Goal: Task Accomplishment & Management: Manage account settings

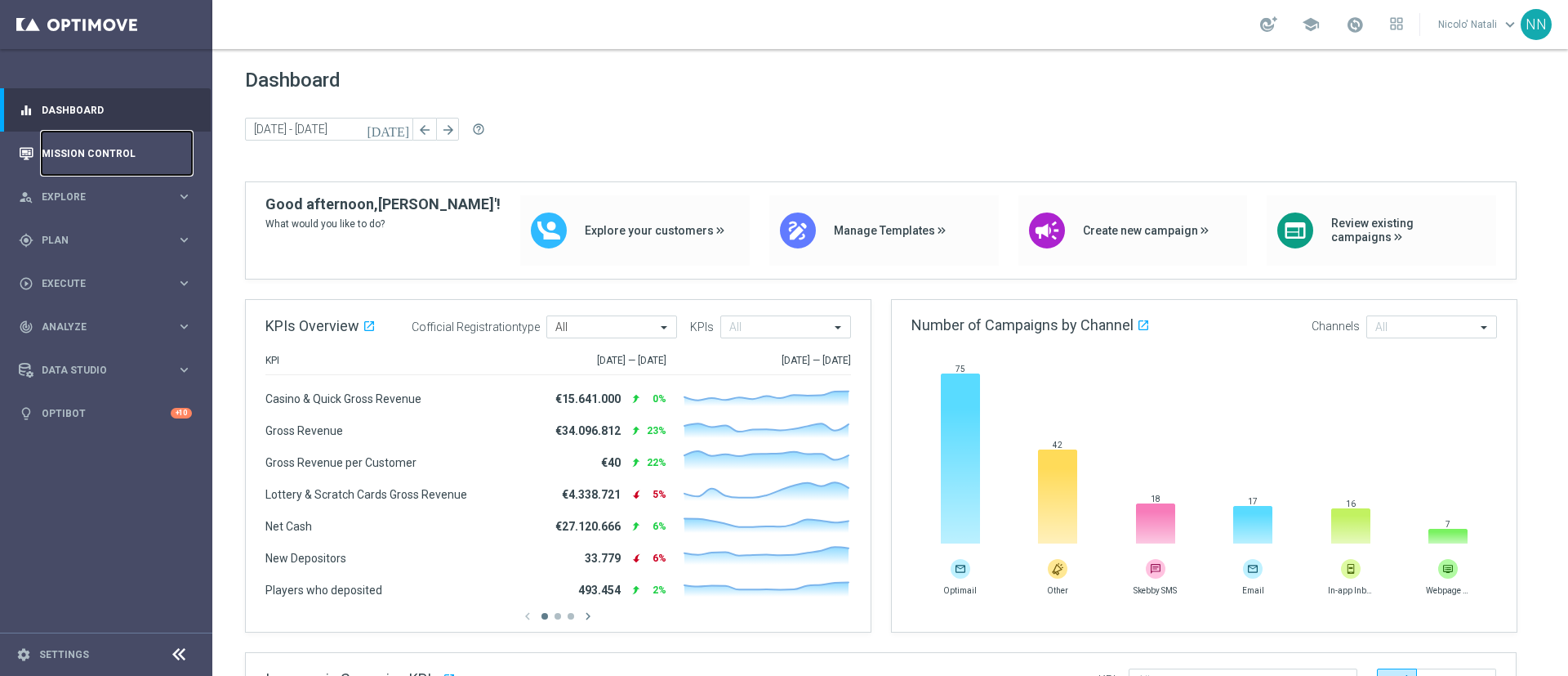
click at [64, 158] on link "Mission Control" at bounding box center [116, 153] width 150 height 43
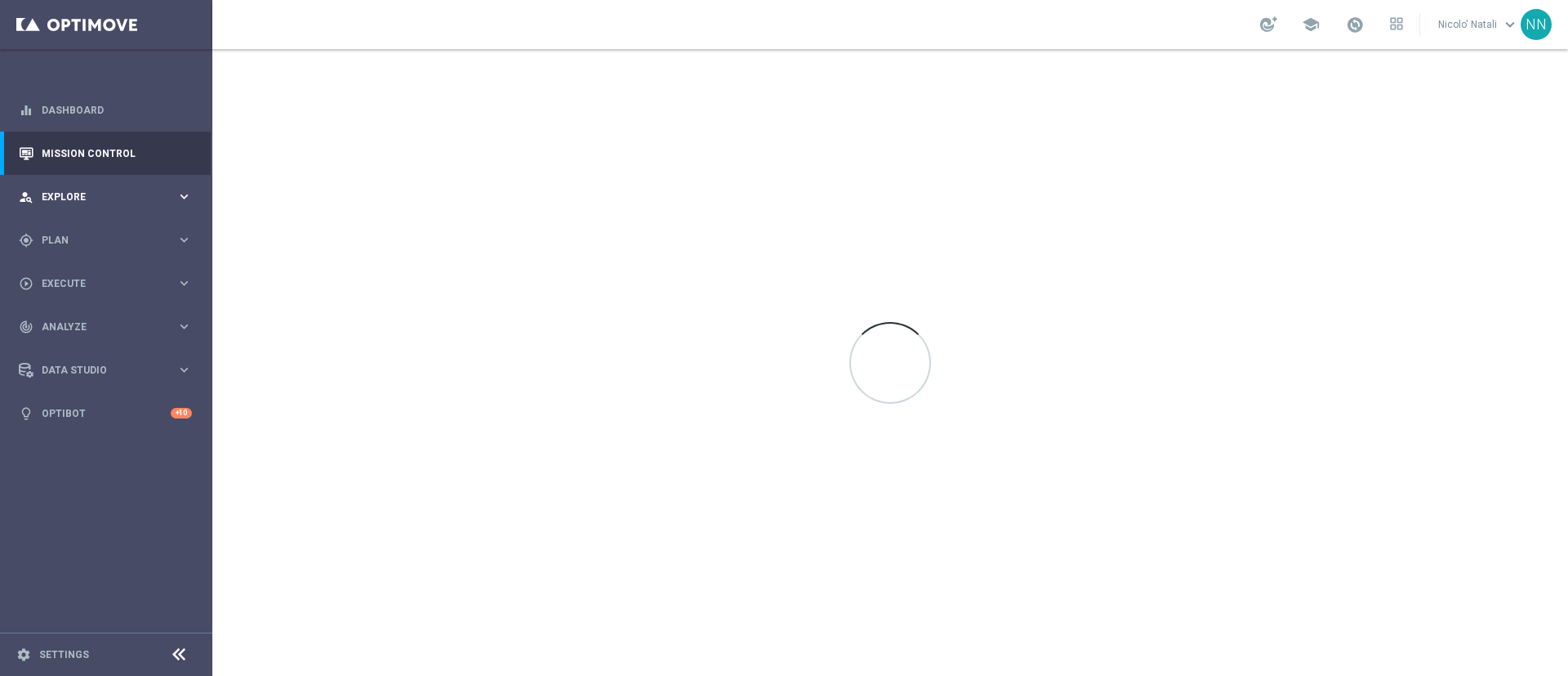
click at [66, 205] on div "person_search Explore keyboard_arrow_right" at bounding box center [105, 197] width 211 height 43
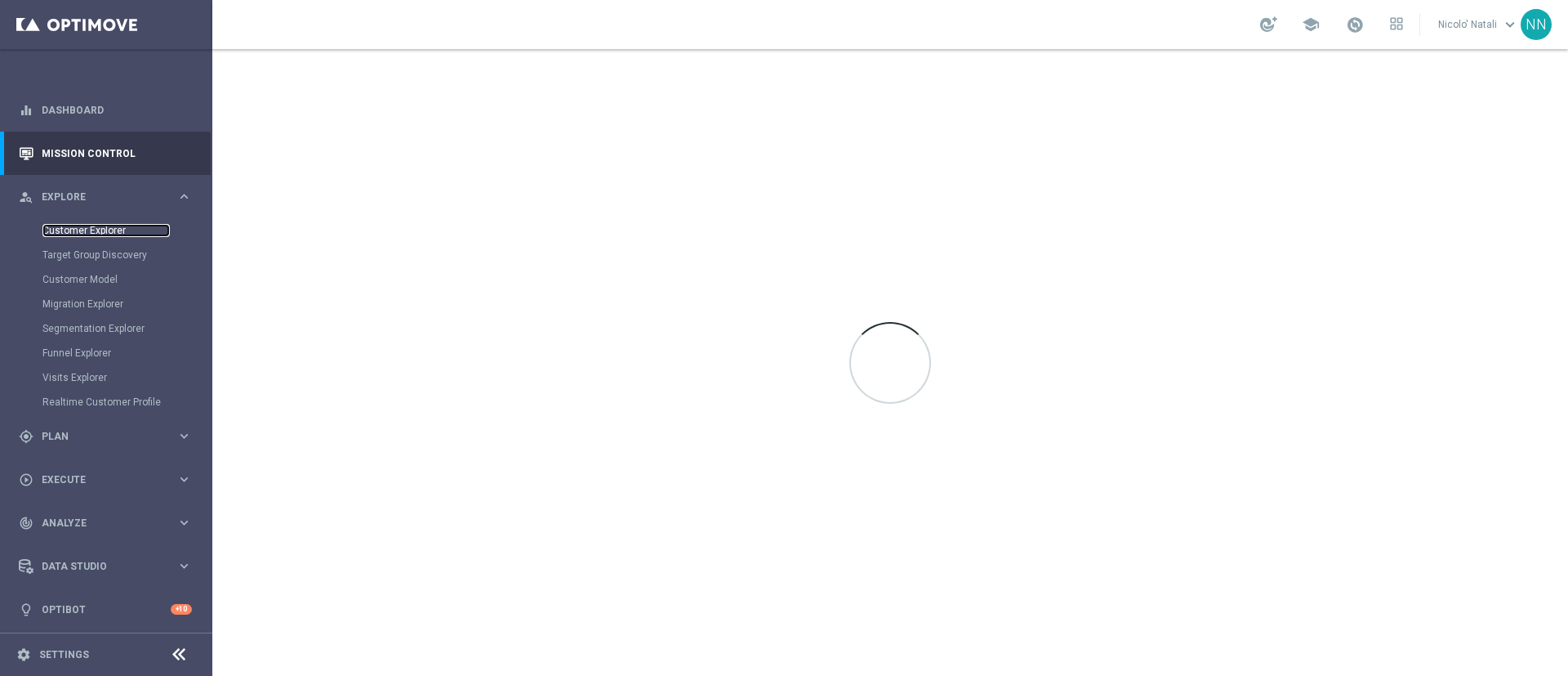
click at [66, 227] on link "Customer Explorer" at bounding box center [106, 231] width 128 height 13
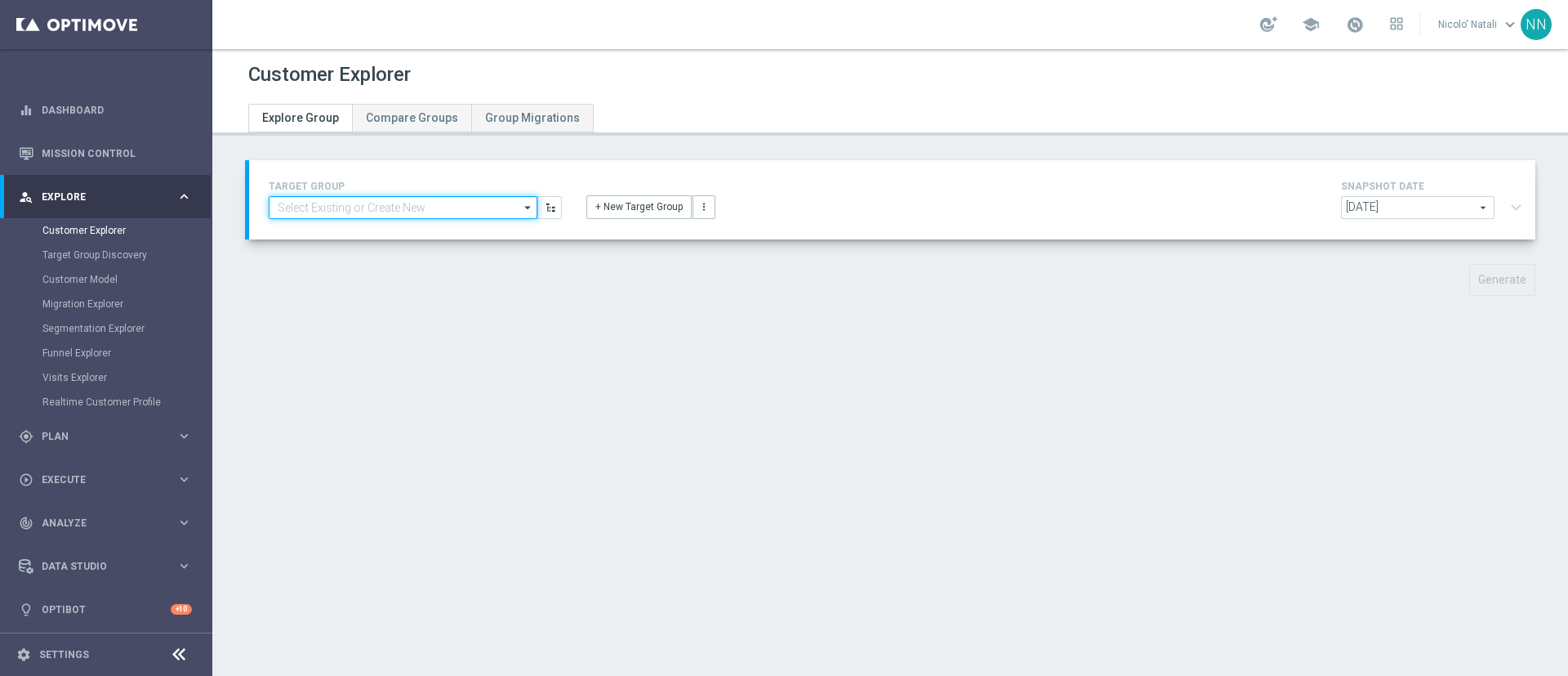
click at [427, 201] on input at bounding box center [403, 208] width 269 height 23
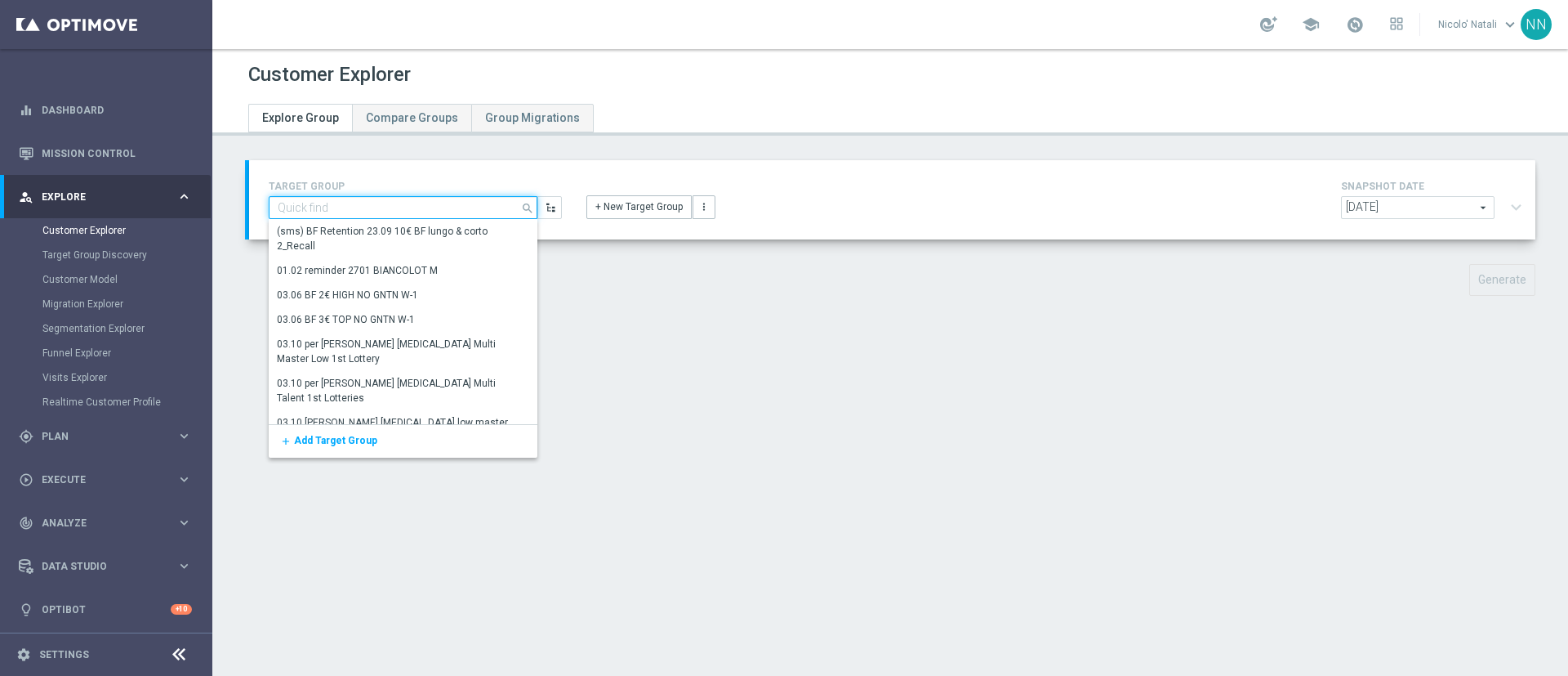
type input "p"
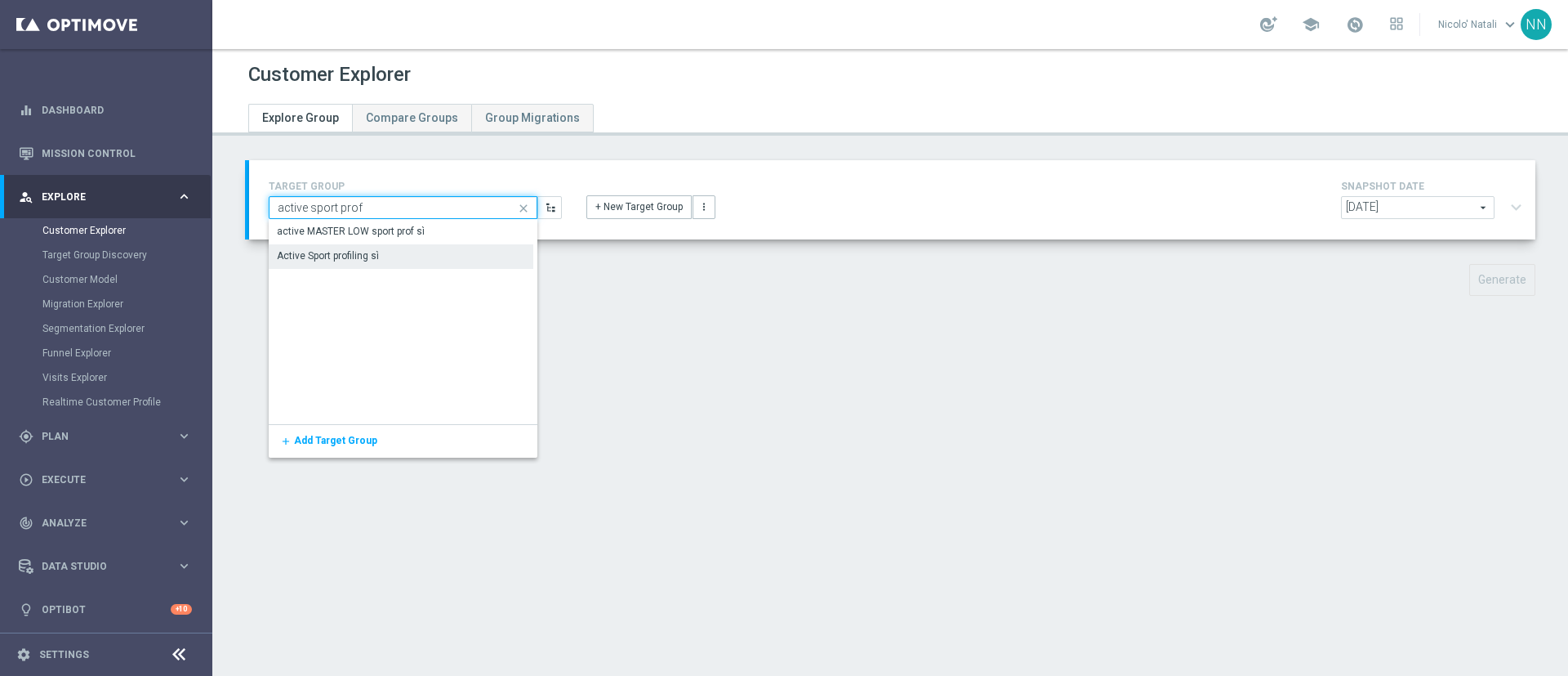
type input "active sport prof"
click at [397, 253] on div "Active Sport profiling sì" at bounding box center [401, 256] width 265 height 23
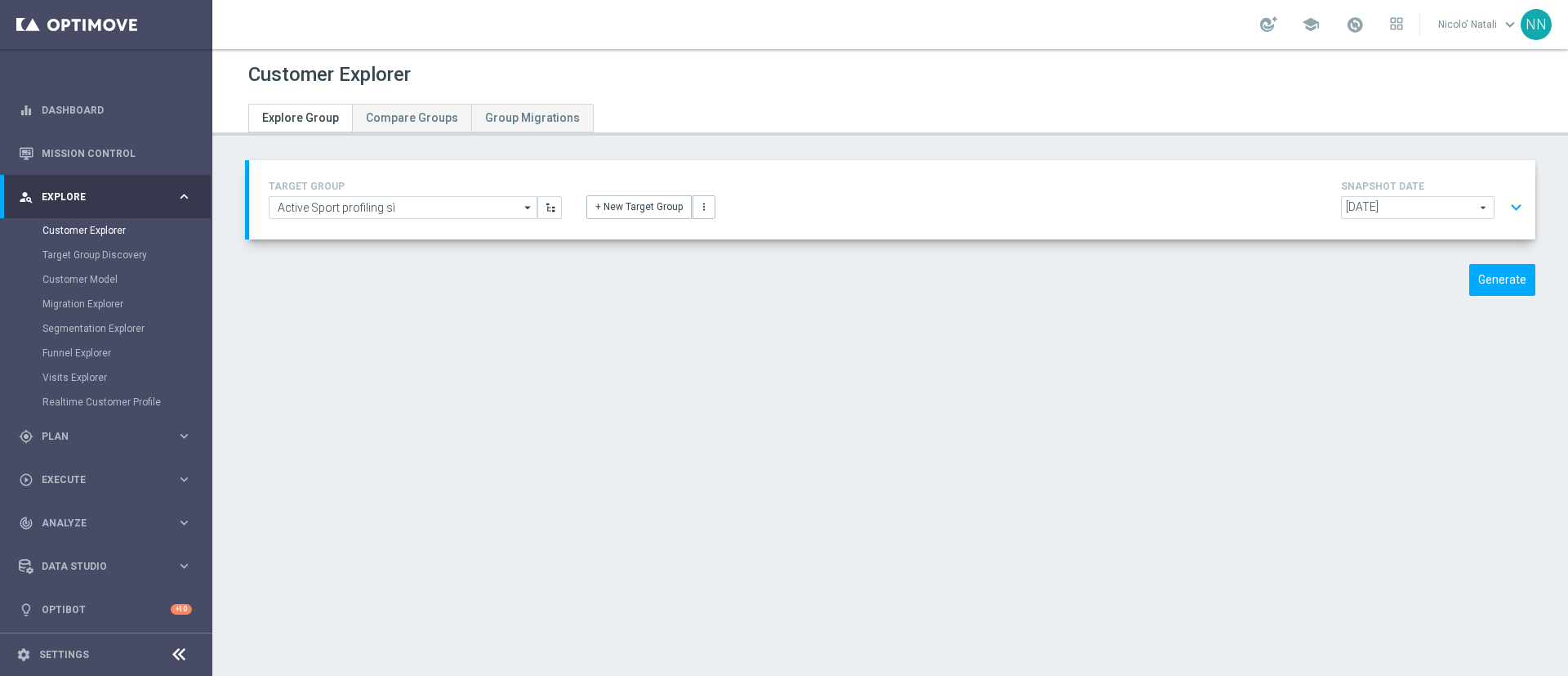
click at [1443, 208] on span "2025-10-06" at bounding box center [1418, 208] width 152 height 22
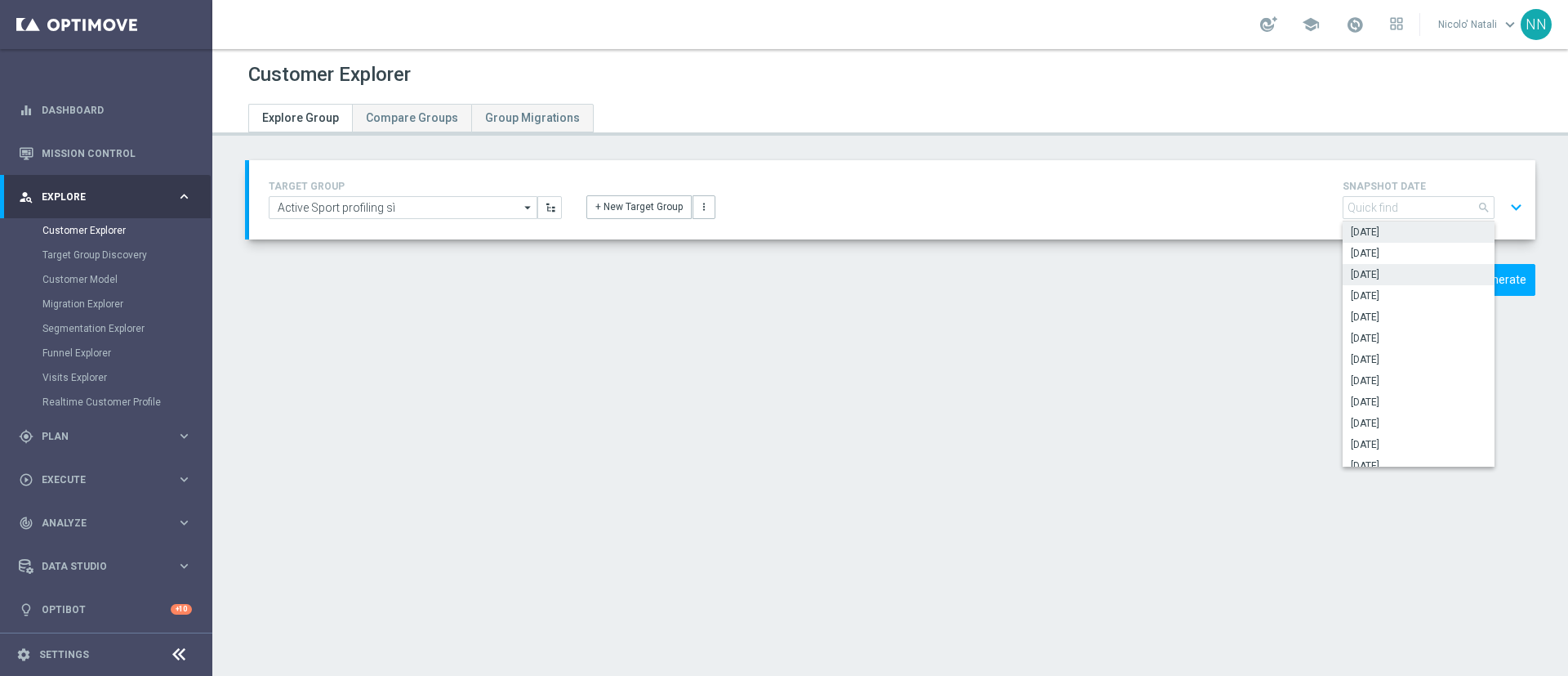
click at [1405, 271] on span "2025-09-20" at bounding box center [1419, 275] width 135 height 13
type input "2025-09-20"
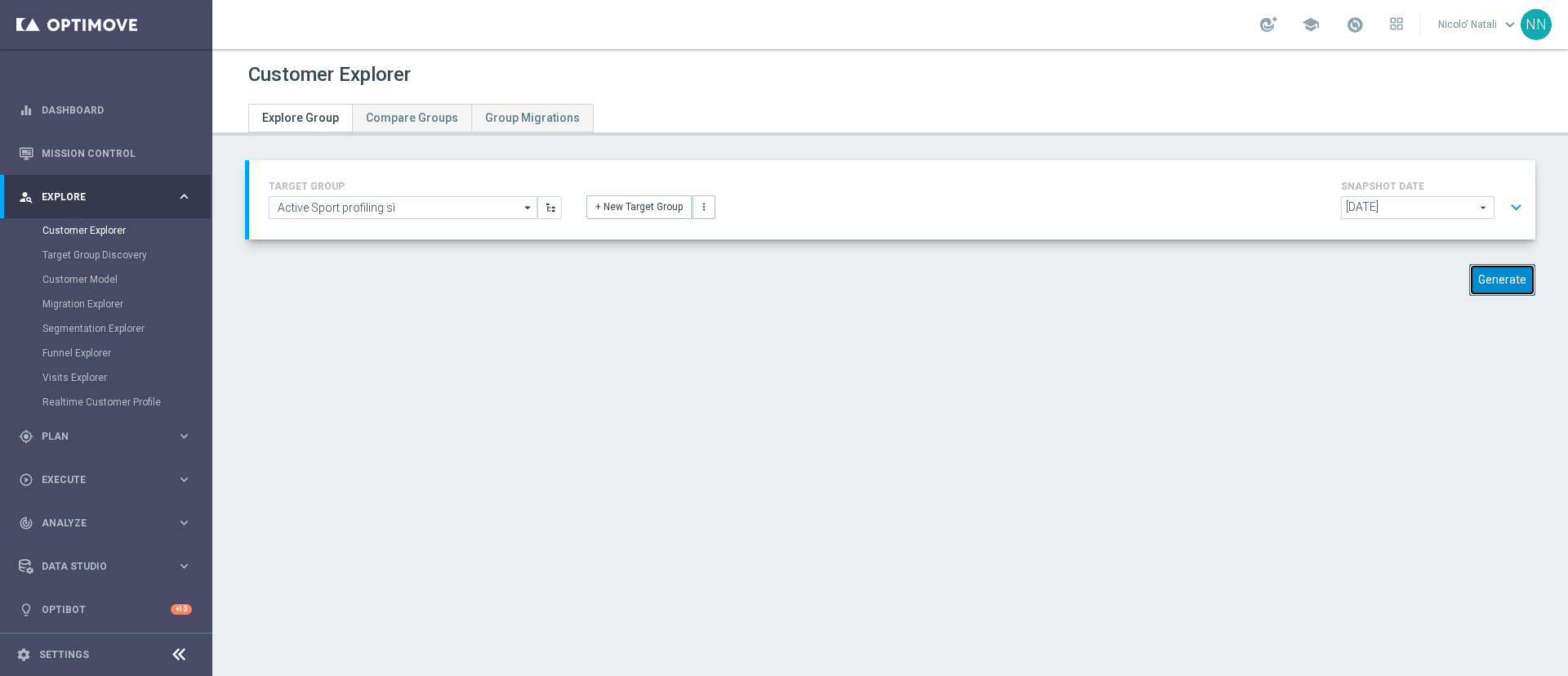
click at [1469, 278] on button "Generate" at bounding box center [1502, 280] width 66 height 32
click at [1360, 31] on span at bounding box center [1356, 25] width 18 height 18
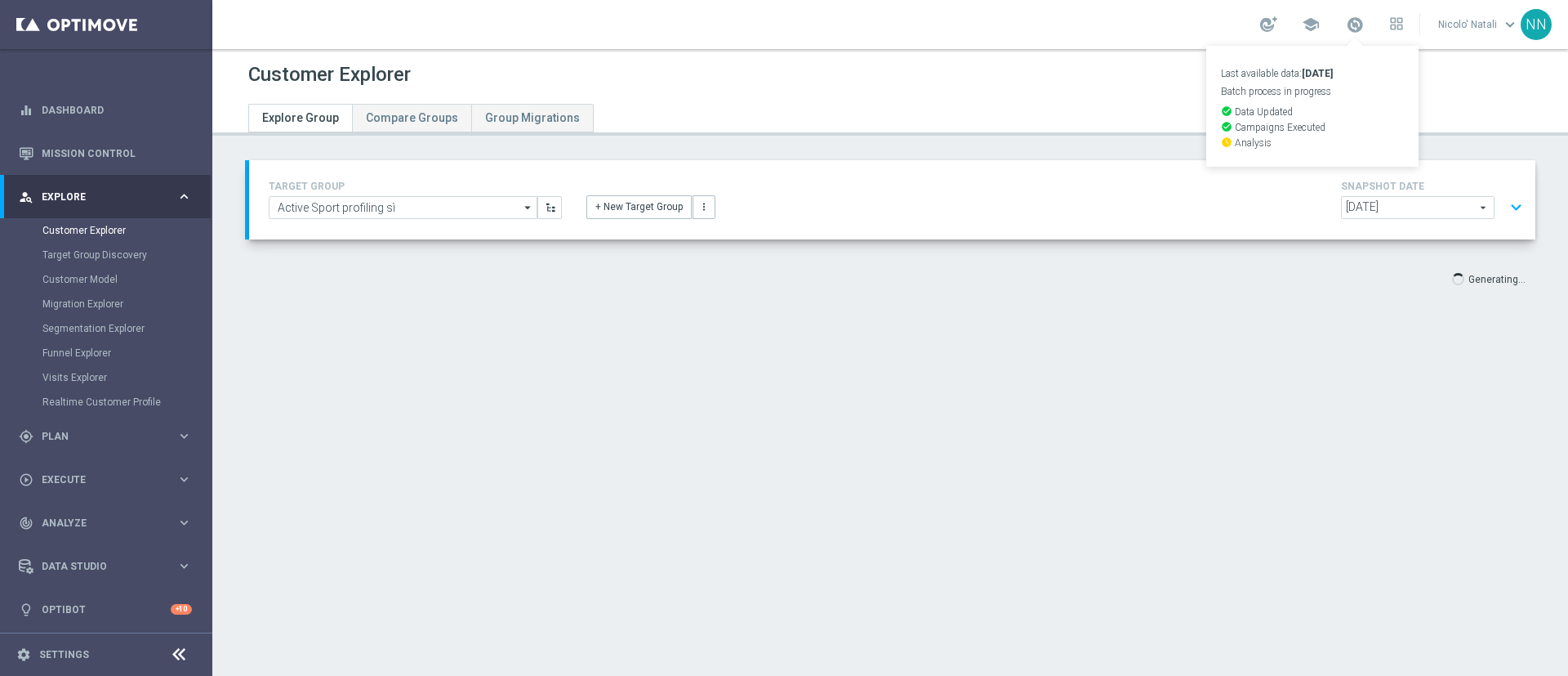
click at [1263, 300] on div "TARGET GROUP Active Sport profiling sì Active Sport profiling sì arrow_drop_dow…" at bounding box center [891, 239] width 1356 height 158
click at [1356, 22] on span at bounding box center [1356, 25] width 18 height 18
click at [1214, 345] on div "Customer Explorer Explore Group Compare Groups Group Migrations TARGET GROUP Ac…" at bounding box center [891, 362] width 1356 height 627
click at [1360, 18] on span at bounding box center [1356, 25] width 18 height 18
click at [1222, 287] on div "Generating..." at bounding box center [1384, 278] width 330 height 29
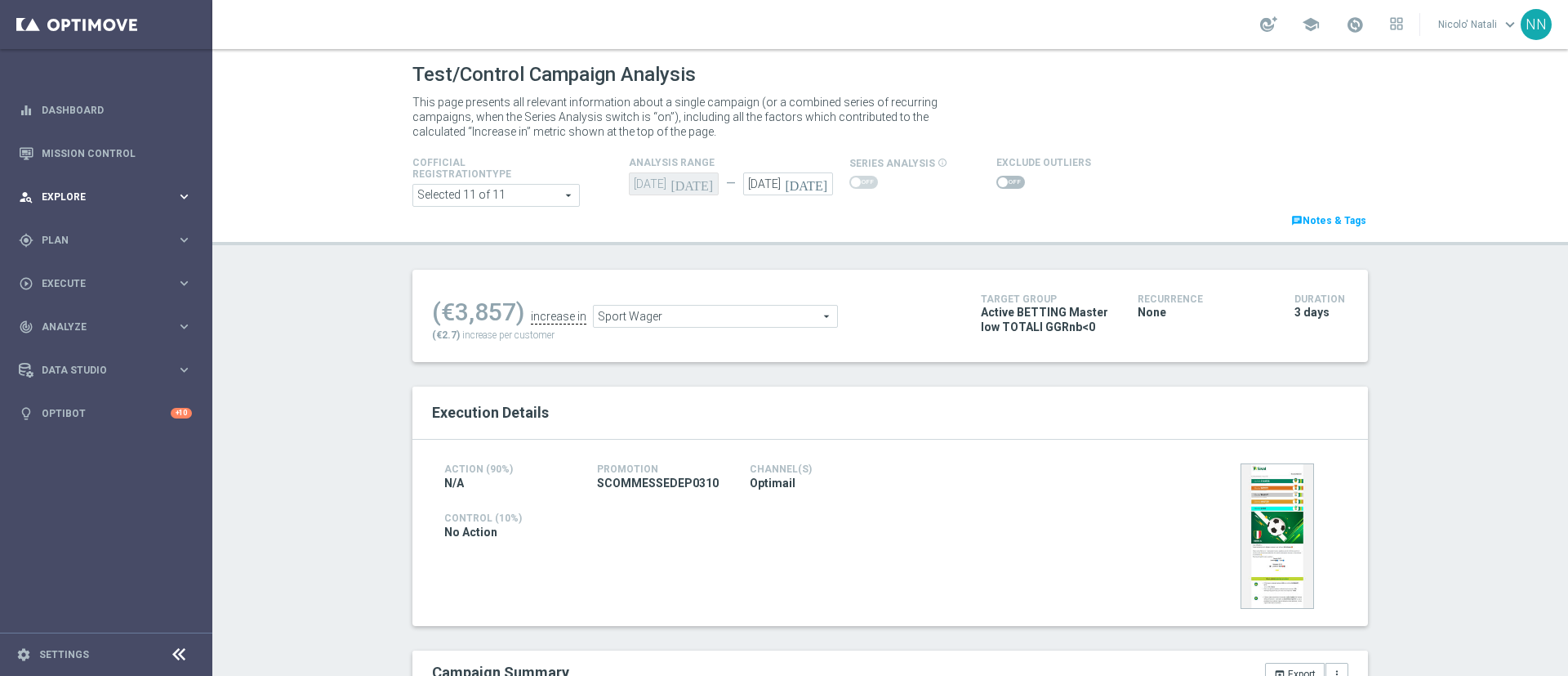
scroll to position [443, 0]
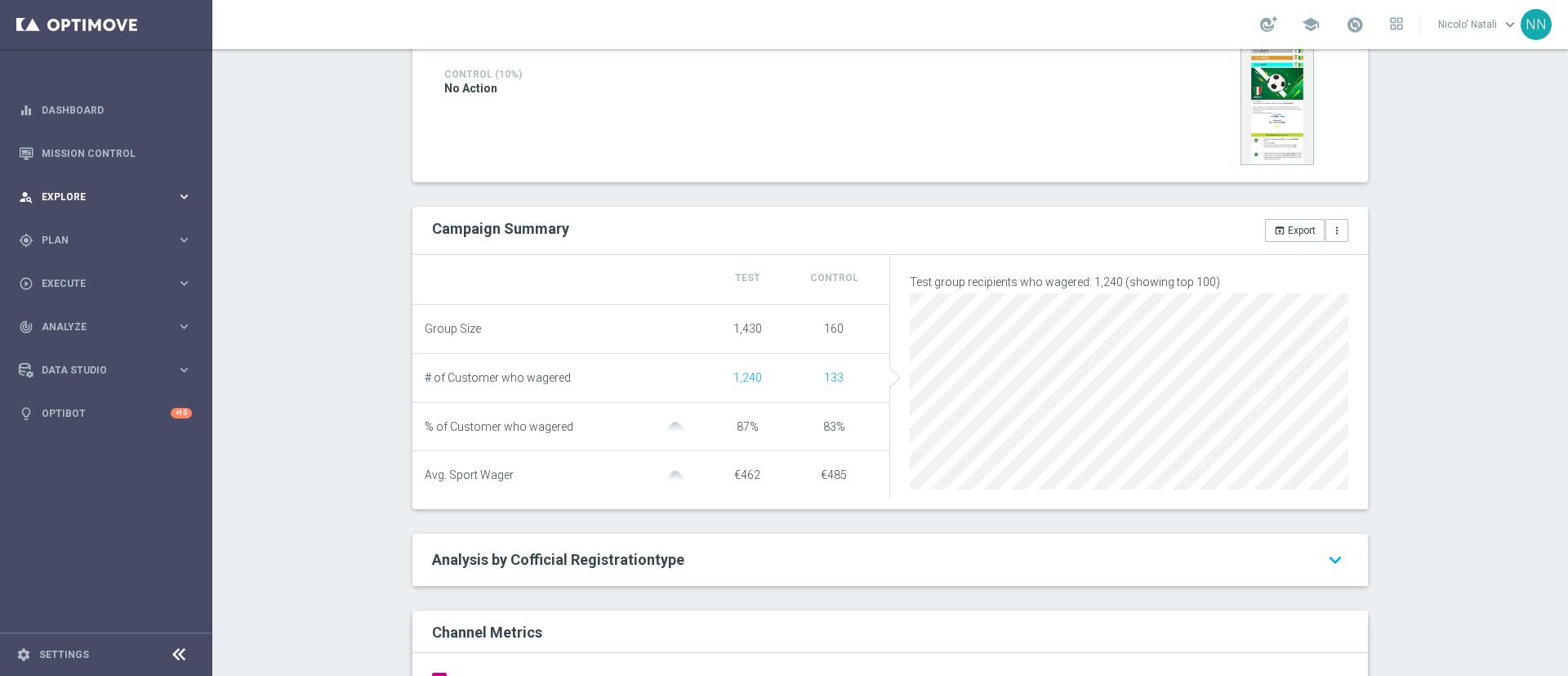
click at [76, 193] on span "Explore" at bounding box center [109, 197] width 134 height 10
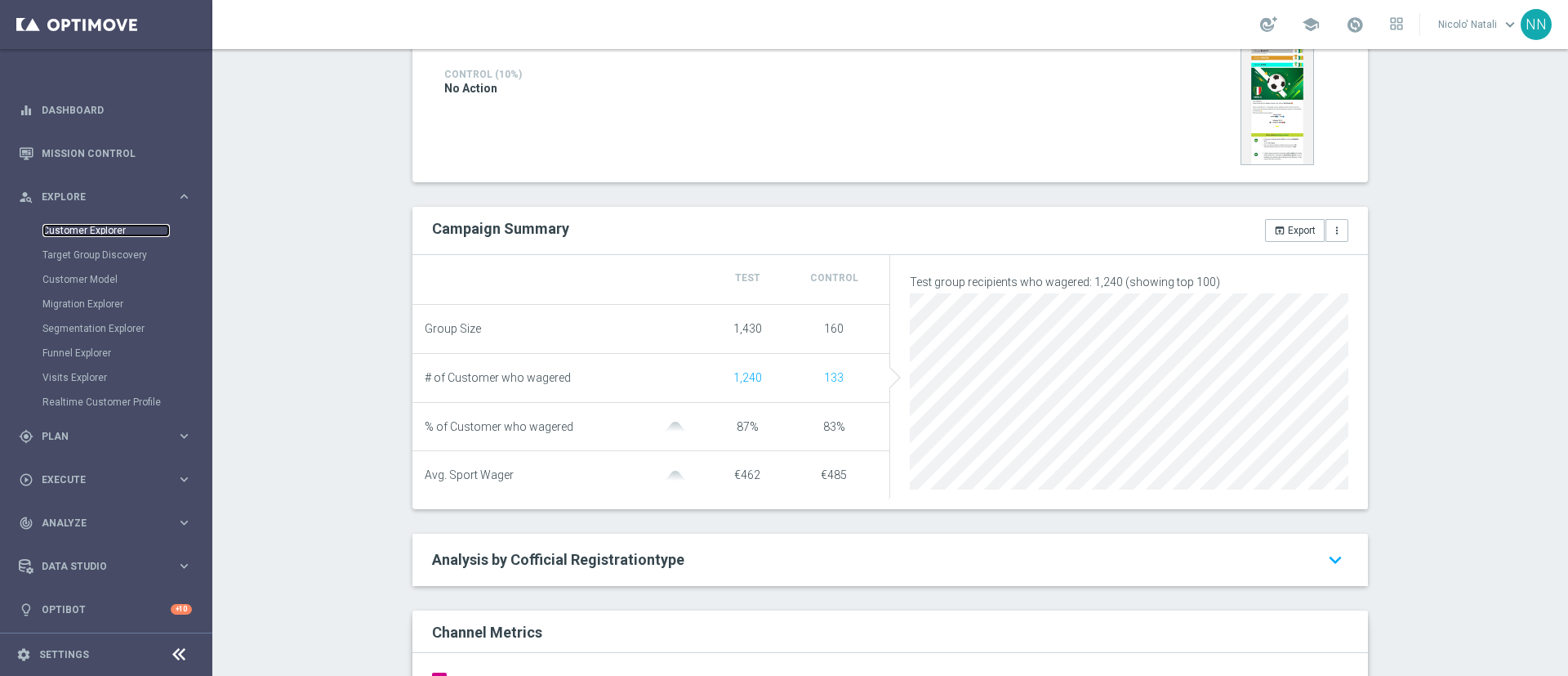
click at [78, 234] on link "Customer Explorer" at bounding box center [106, 231] width 128 height 13
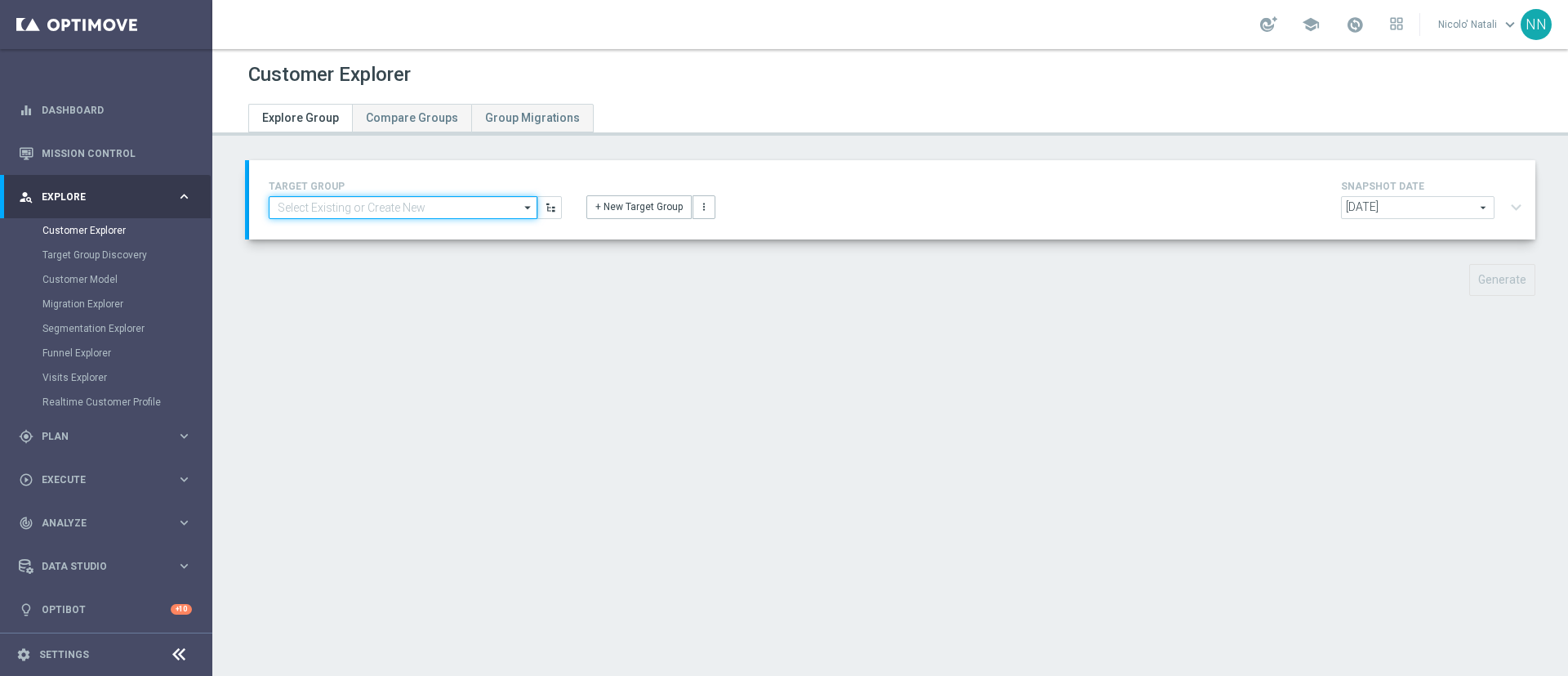
click at [339, 199] on input at bounding box center [403, 208] width 269 height 23
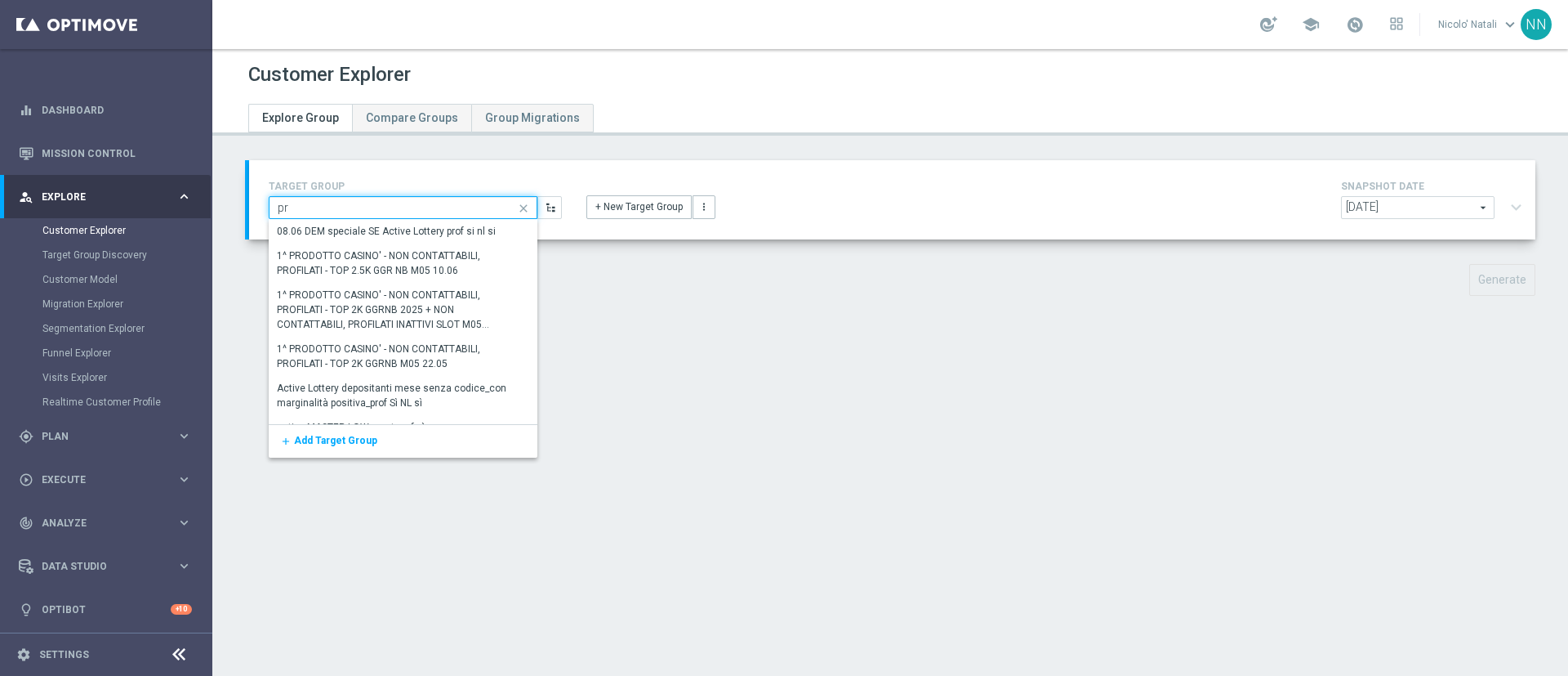
type input "p"
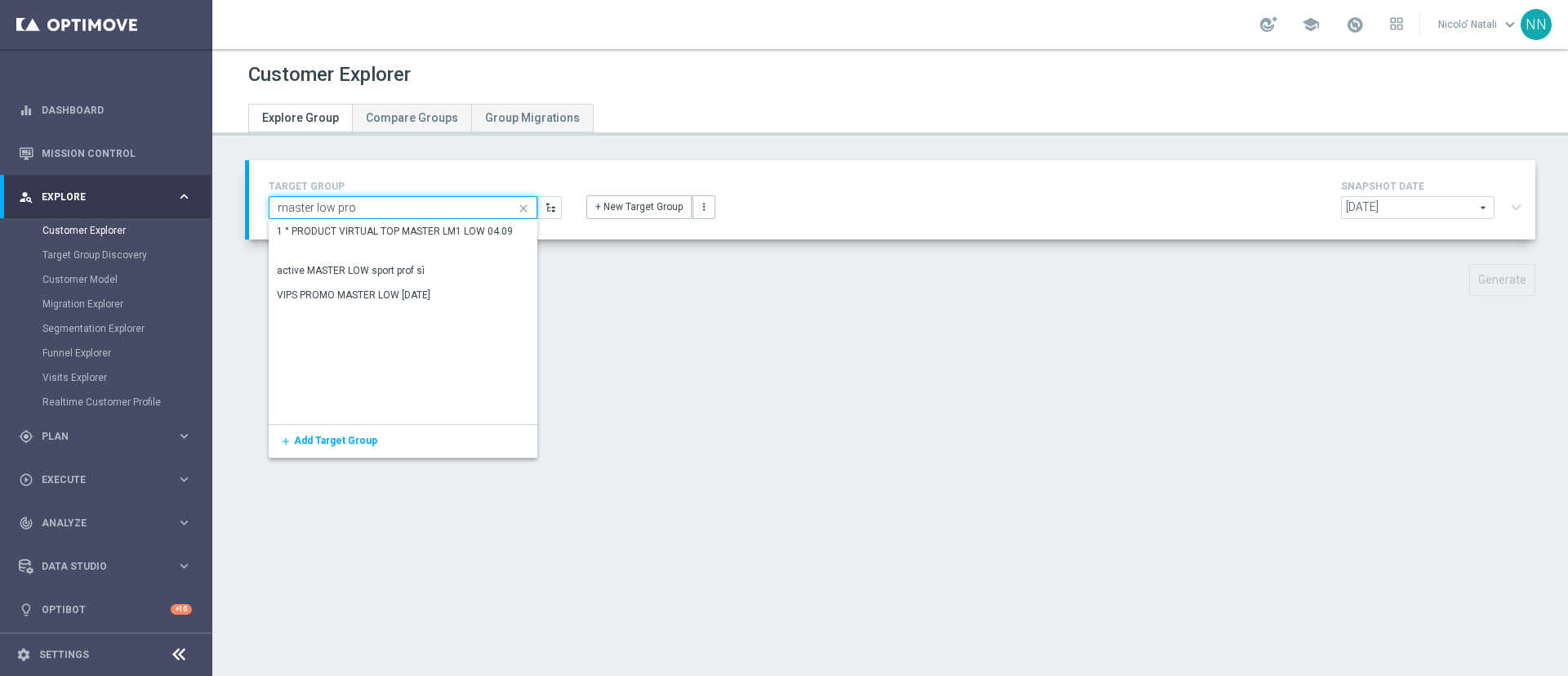
type input "master low prof"
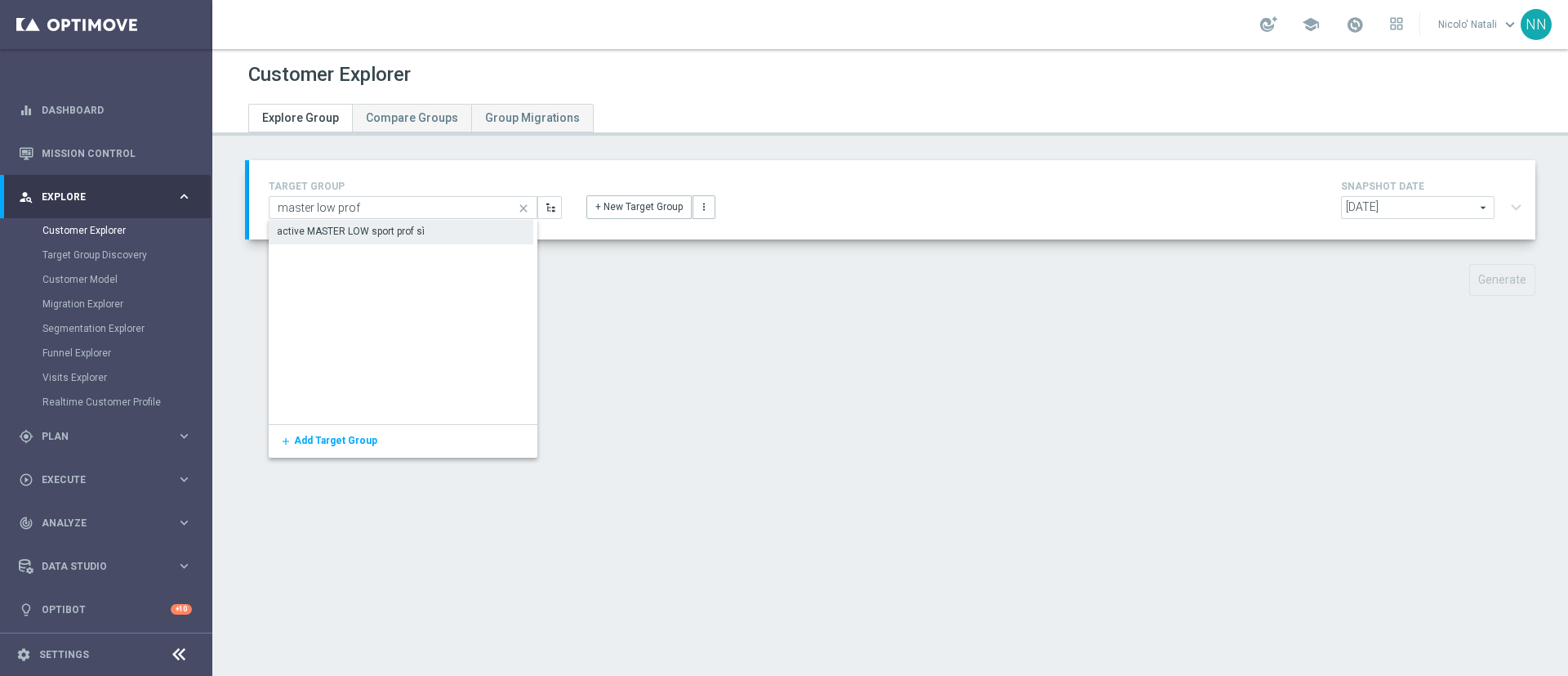
click at [354, 234] on div "active MASTER LOW sport prof sì" at bounding box center [351, 232] width 148 height 15
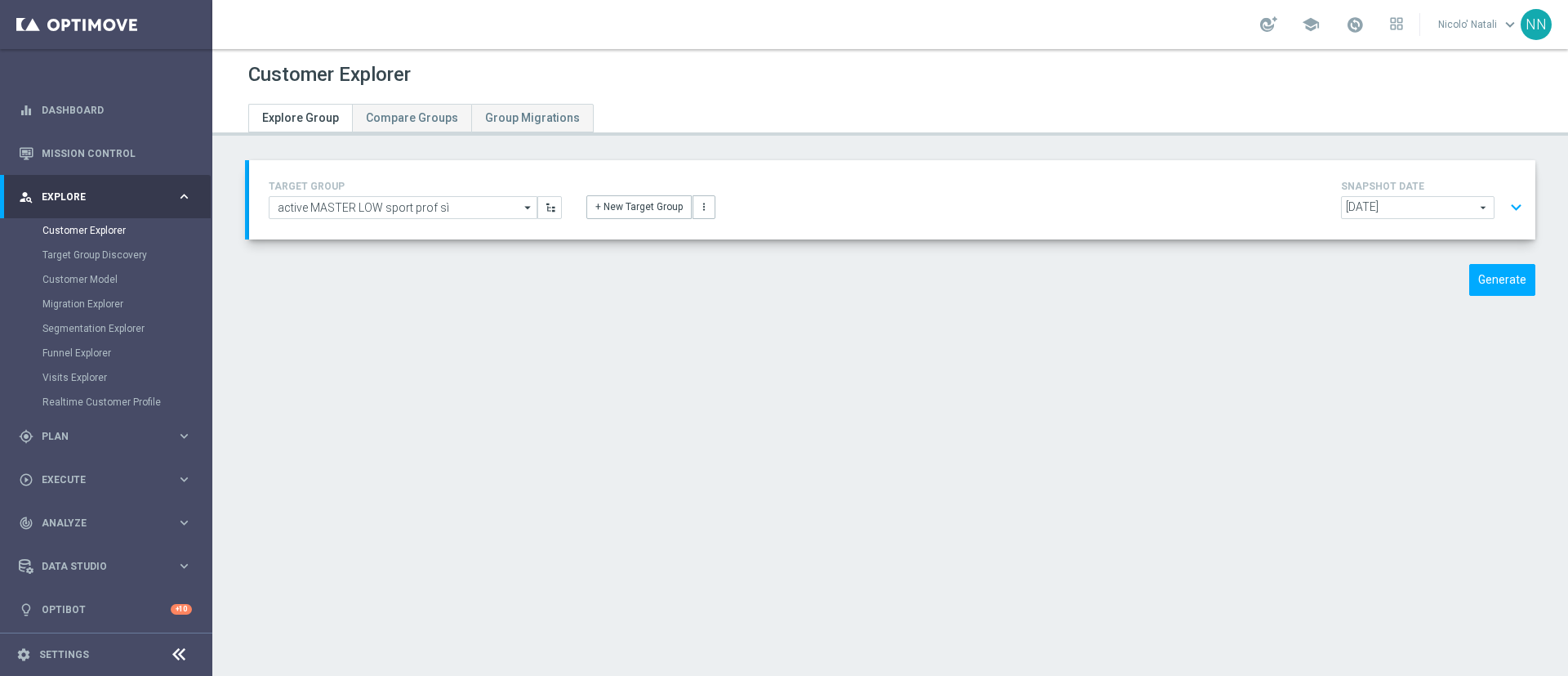
click at [1404, 213] on span "[DATE]" at bounding box center [1418, 208] width 152 height 22
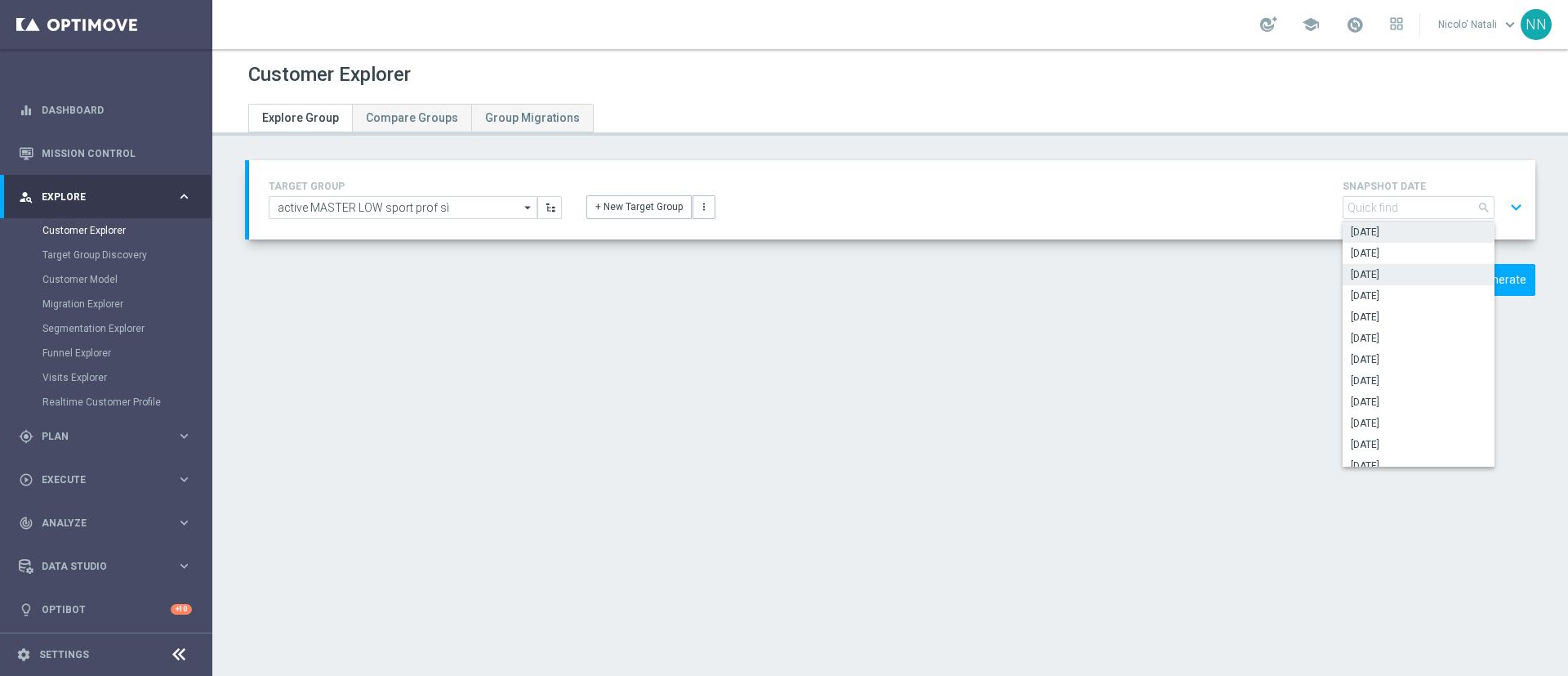
click at [1392, 278] on span "[DATE]" at bounding box center [1419, 275] width 135 height 13
type input "[DATE]"
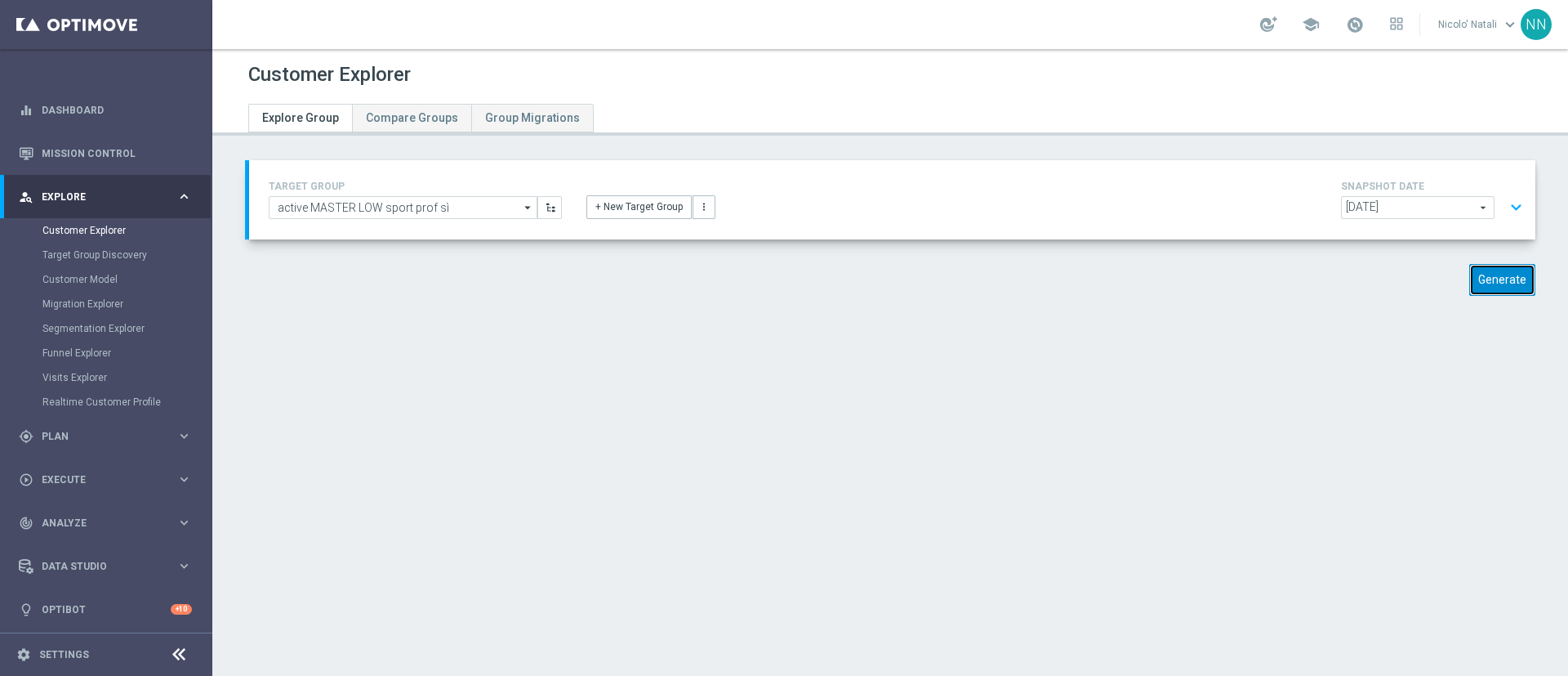
click at [1486, 278] on button "Generate" at bounding box center [1502, 280] width 66 height 32
click at [1361, 27] on span at bounding box center [1356, 25] width 18 height 18
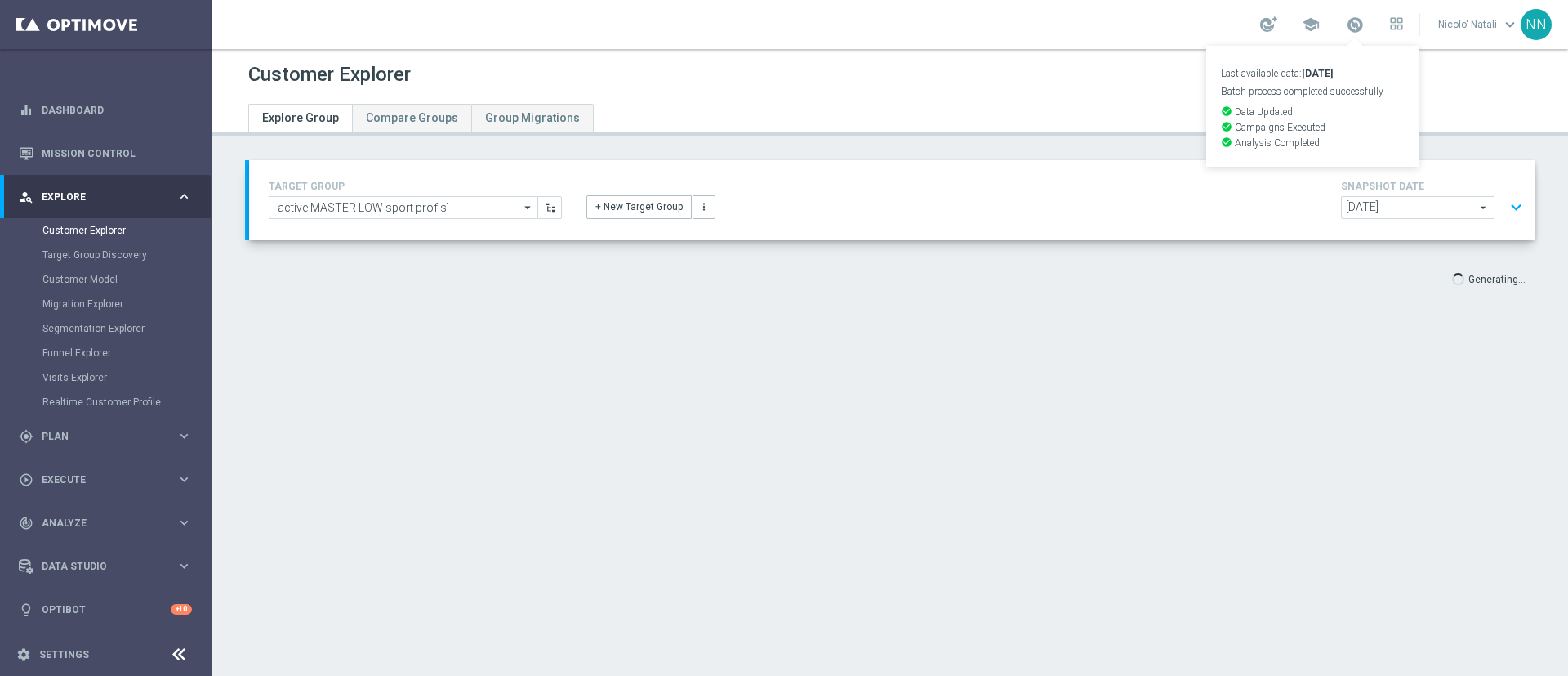
click at [1316, 296] on div "TARGET GROUP active MASTER LOW sport prof sì active MASTER LOW sport prof sì ar…" at bounding box center [891, 239] width 1356 height 158
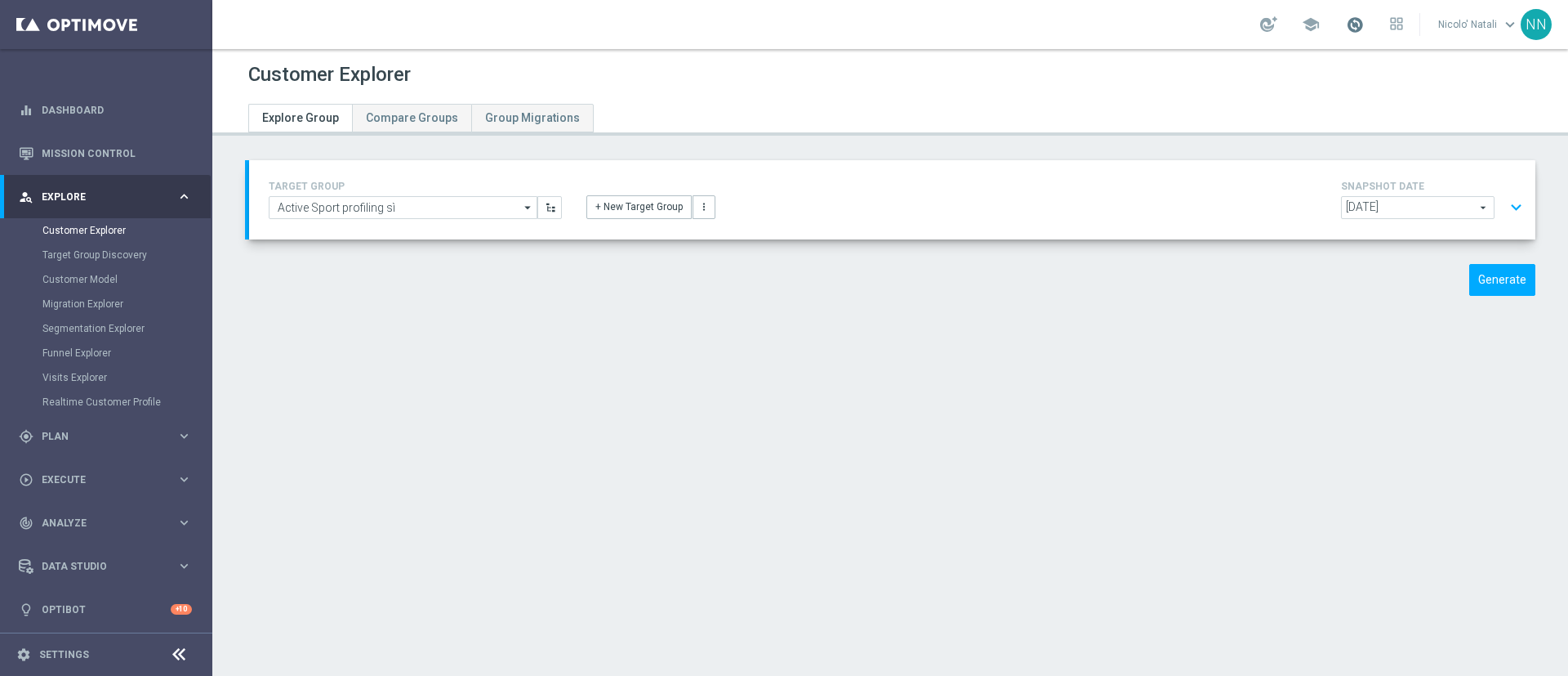
click at [1360, 16] on span at bounding box center [1356, 25] width 18 height 18
click at [1302, 326] on div "Customer Explorer Explore Group Compare Groups Group Migrations TARGET GROUP Ac…" at bounding box center [891, 362] width 1356 height 627
click at [1508, 277] on button "Generate" at bounding box center [1502, 280] width 66 height 32
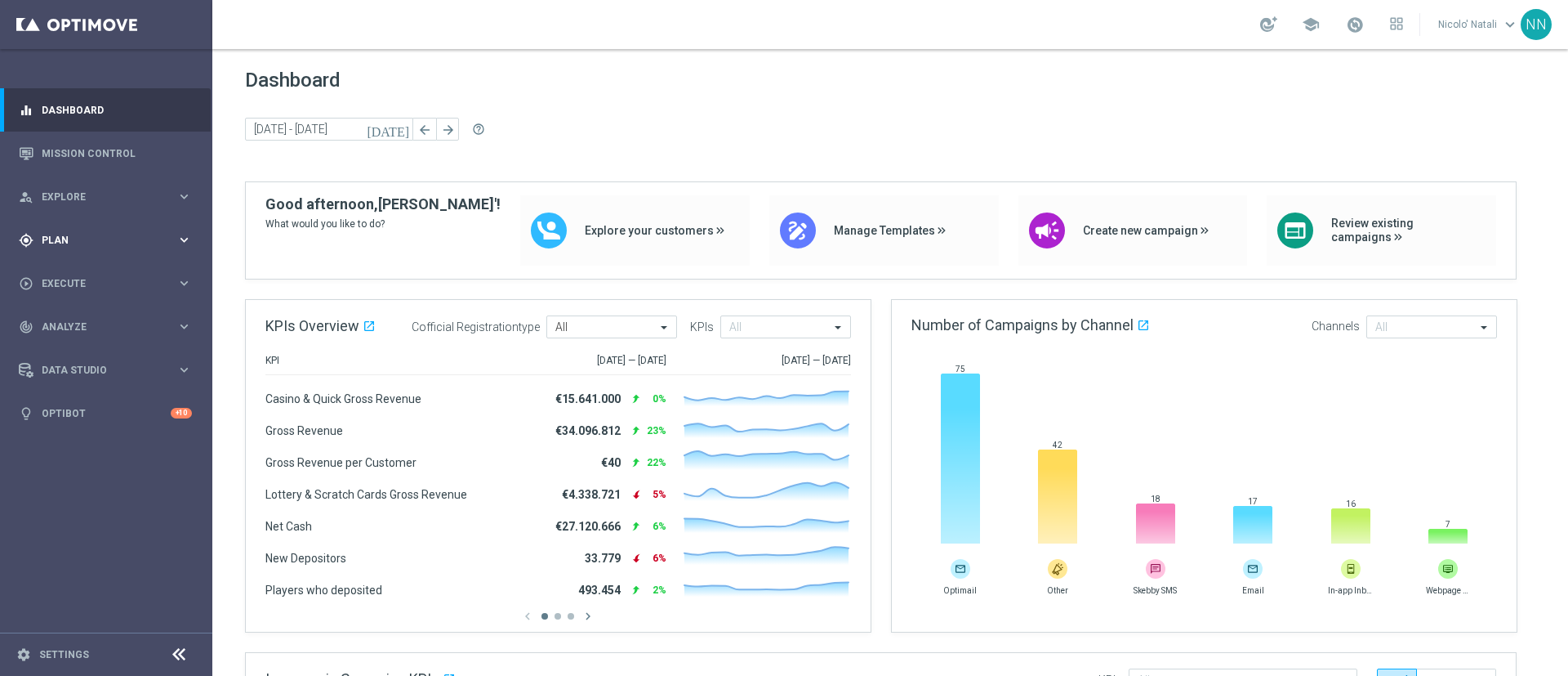
click at [51, 233] on div "gps_fixed Plan" at bounding box center [98, 240] width 158 height 15
click at [93, 277] on link "Target Groups" at bounding box center [106, 274] width 128 height 13
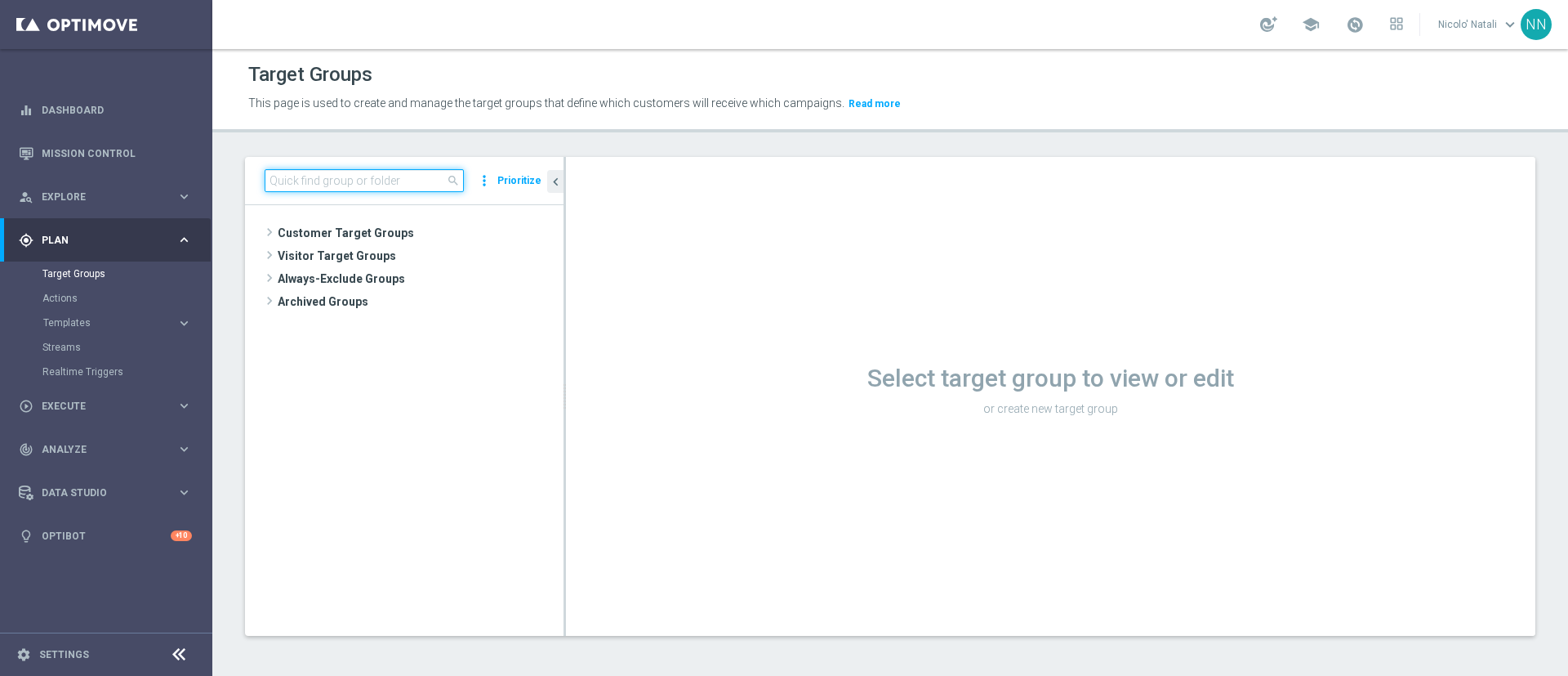
click at [304, 177] on input at bounding box center [364, 181] width 199 height 23
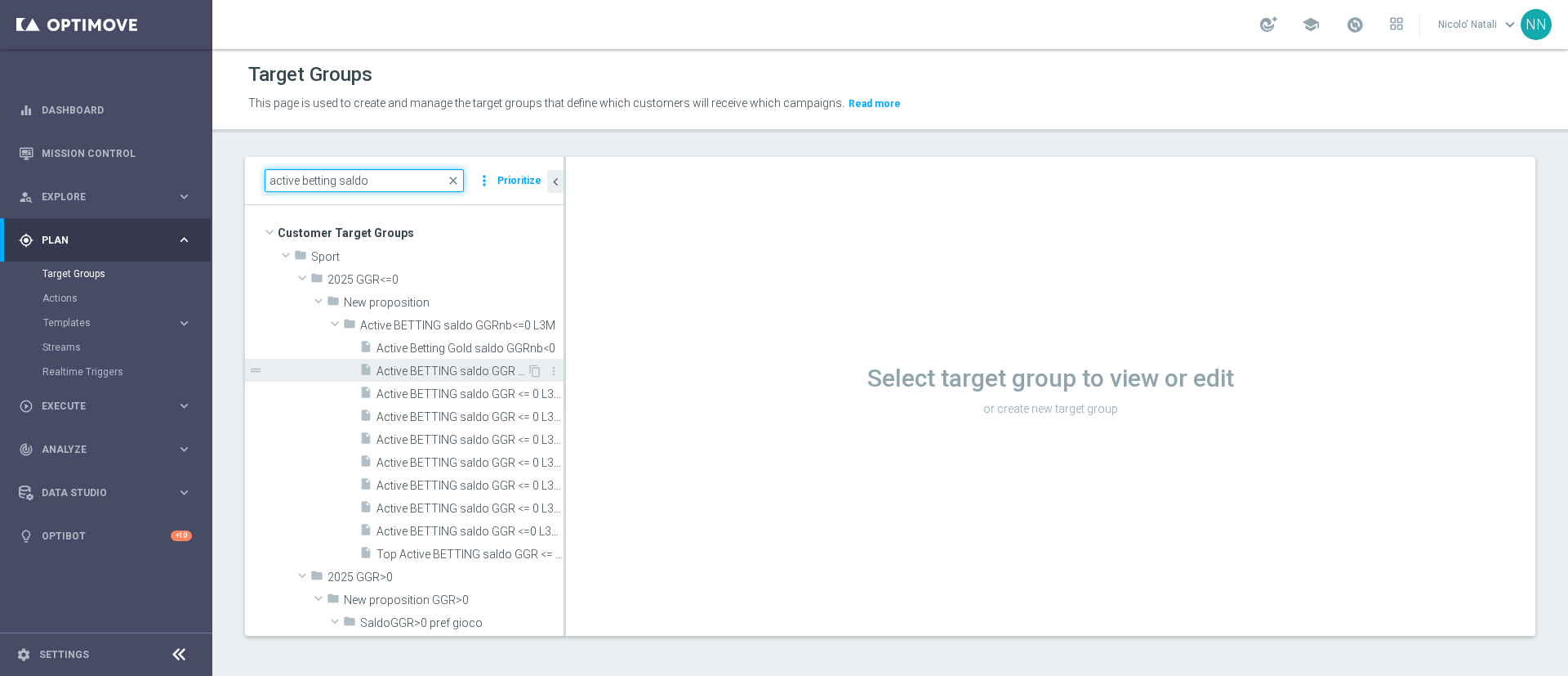
type input "active betting saldo"
click at [466, 368] on span "Active BETTING saldo GGR <= 0 L3M" at bounding box center [452, 371] width 150 height 14
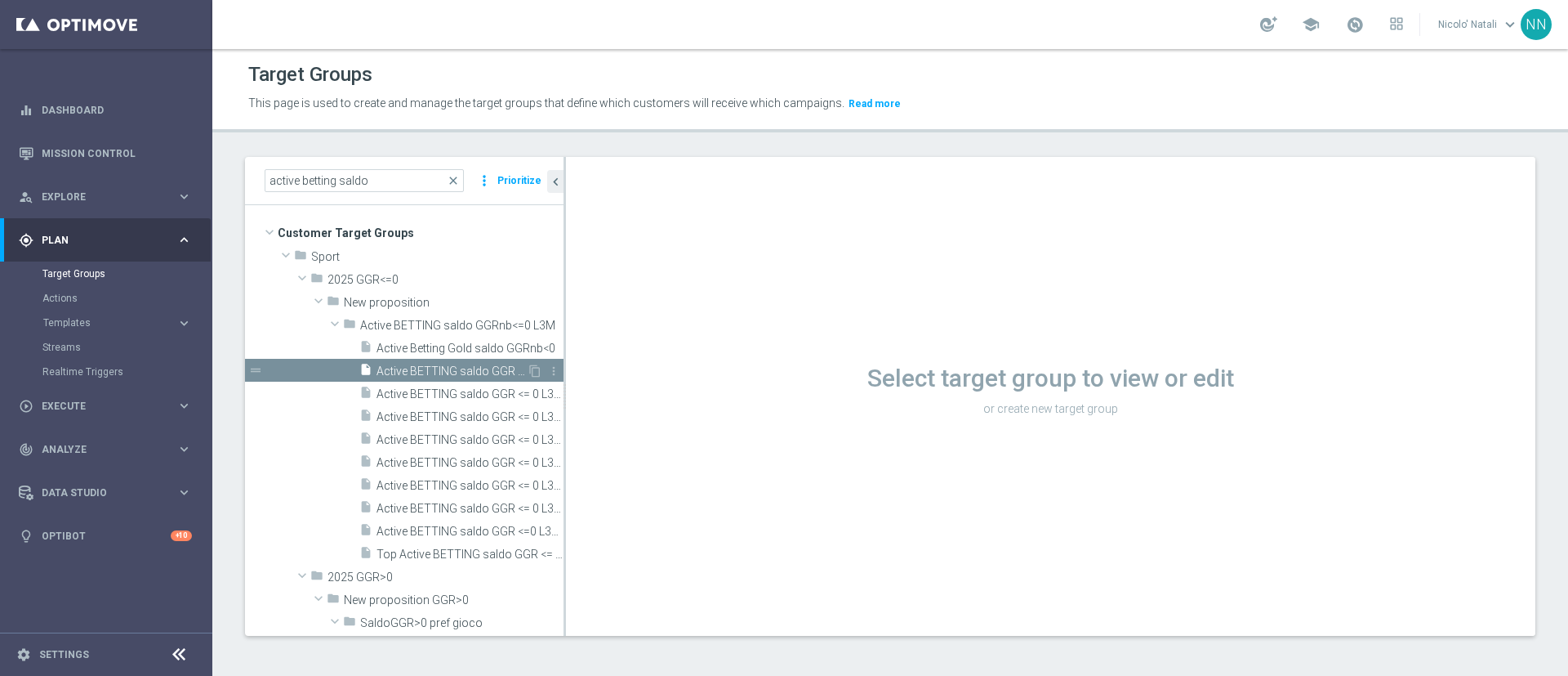
click at [466, 365] on span "Active BETTING saldo GGR <= 0 L3M" at bounding box center [452, 371] width 150 height 14
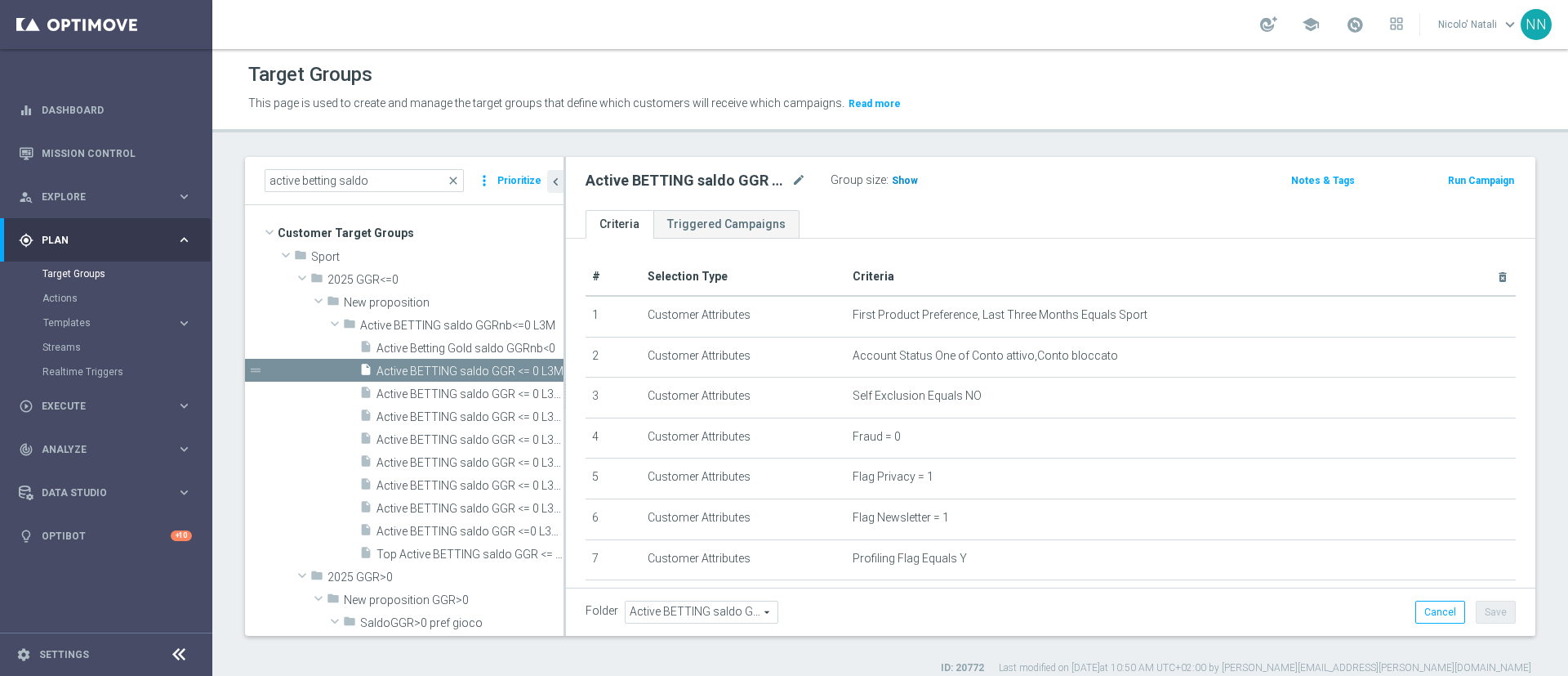
click at [903, 179] on span "Show" at bounding box center [905, 181] width 26 height 12
click at [804, 181] on icon "mode_edit" at bounding box center [799, 181] width 15 height 20
click at [838, 212] on ul "Criteria Triggered Campaigns" at bounding box center [1051, 224] width 970 height 28
click at [339, 176] on input "active betting saldo" at bounding box center [364, 181] width 199 height 23
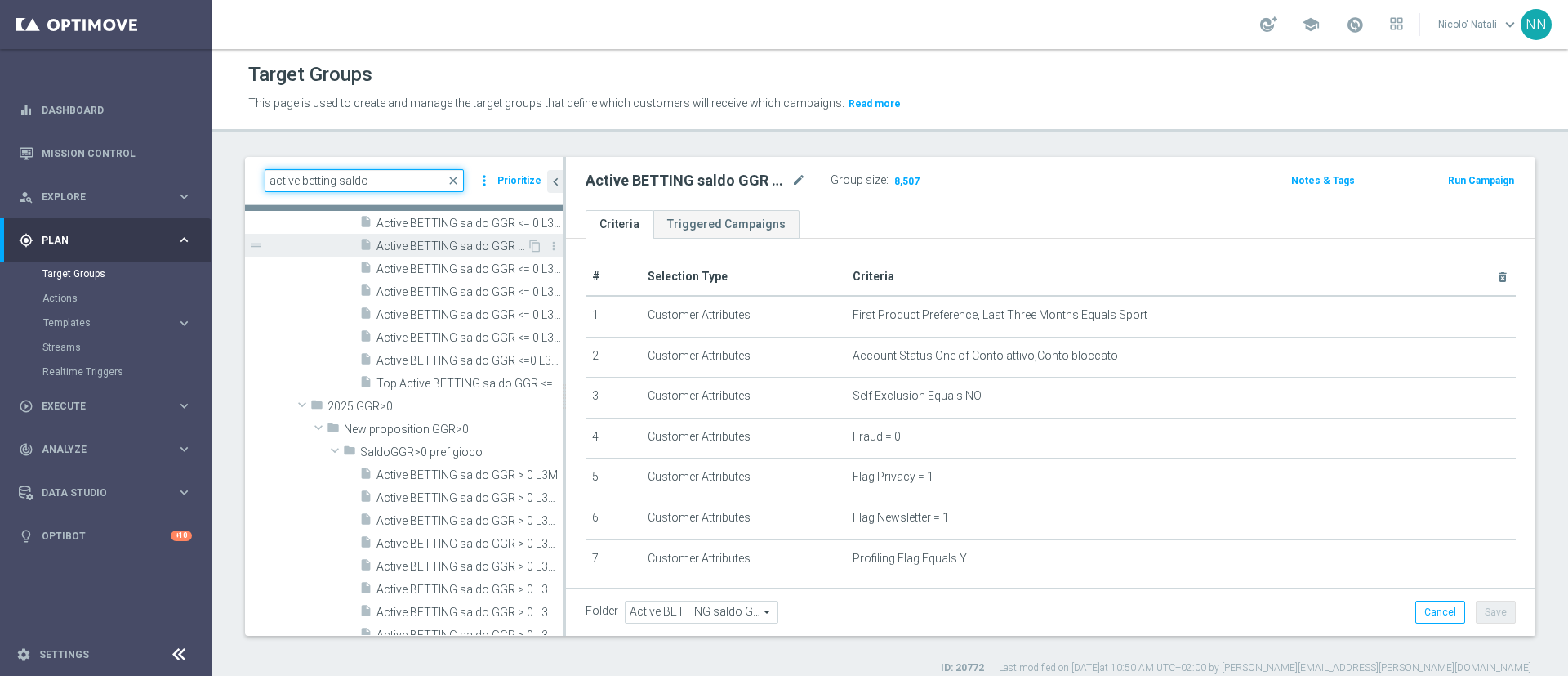
scroll to position [172, 0]
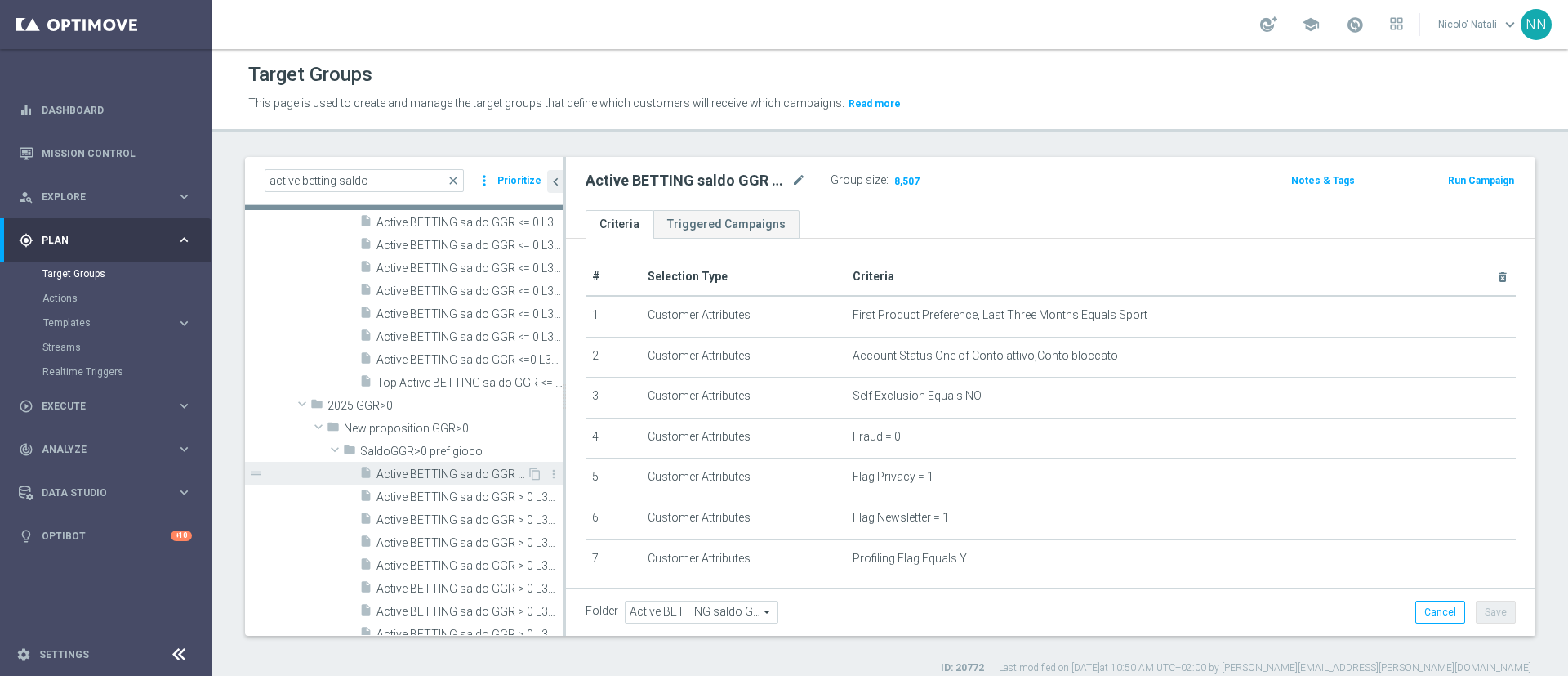
click at [438, 472] on span "Active BETTING saldo GGR > 0 L3M" at bounding box center [452, 474] width 150 height 14
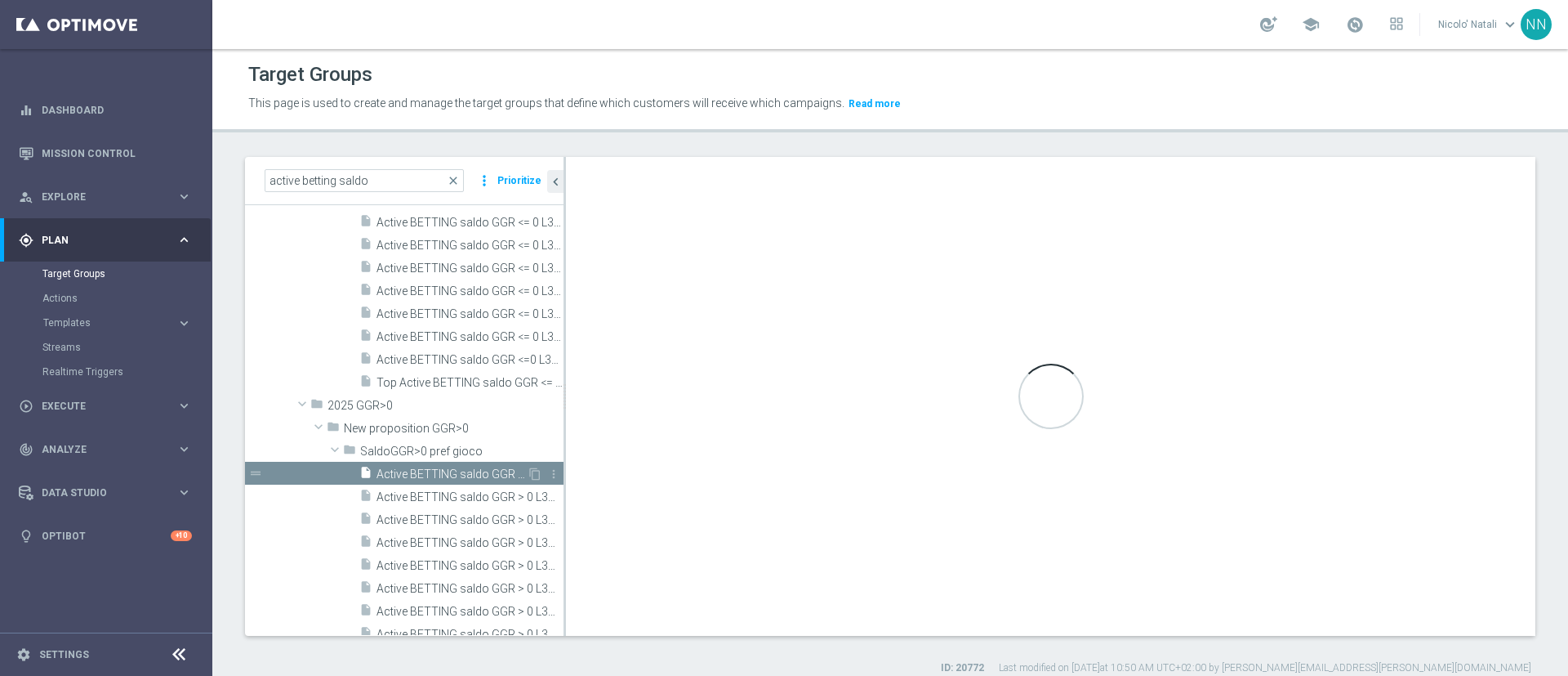
type input "SaldoGGR>0 pref gioco"
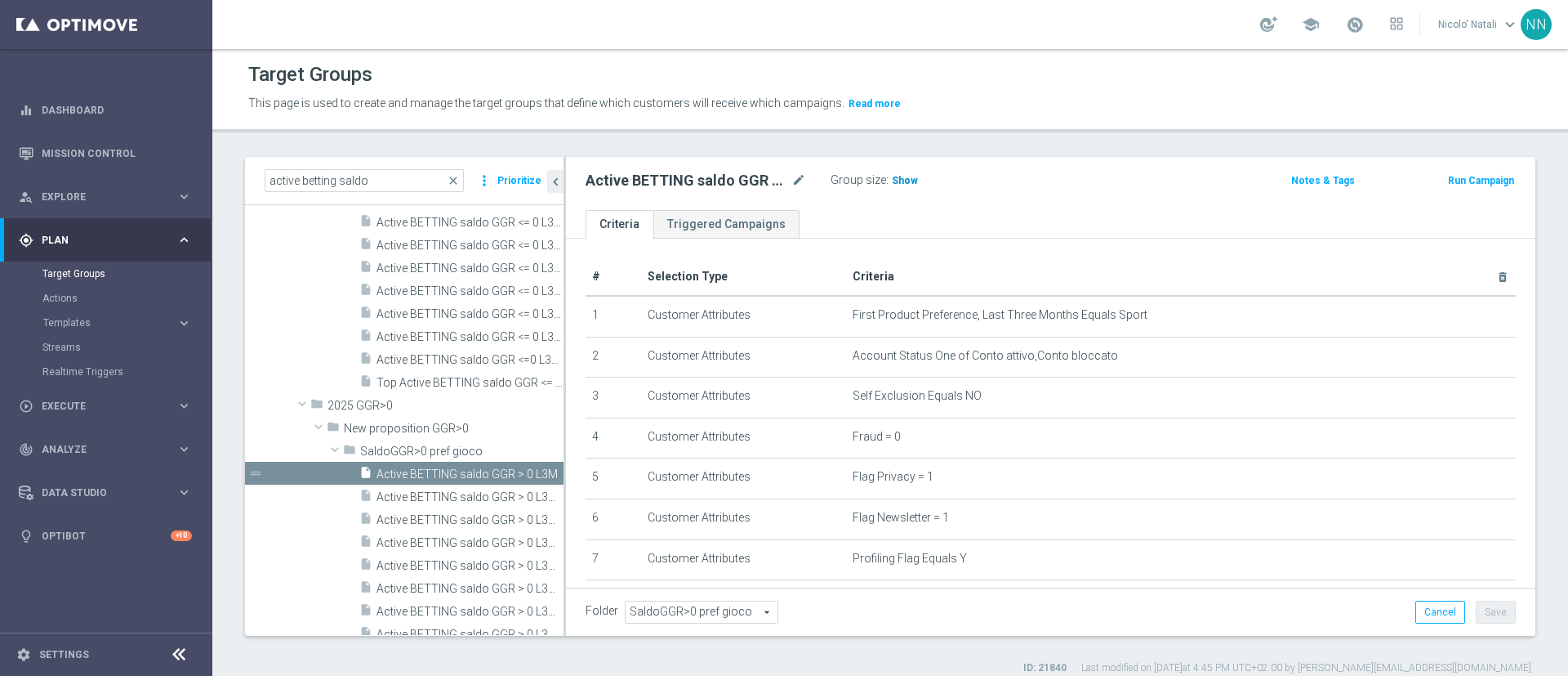
click at [900, 175] on span "Show" at bounding box center [905, 181] width 26 height 12
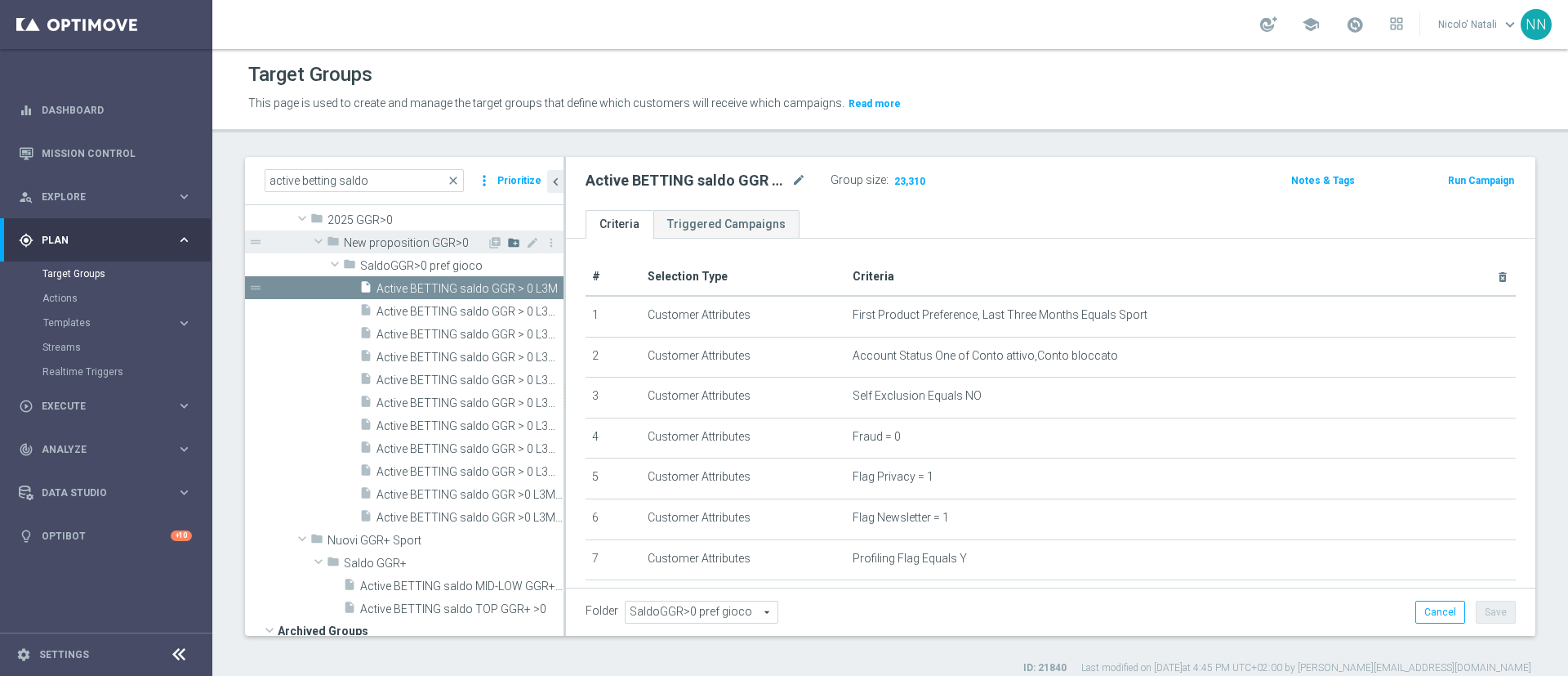
scroll to position [358, 0]
click at [459, 515] on span "Active BETTING saldo GGR >0 L3M TOP" at bounding box center [452, 517] width 150 height 14
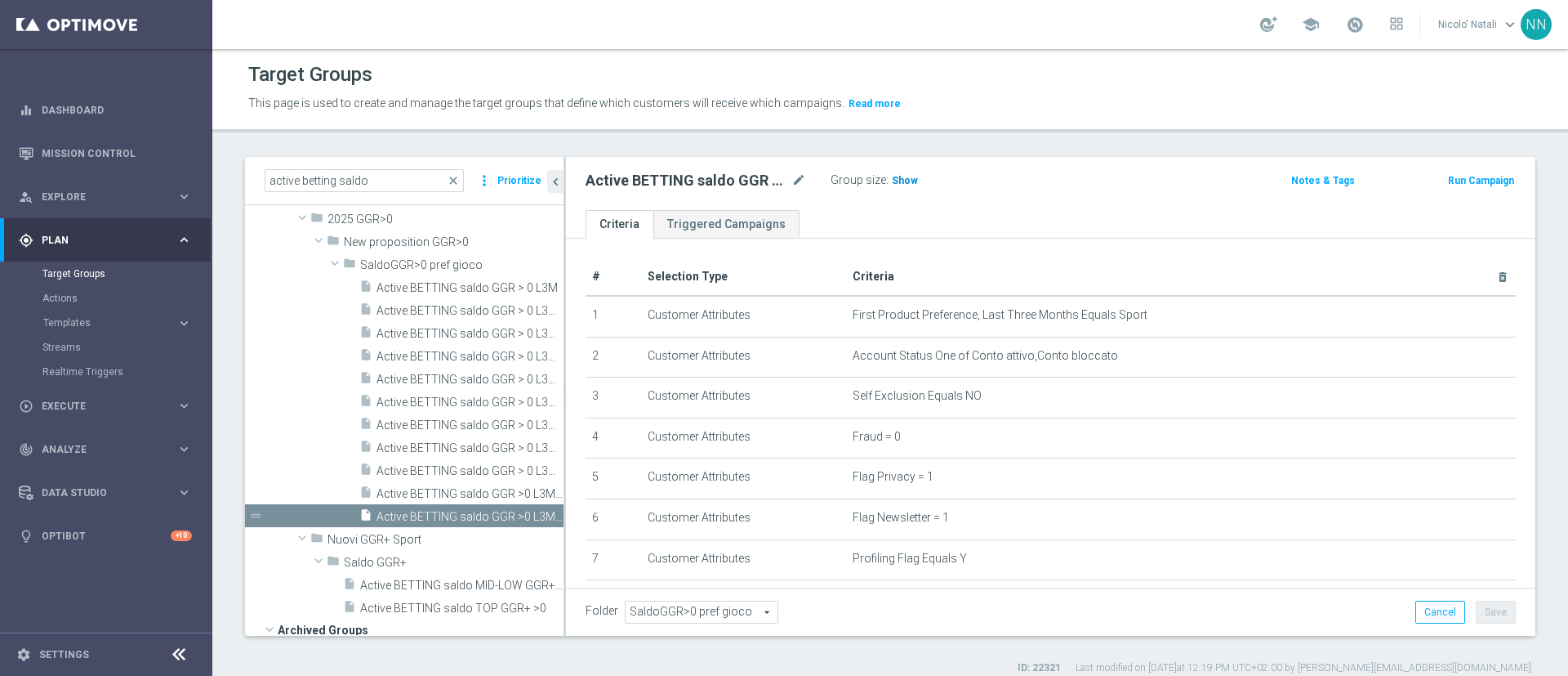
click at [903, 179] on span "Show" at bounding box center [905, 181] width 26 height 12
click at [795, 179] on icon "mode_edit" at bounding box center [799, 181] width 15 height 20
click at [457, 179] on span "close" at bounding box center [453, 181] width 13 height 13
click at [415, 189] on input "active betting saldo" at bounding box center [364, 181] width 199 height 23
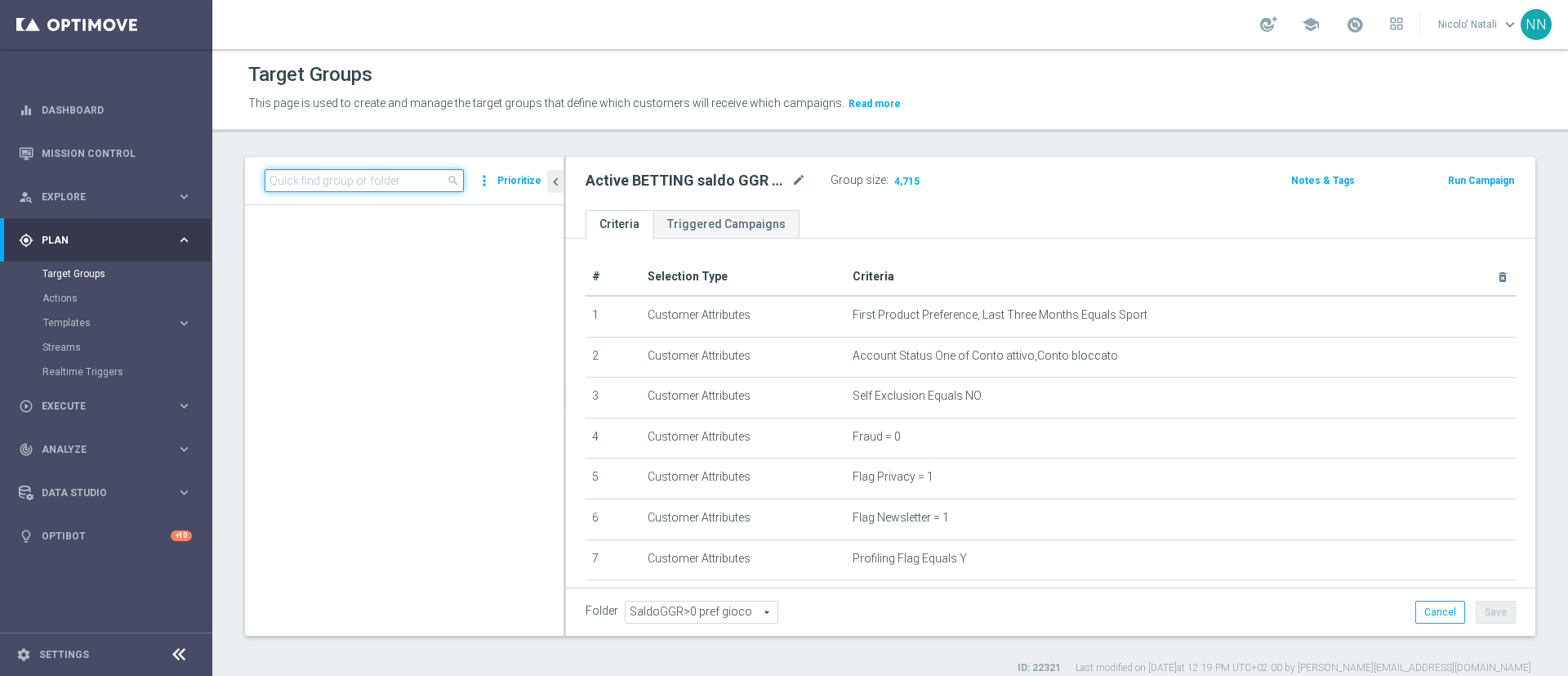
scroll to position [57963, 0]
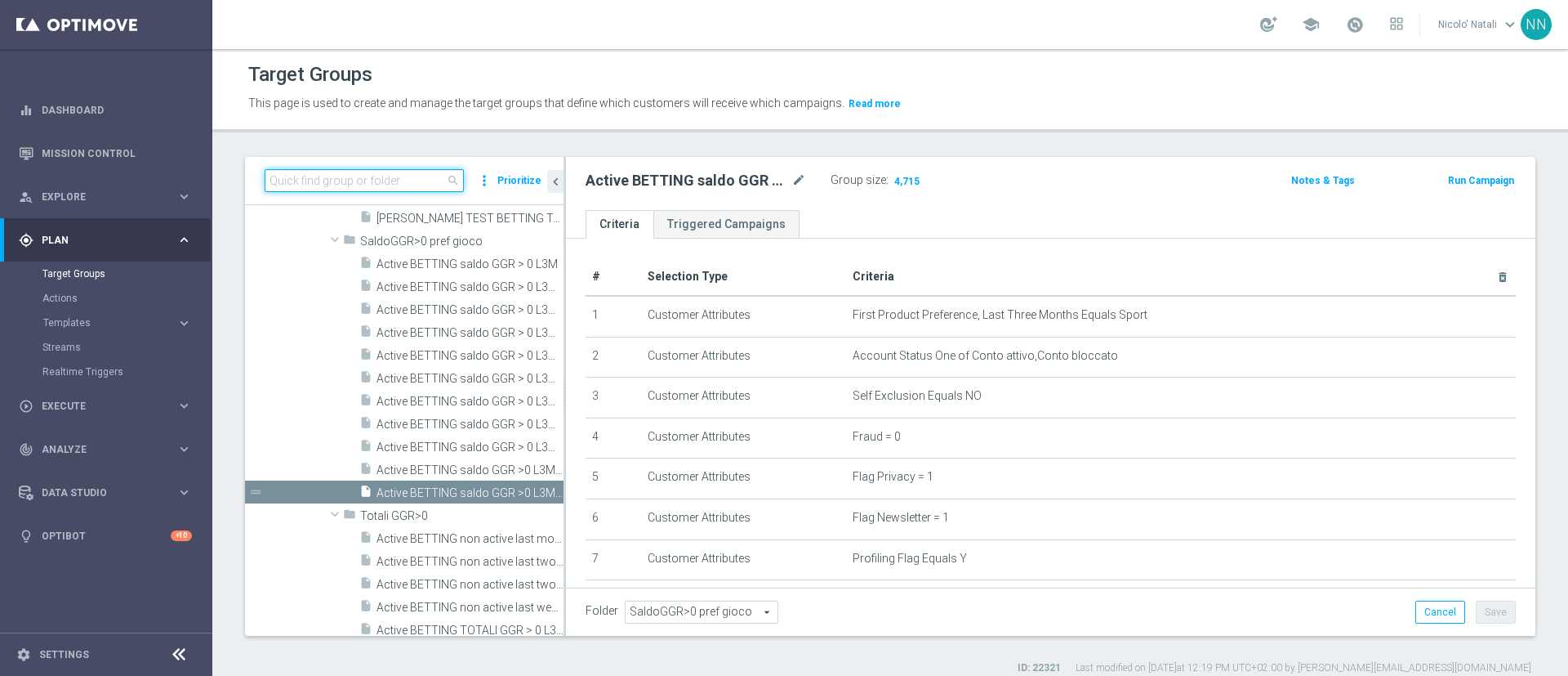
paste input "Active BETTING nosaldo GGR > 0 L3M modeH-M"
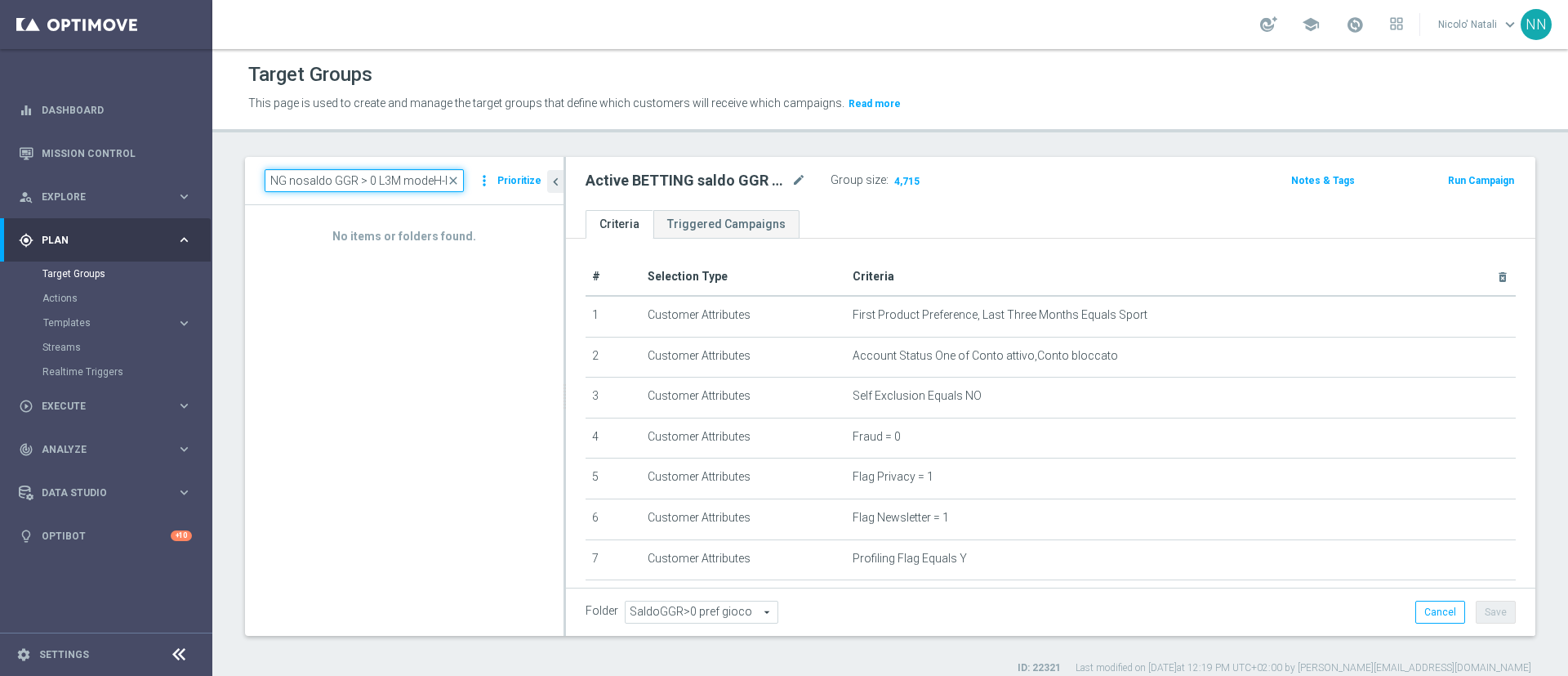
scroll to position [0, 0]
click at [383, 180] on input "Active BETTING nosaldo GGR > 0 L3M modeH-M" at bounding box center [364, 181] width 199 height 23
paste input "L"
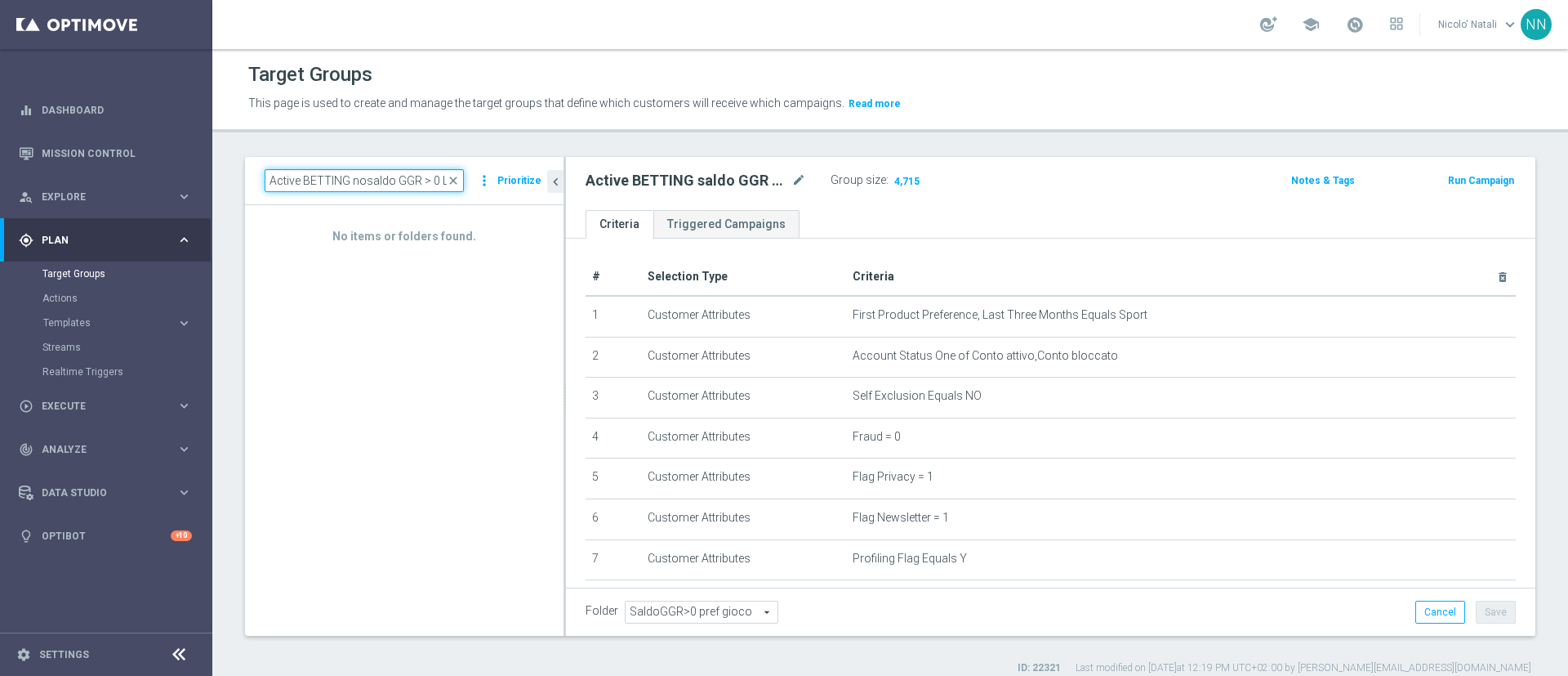
scroll to position [0, 48]
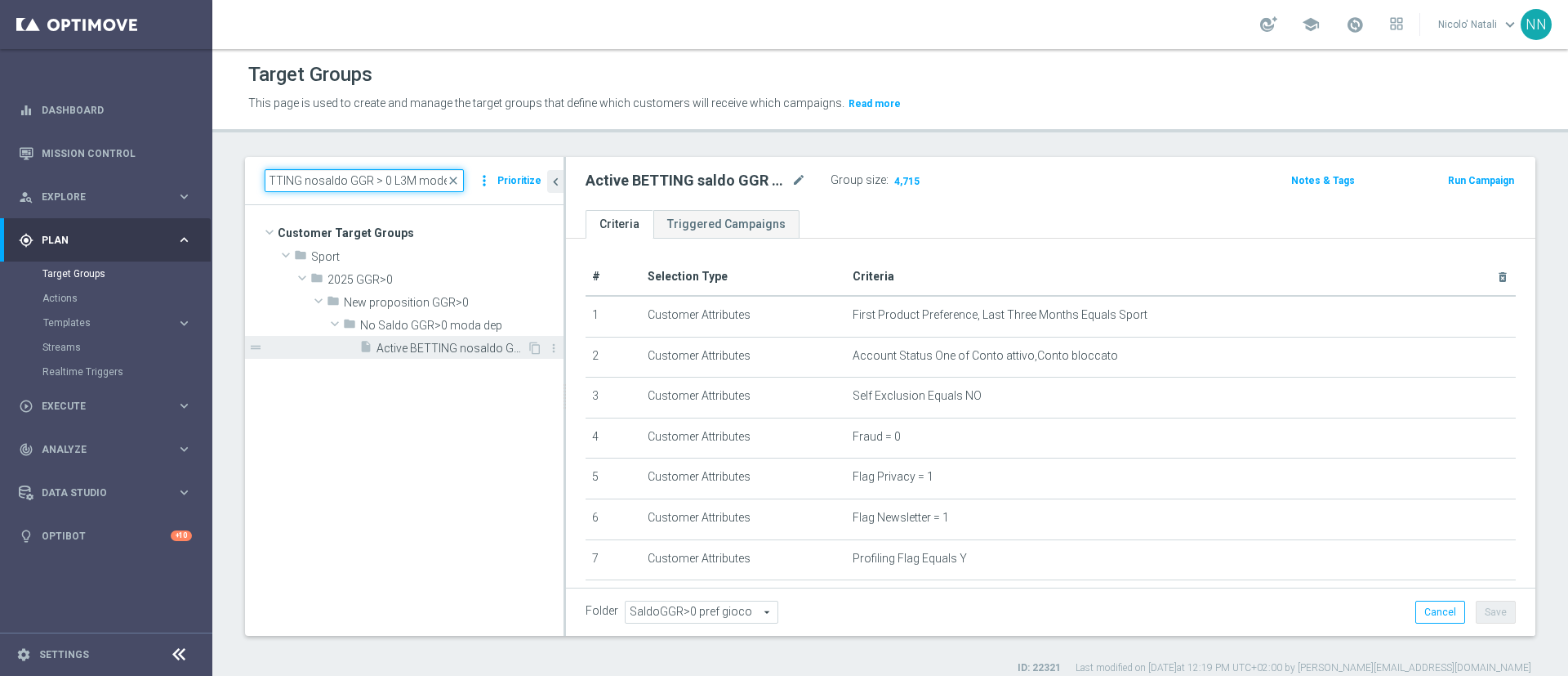
type input "Active BETTING nosaldo GGR > 0 L3M modeL"
click at [503, 345] on span "Active BETTING nosaldo GGR > 0 L3M modeL" at bounding box center [452, 348] width 150 height 14
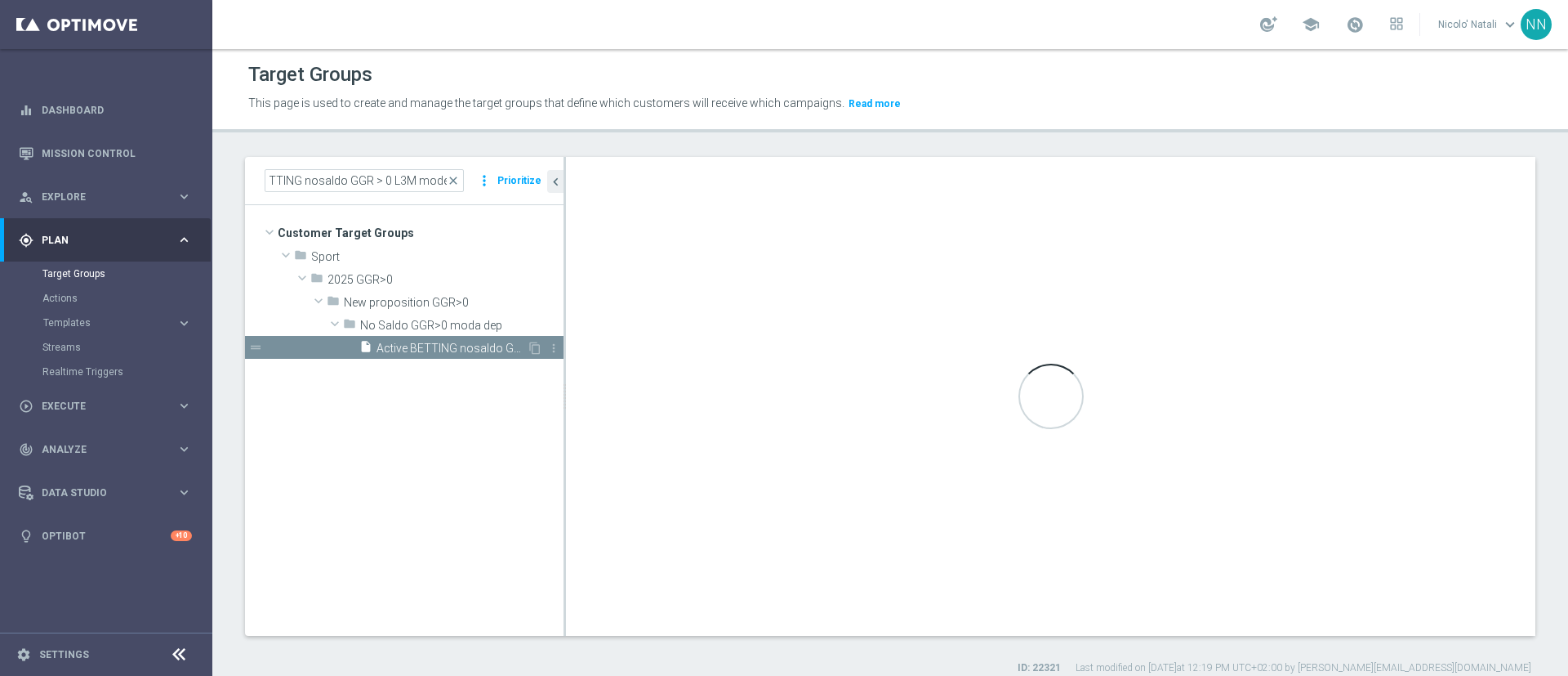
scroll to position [0, 0]
type input "No Saldo GGR>0 moda dep"
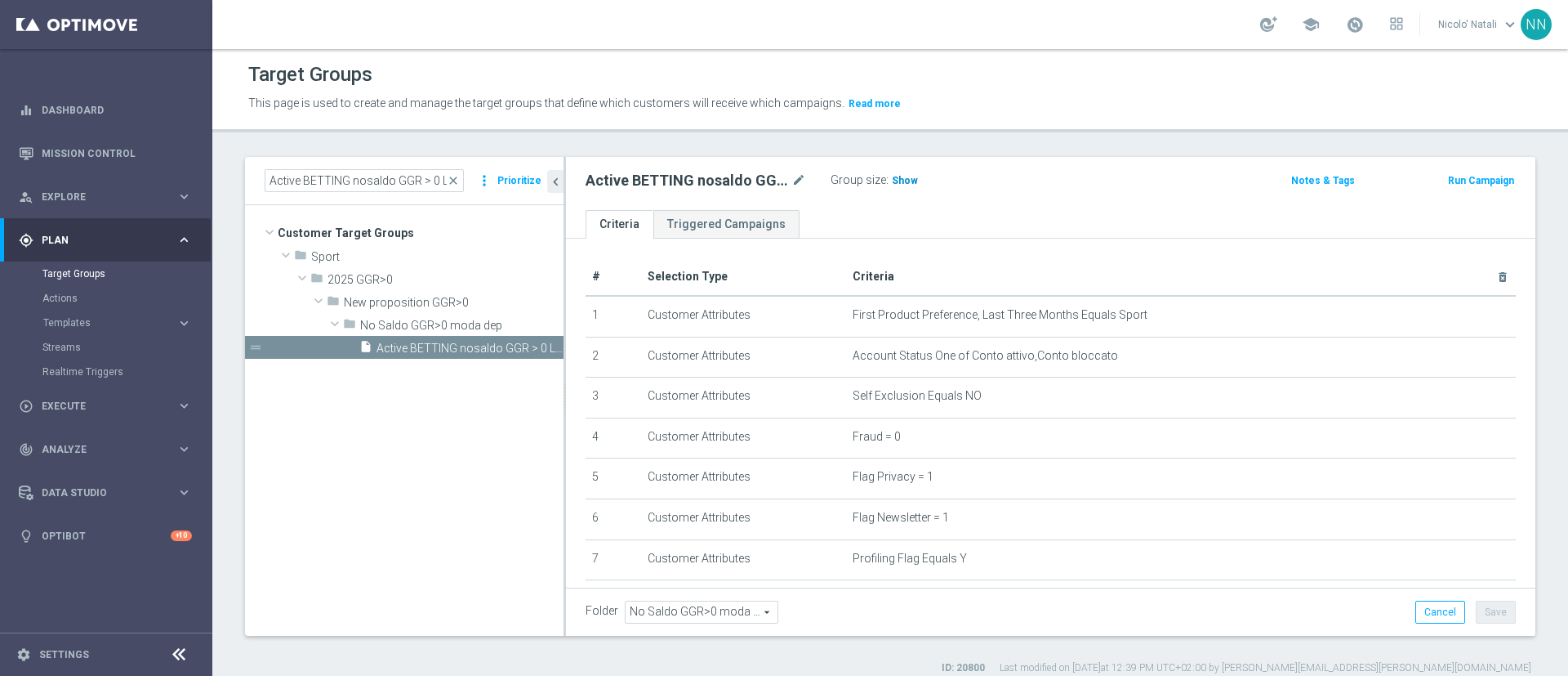
click at [909, 185] on span "Show" at bounding box center [905, 181] width 26 height 12
click at [403, 175] on input "Active BETTING nosaldo GGR > 0 L3M modeL" at bounding box center [364, 181] width 199 height 23
paste input "nb > 0 L2W mode H-M TOP"
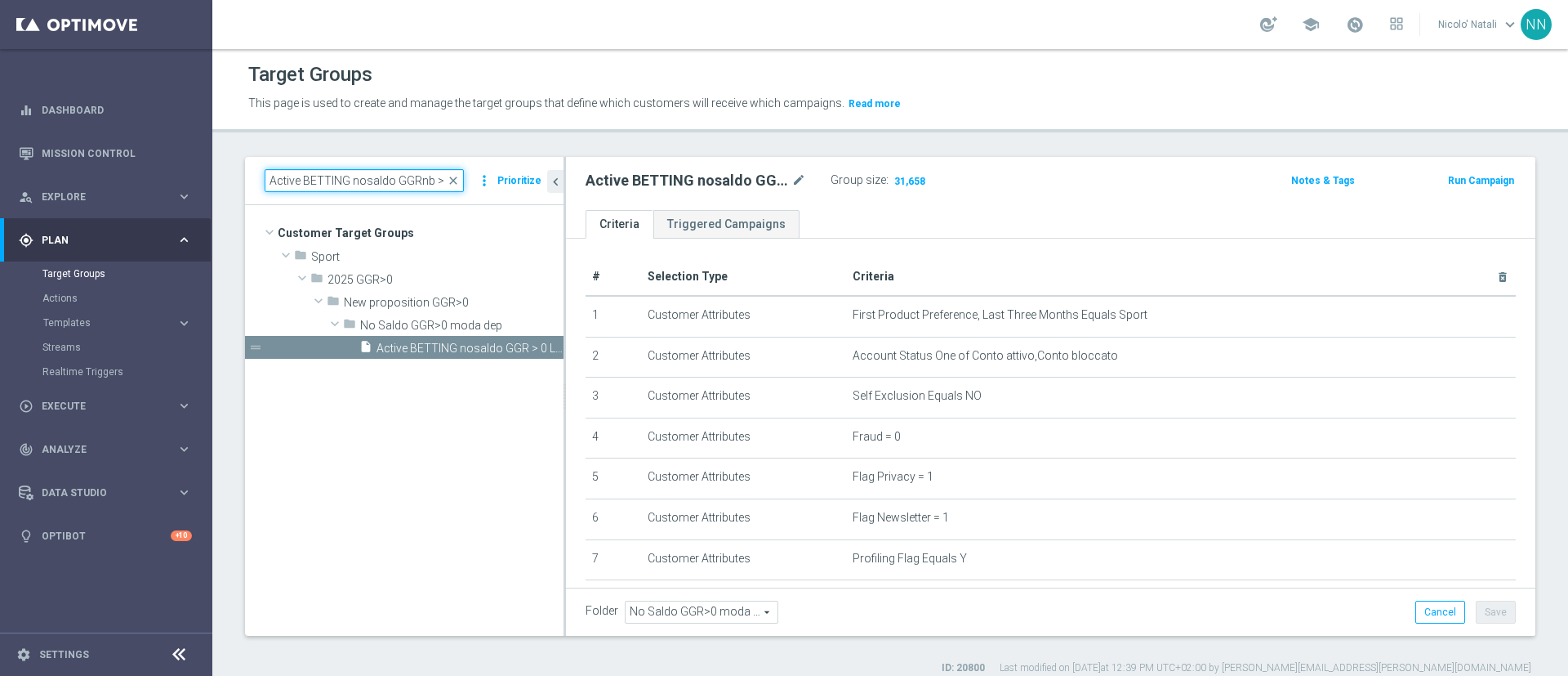
scroll to position [0, 103]
type input "Active BETTING nosaldo GGRnb > 0 L2W mode H-M TOP"
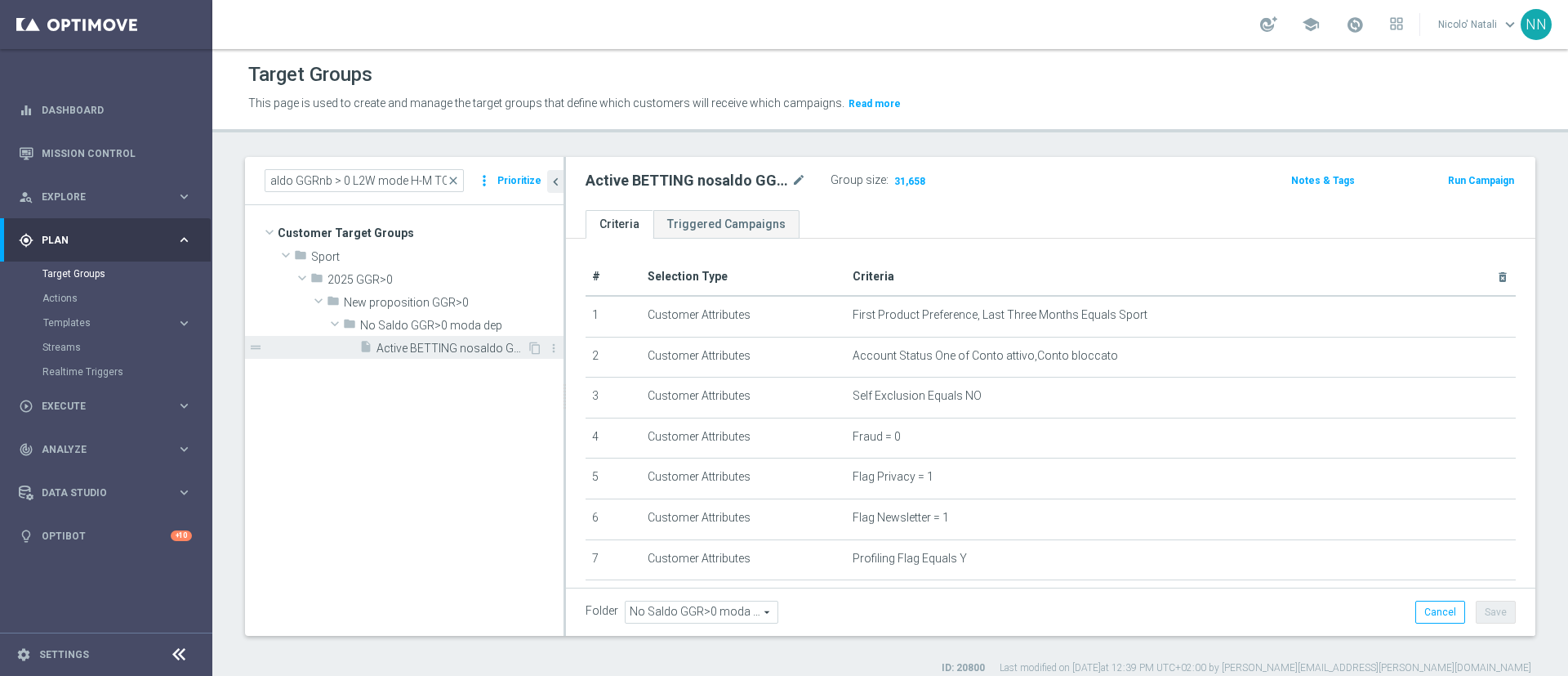
click at [506, 352] on span "Active BETTING nosaldo GGRnb > 0 L2W mode H-M TOP" at bounding box center [452, 348] width 150 height 14
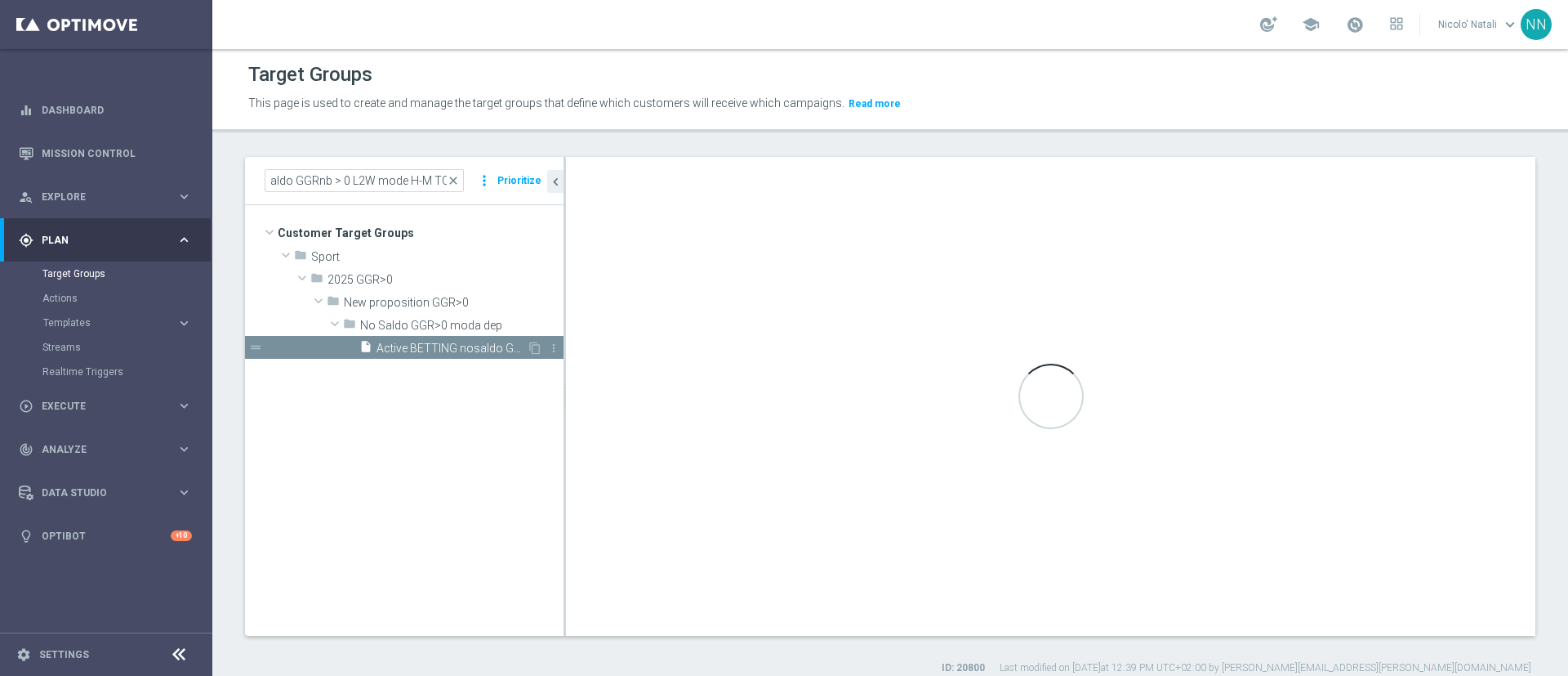
scroll to position [0, 0]
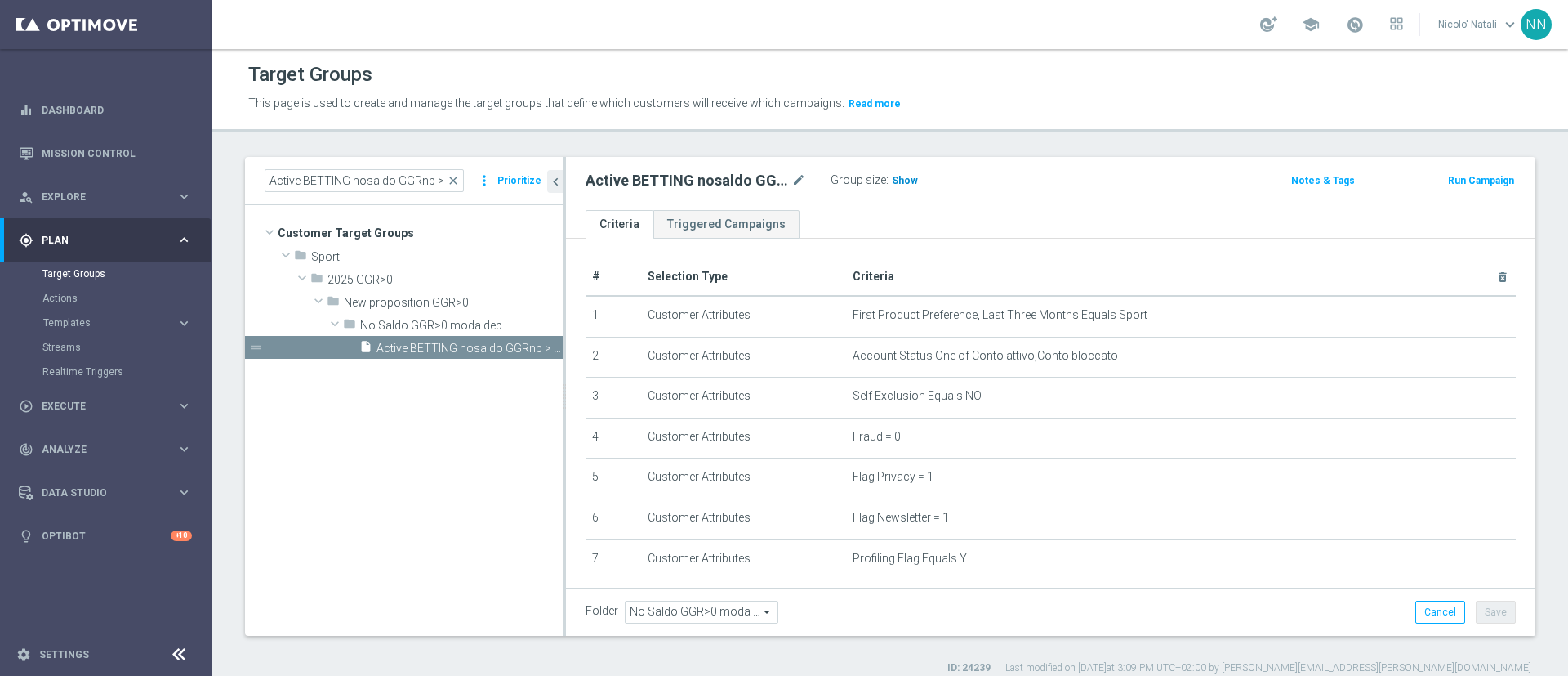
click at [904, 183] on span "Show" at bounding box center [905, 181] width 26 height 12
drag, startPoint x: 462, startPoint y: 175, endPoint x: 398, endPoint y: 183, distance: 64.5
click at [460, 175] on span "close" at bounding box center [453, 181] width 13 height 13
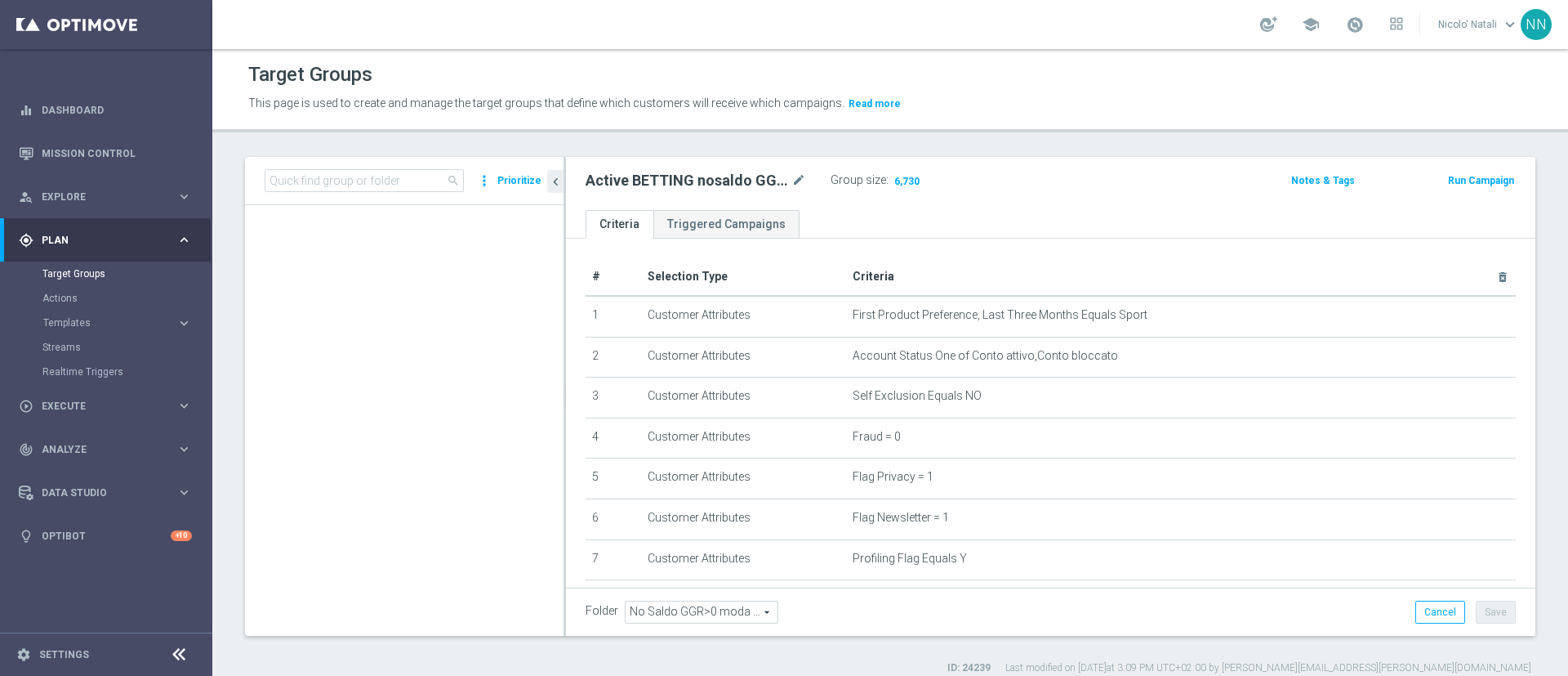
scroll to position [57688, 0]
click at [396, 183] on input at bounding box center [364, 181] width 199 height 23
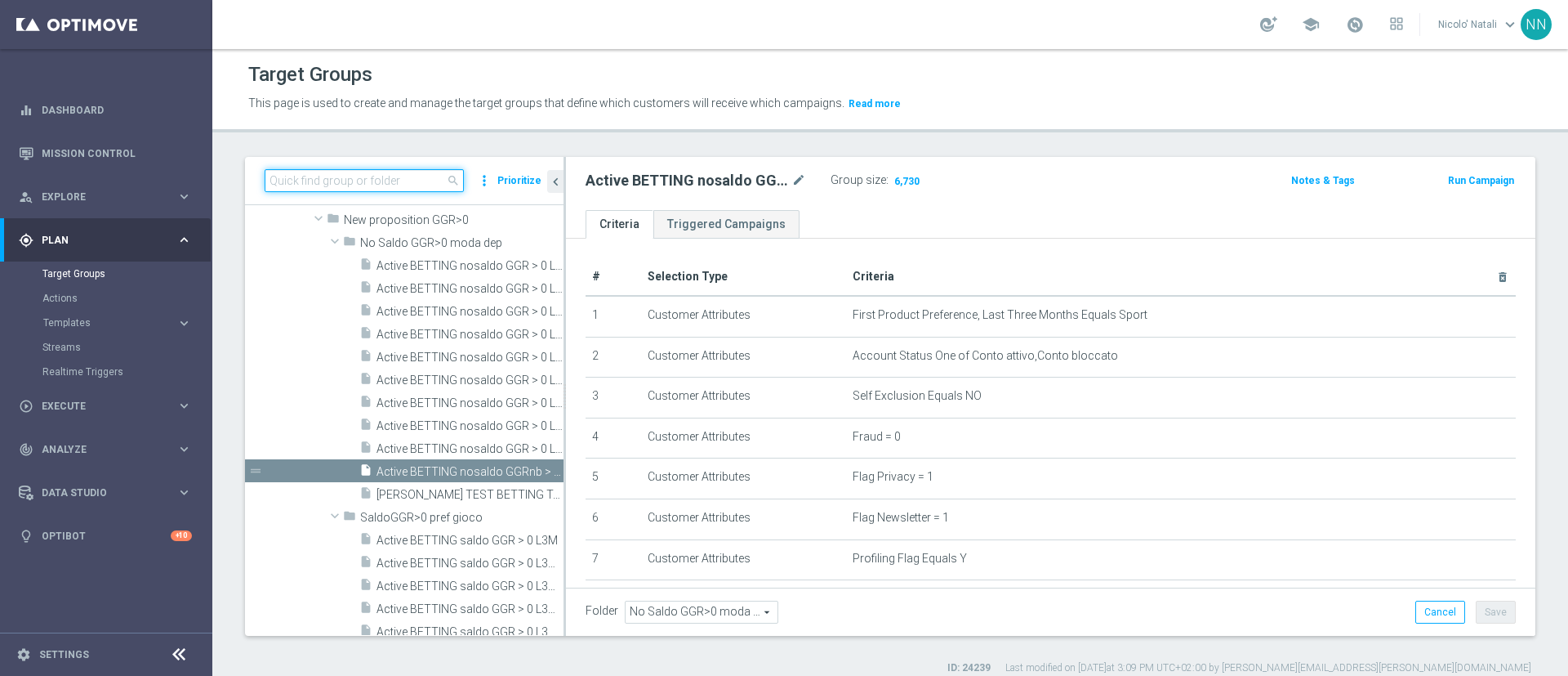
paste input "Active BETTING TOTALI nosaldo GGRnb > 50 LM Mode L"
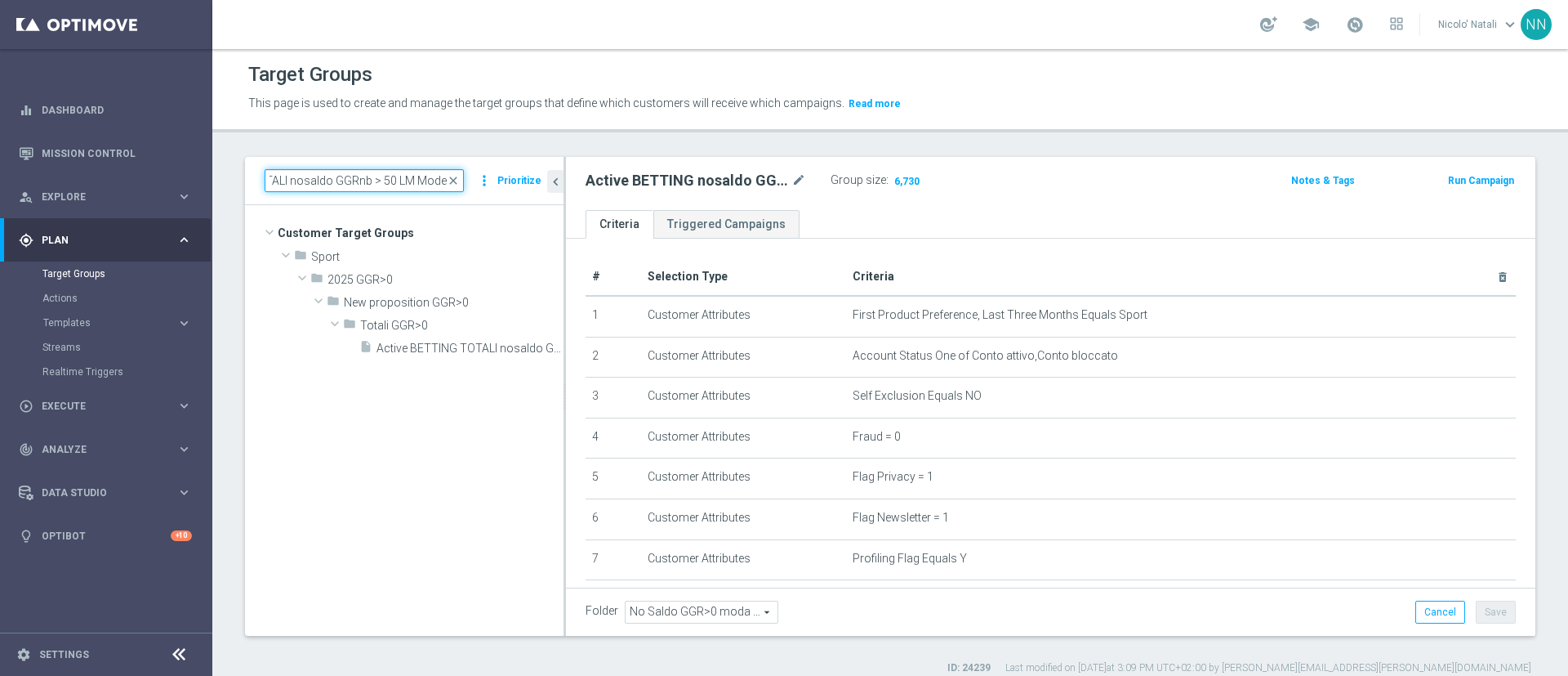
scroll to position [0, 0]
type input "Active BETTING TOTALI nosaldo GGRnb > 50 LM Mode L"
click at [483, 355] on div "insert_drive_file Active BETTING TOTALI nosaldo GGRnb > 50 LM Mode L" at bounding box center [443, 347] width 168 height 23
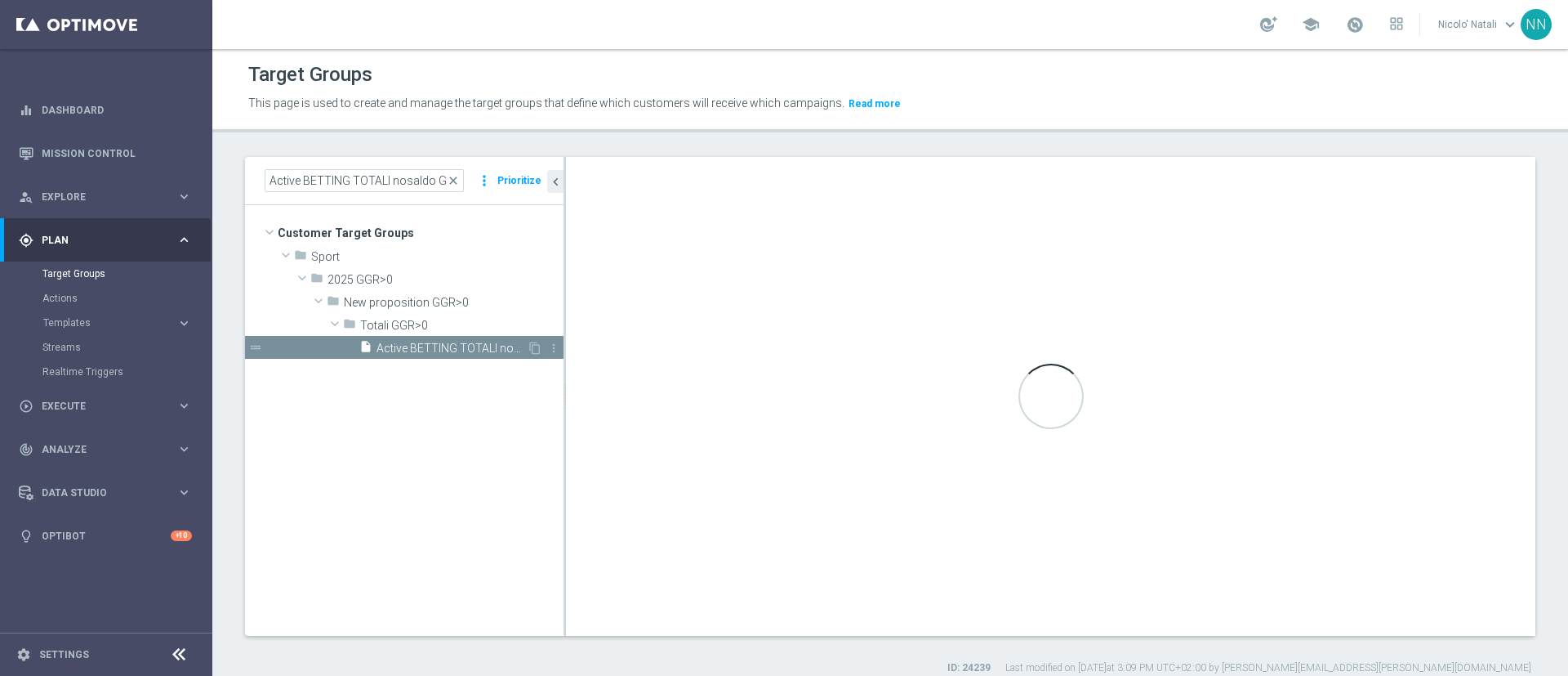
type input "Totali GGR>0"
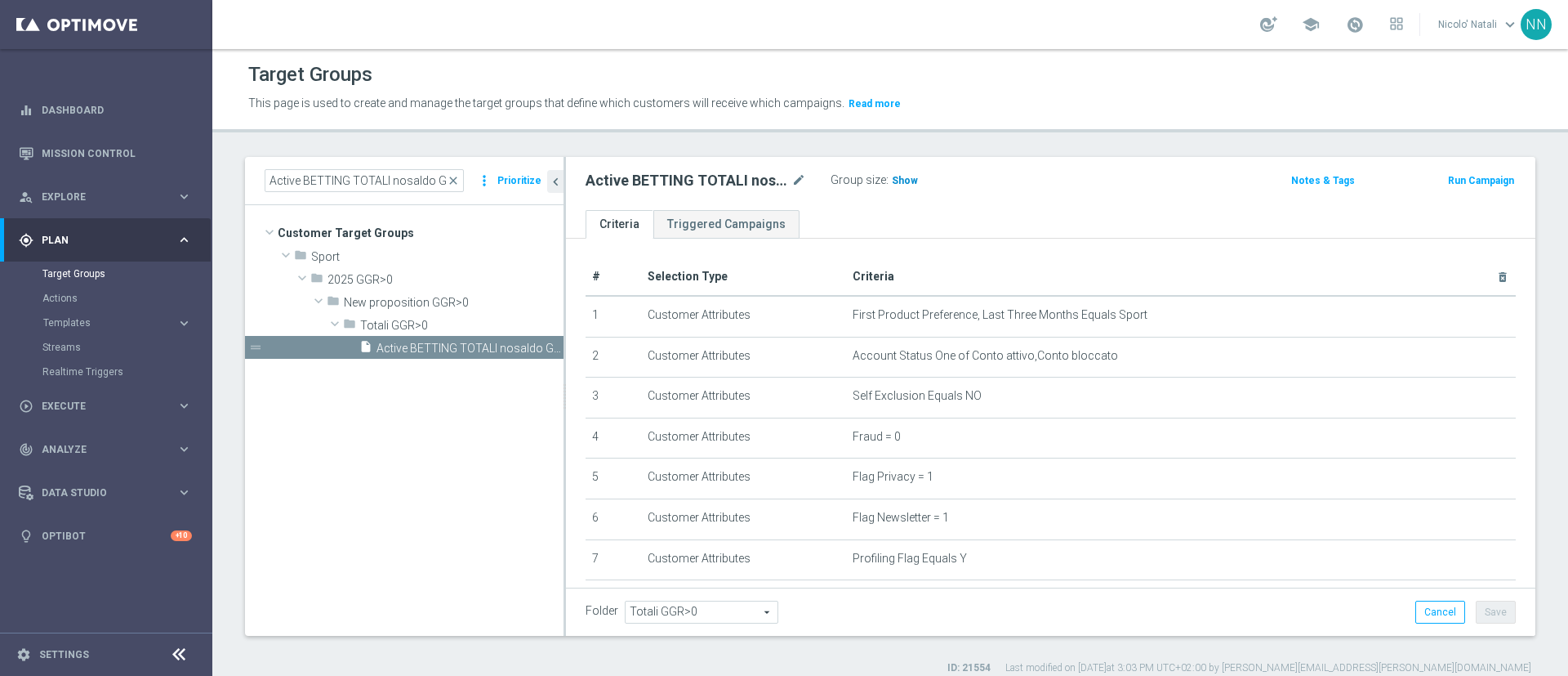
click at [906, 182] on span "Show" at bounding box center [905, 181] width 26 height 12
click at [457, 183] on span "close" at bounding box center [453, 181] width 13 height 13
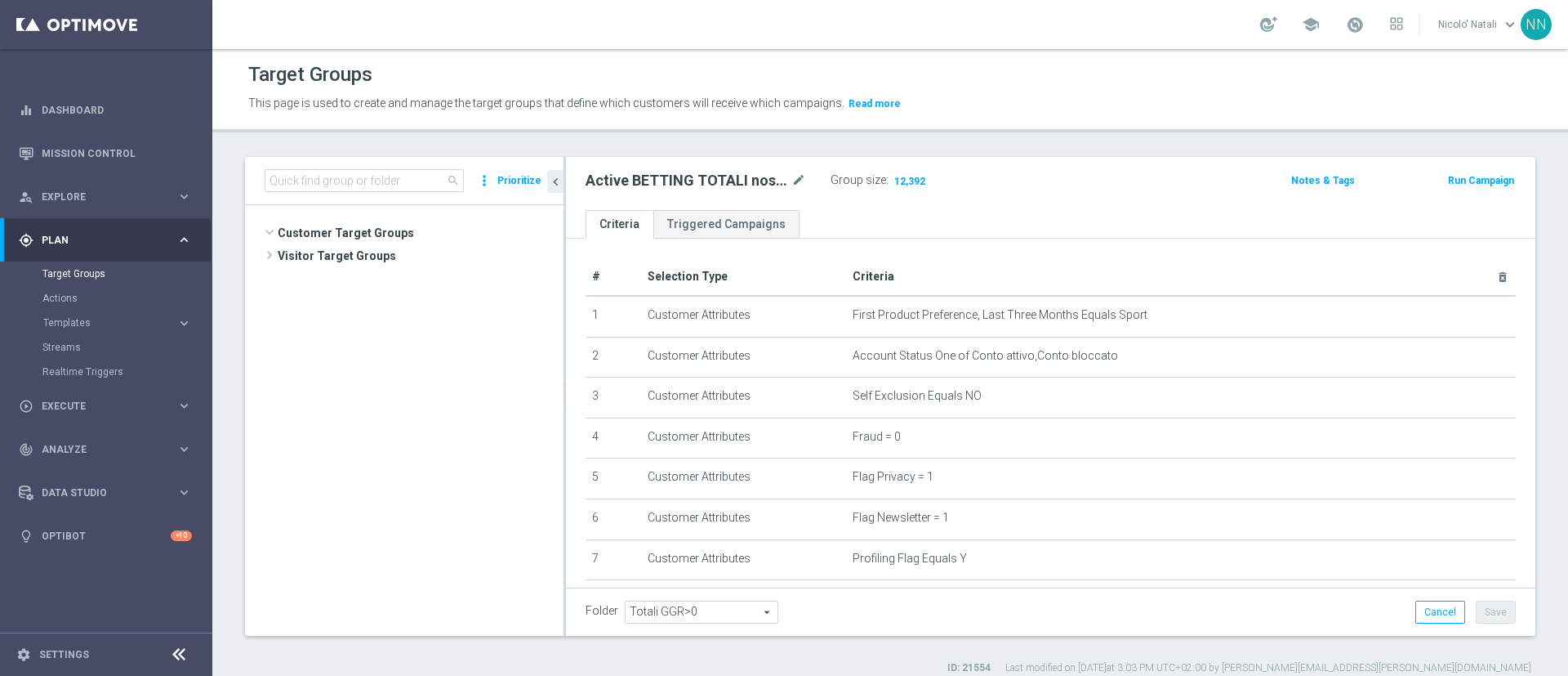
scroll to position [58304, 0]
click at [404, 181] on input at bounding box center [364, 181] width 199 height 23
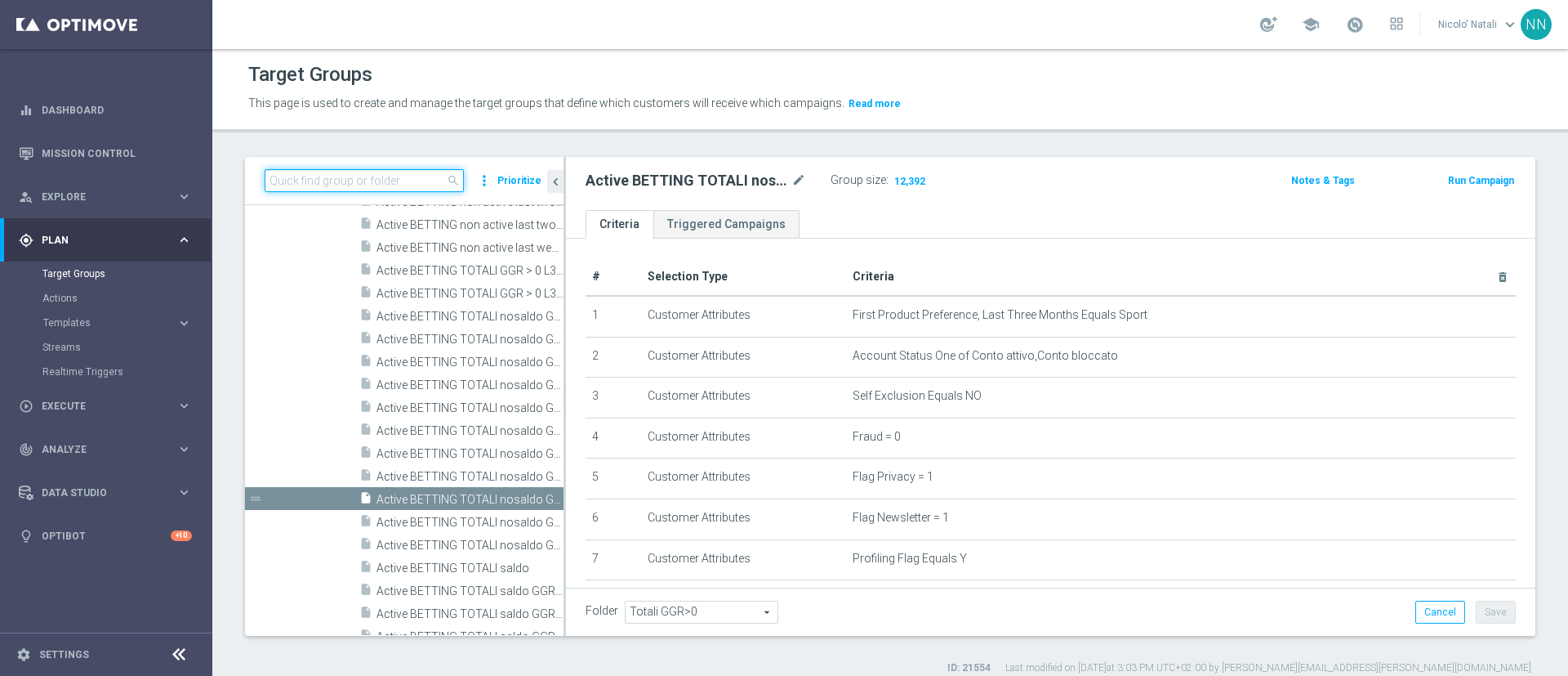
paste input "Active BETTING Master low TOTALI GGRnb>0"
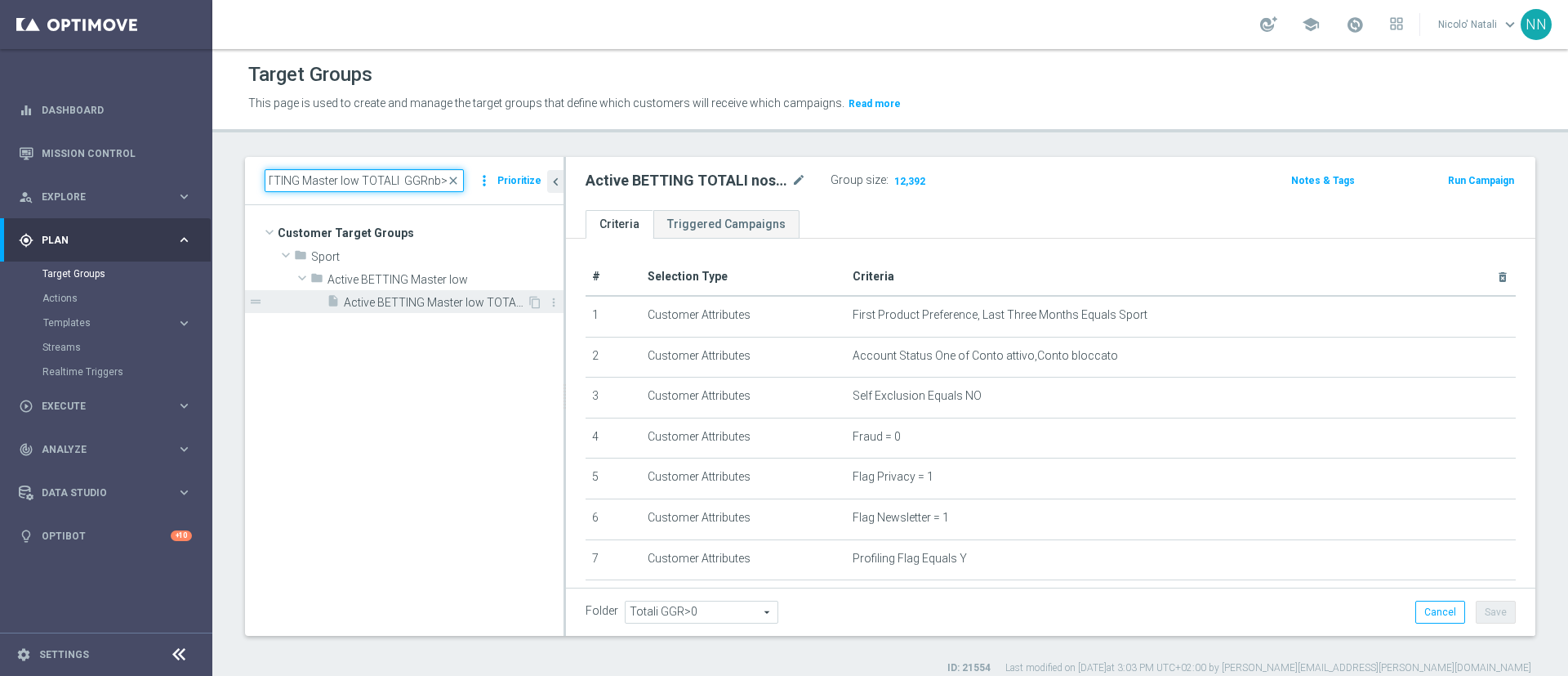
type input "Active BETTING Master low TOTALI GGRnb>0"
click at [469, 296] on span "Active BETTING Master low TOTALI GGRnb>0" at bounding box center [435, 302] width 183 height 14
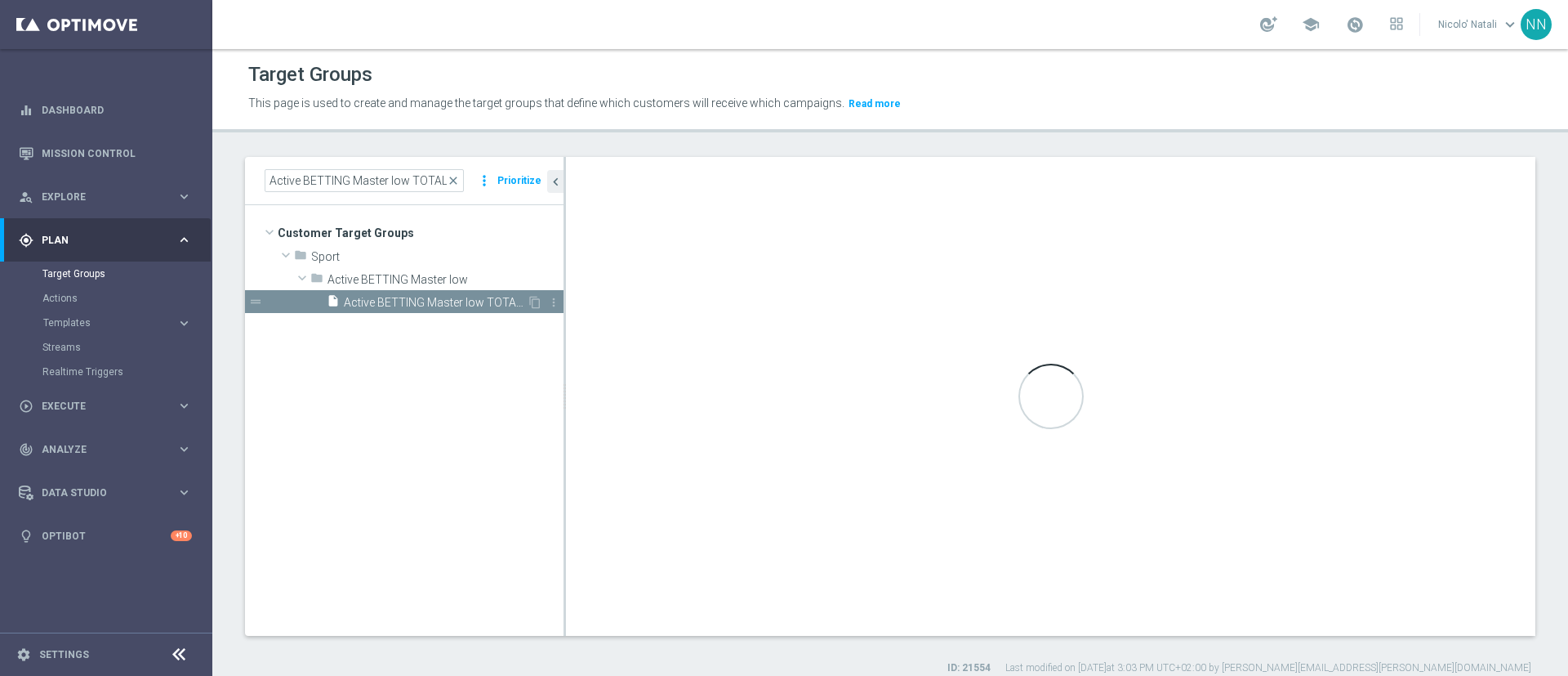
type input "Active BETTING Master low"
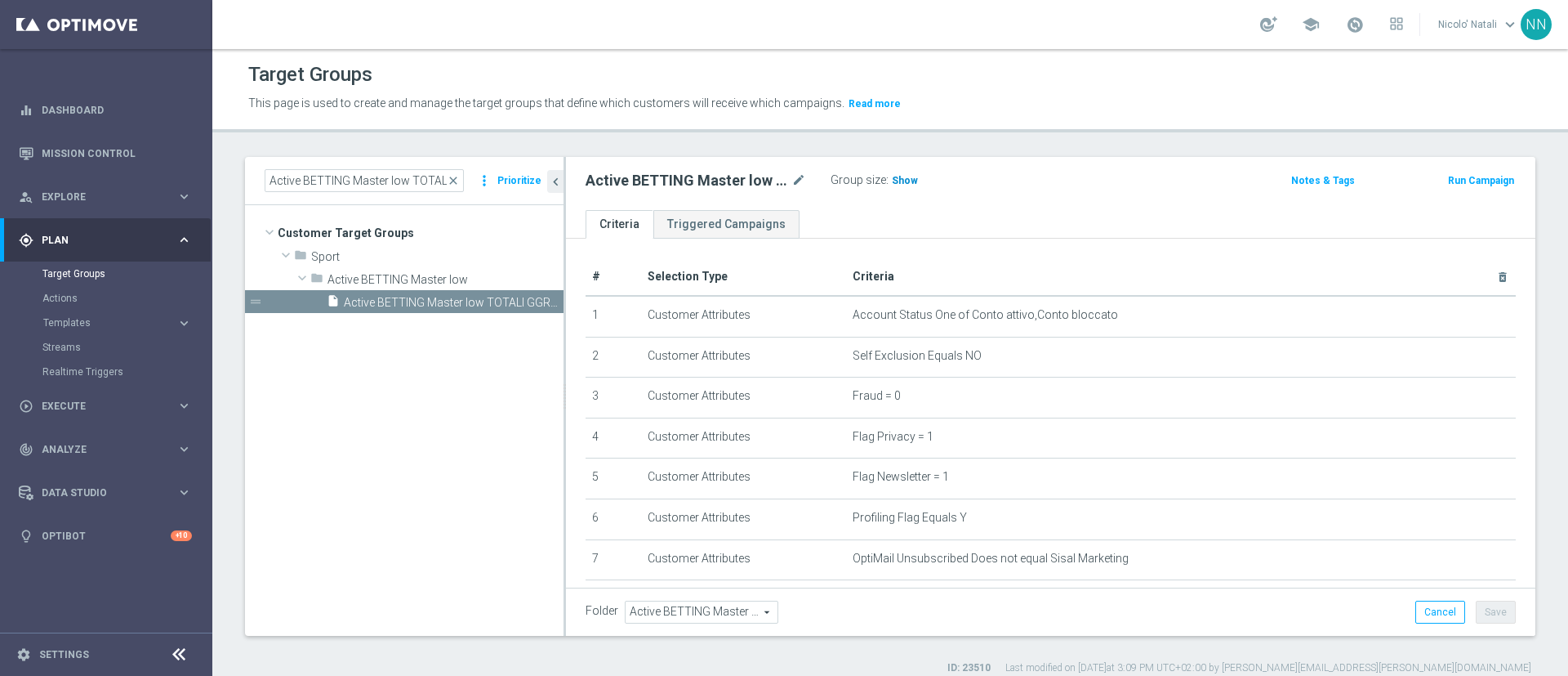
click at [915, 179] on h3 "Show" at bounding box center [905, 181] width 29 height 18
click at [456, 179] on span "close" at bounding box center [453, 181] width 13 height 13
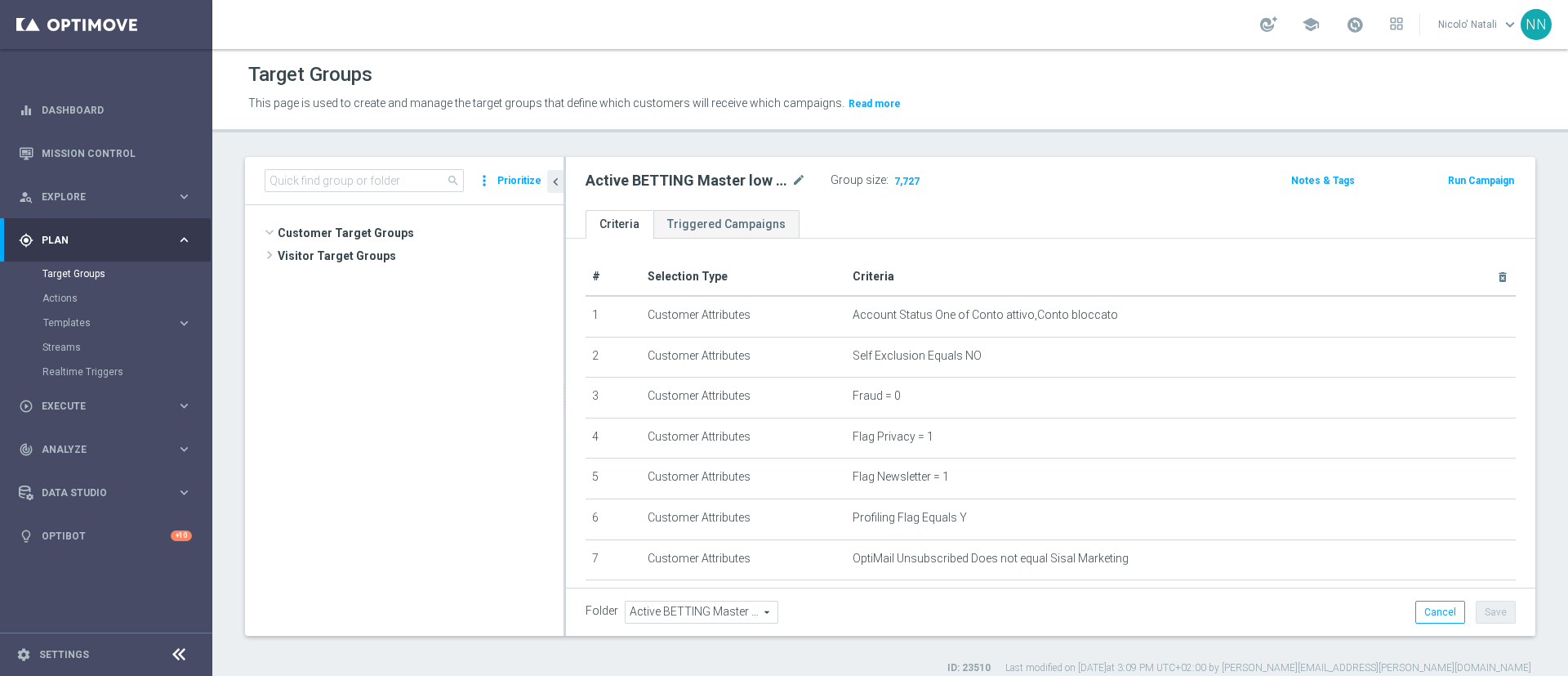
scroll to position [58770, 0]
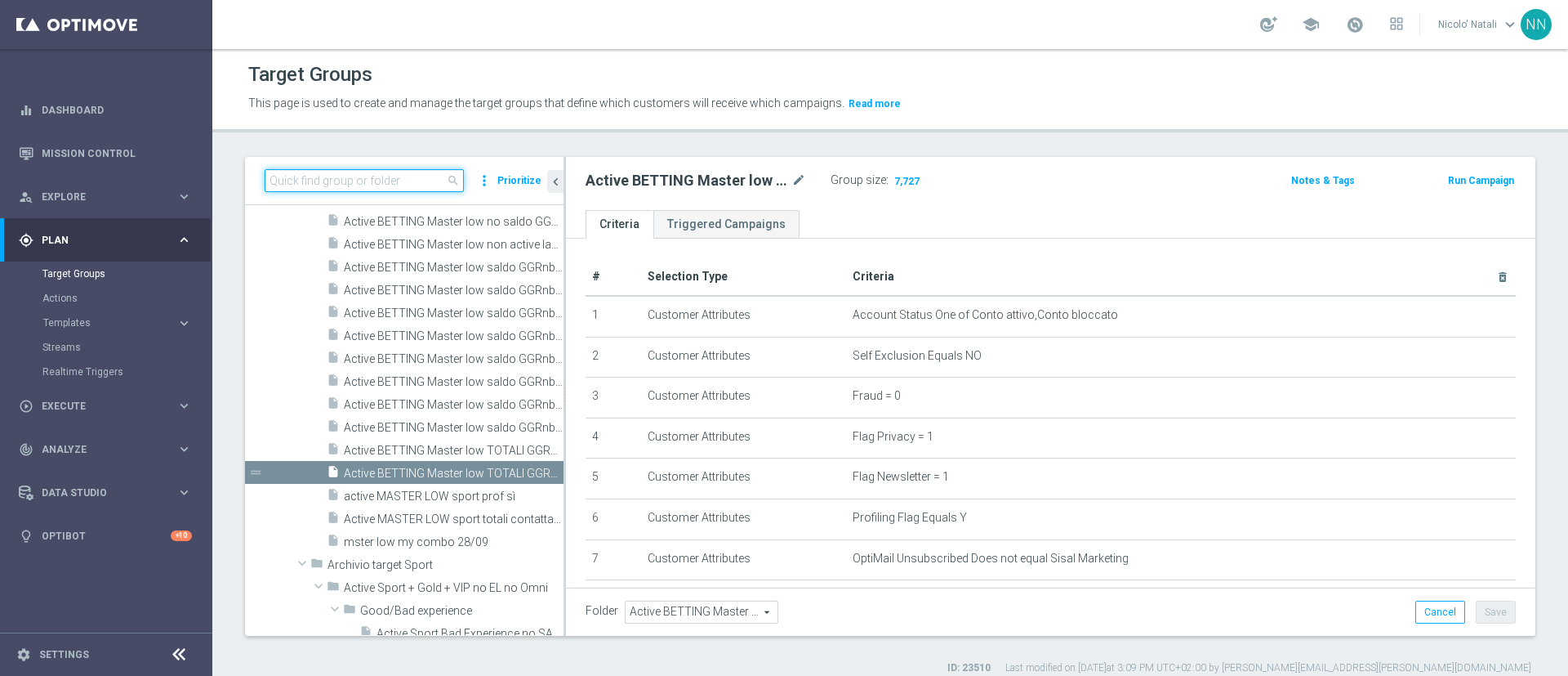
click at [413, 179] on input at bounding box center [364, 181] width 199 height 23
paste input "Active BETTING NON giocanti nazionali GGRnb>0 L2W"
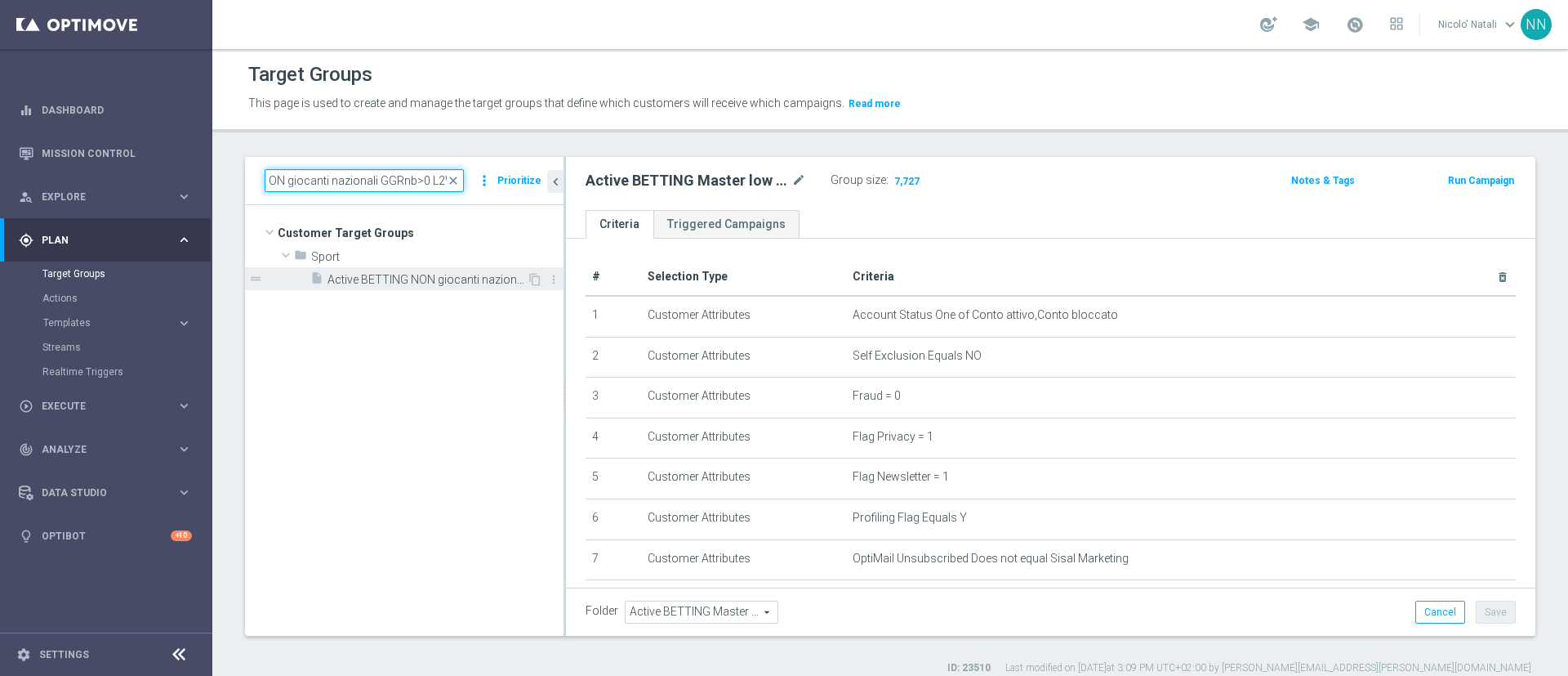
type input "Active BETTING NON giocanti nazionali GGRnb>0 L2W"
click at [450, 280] on span "Active BETTING NON giocanti nazionali GGRnb>0 L2W" at bounding box center [427, 280] width 199 height 14
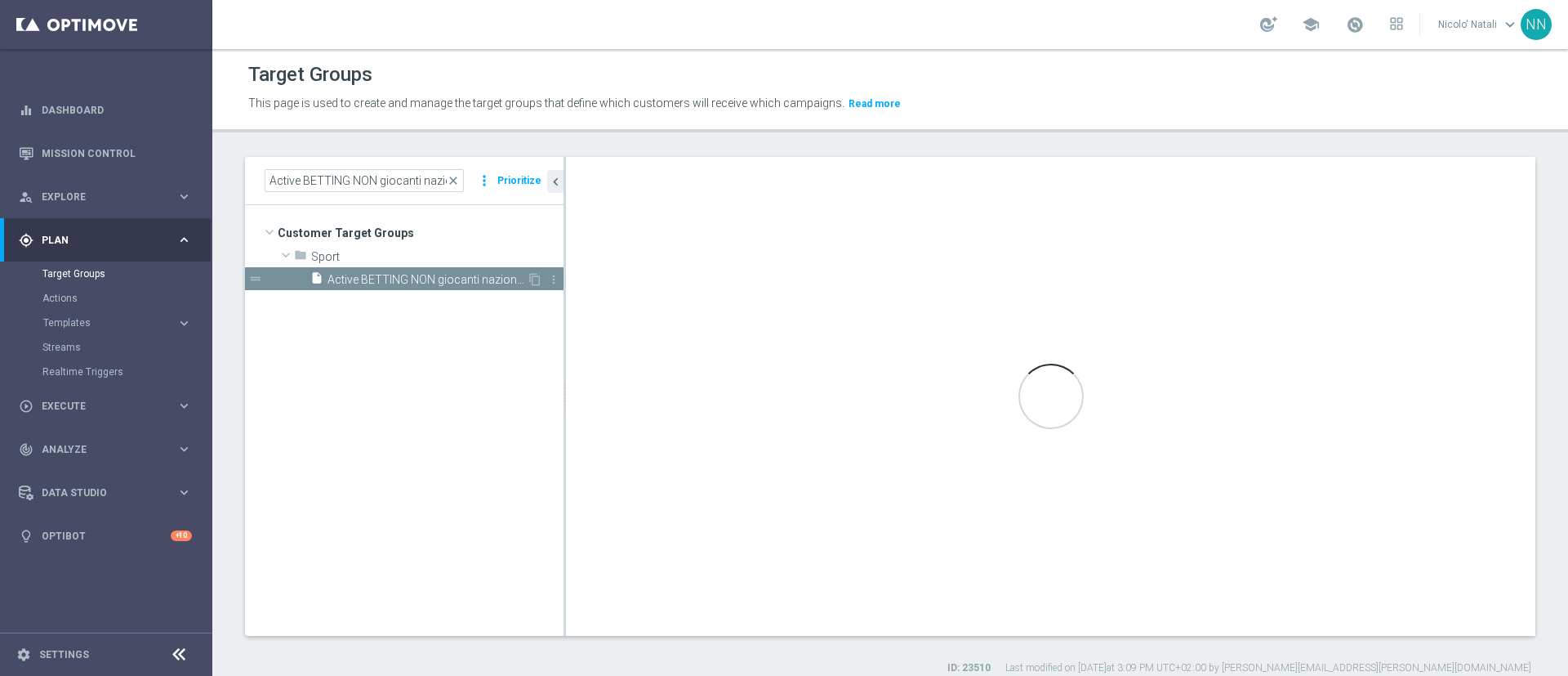
type input "Sport"
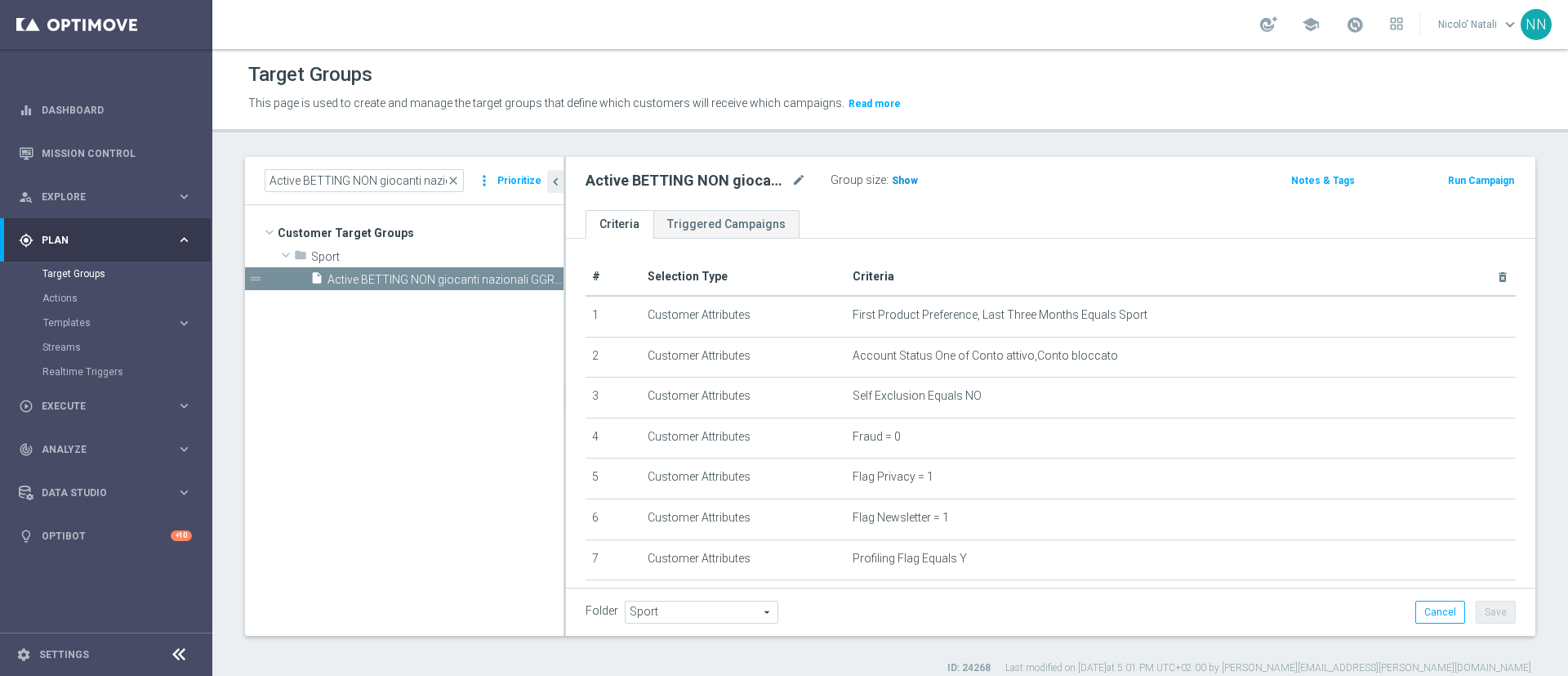
click at [914, 186] on h3 "Show" at bounding box center [905, 181] width 29 height 18
click at [460, 186] on span "close" at bounding box center [453, 181] width 13 height 13
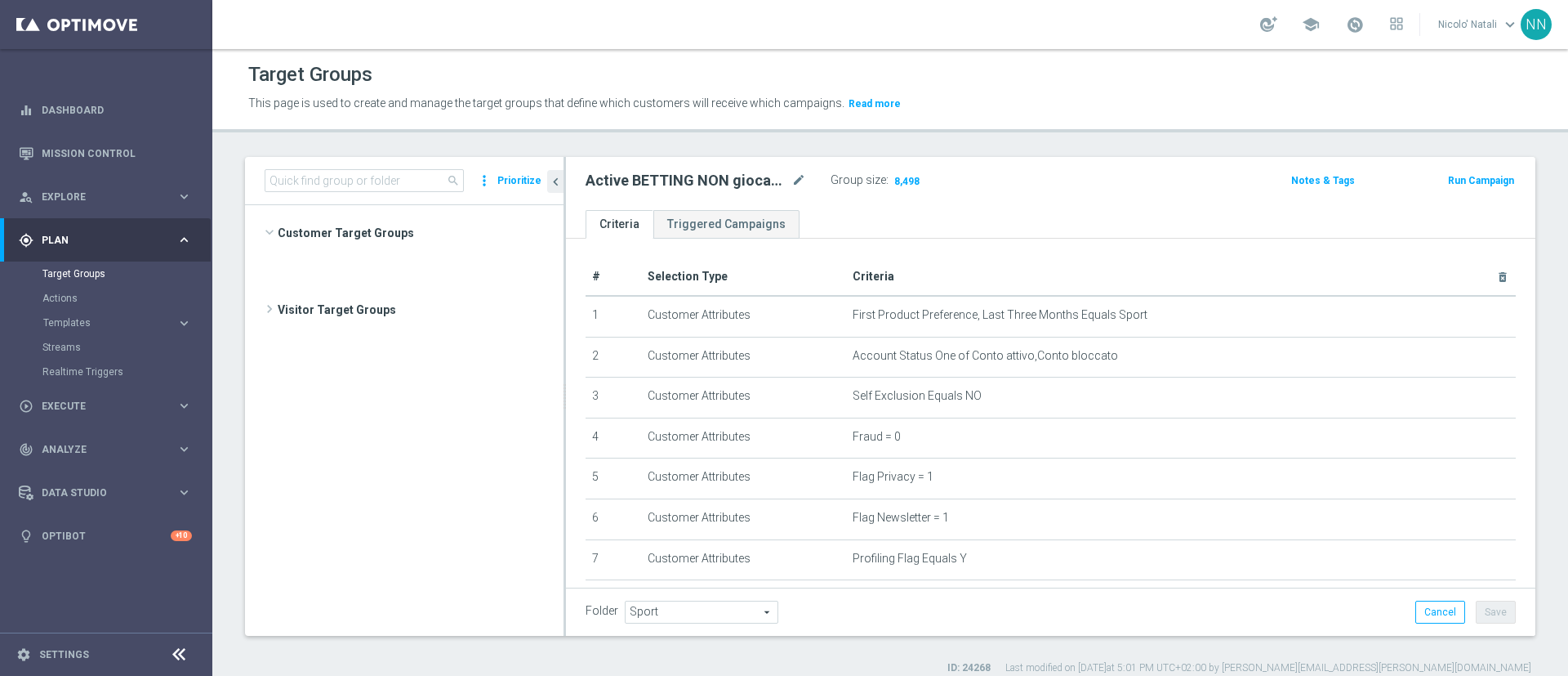
scroll to position [60725, 0]
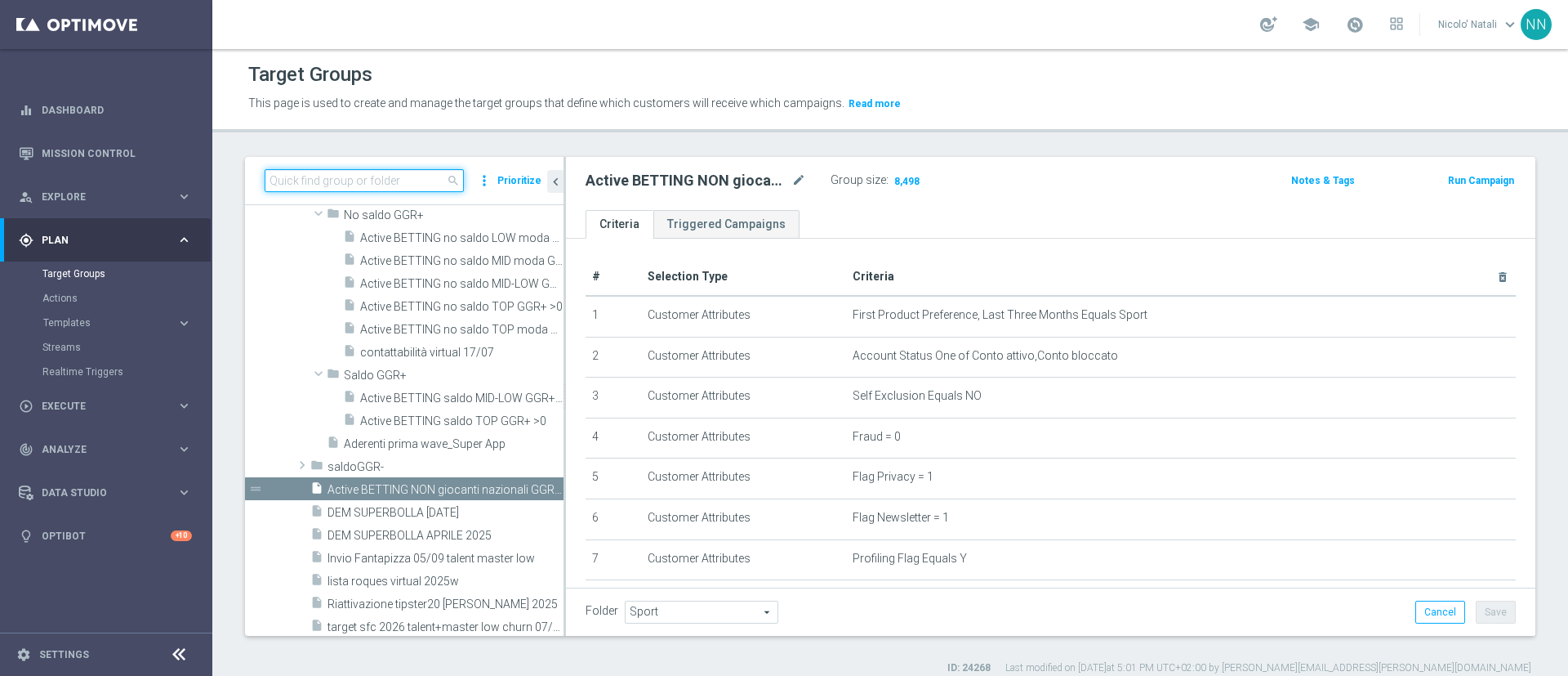
click at [384, 180] on input at bounding box center [364, 181] width 199 height 23
paste input "Active BETTING saldo GGR >0 L3M TOP"
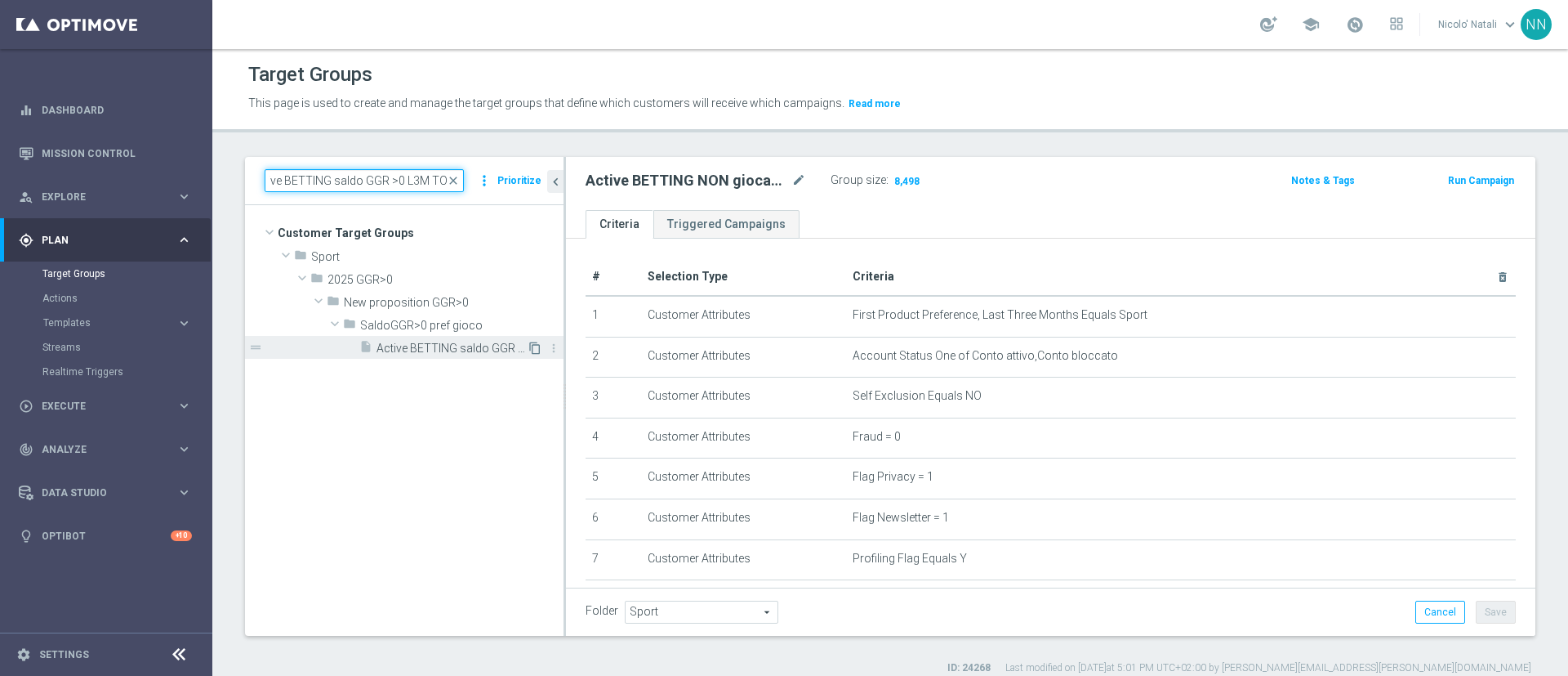
type input "Active BETTING saldo GGR >0 L3M TOP"
click at [529, 341] on icon "content_copy" at bounding box center [535, 348] width 13 height 13
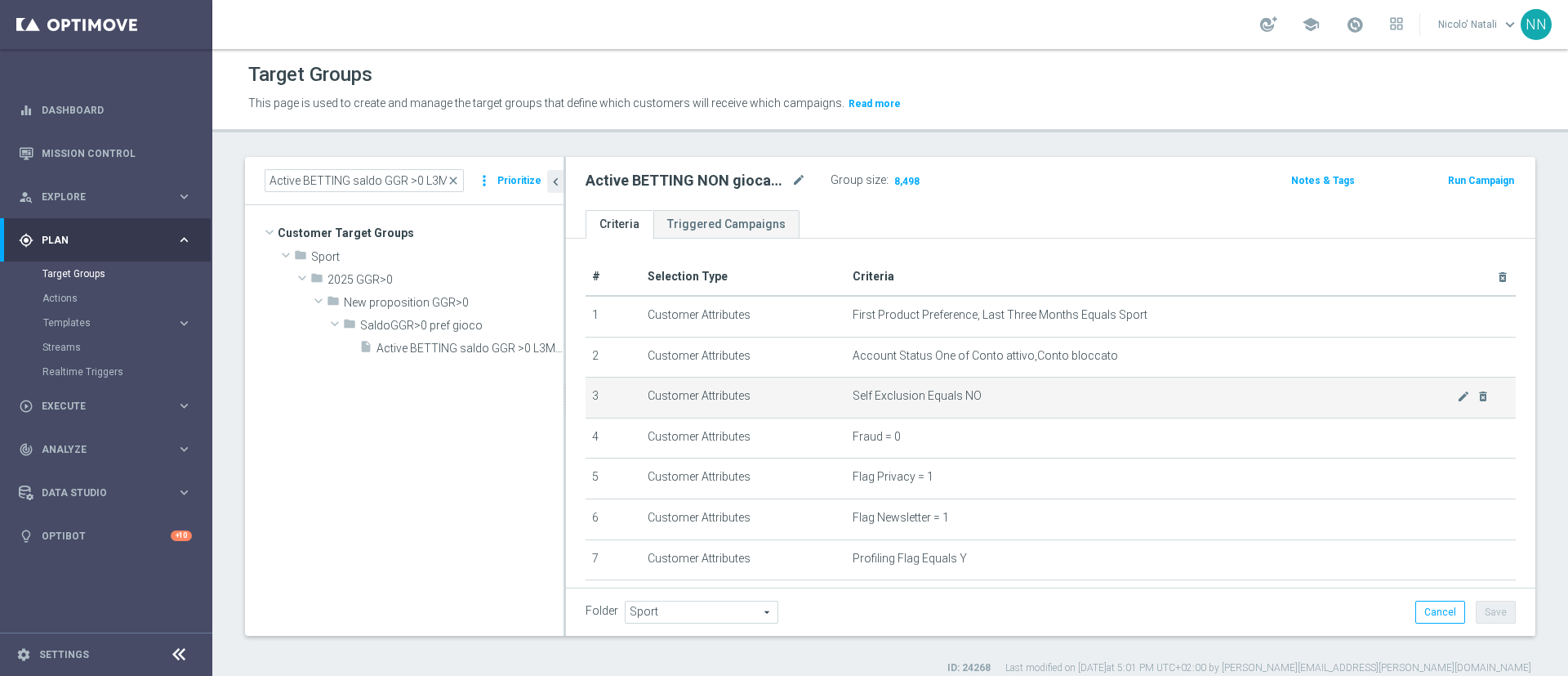
type input "SaldoGGR>0 pref gioco"
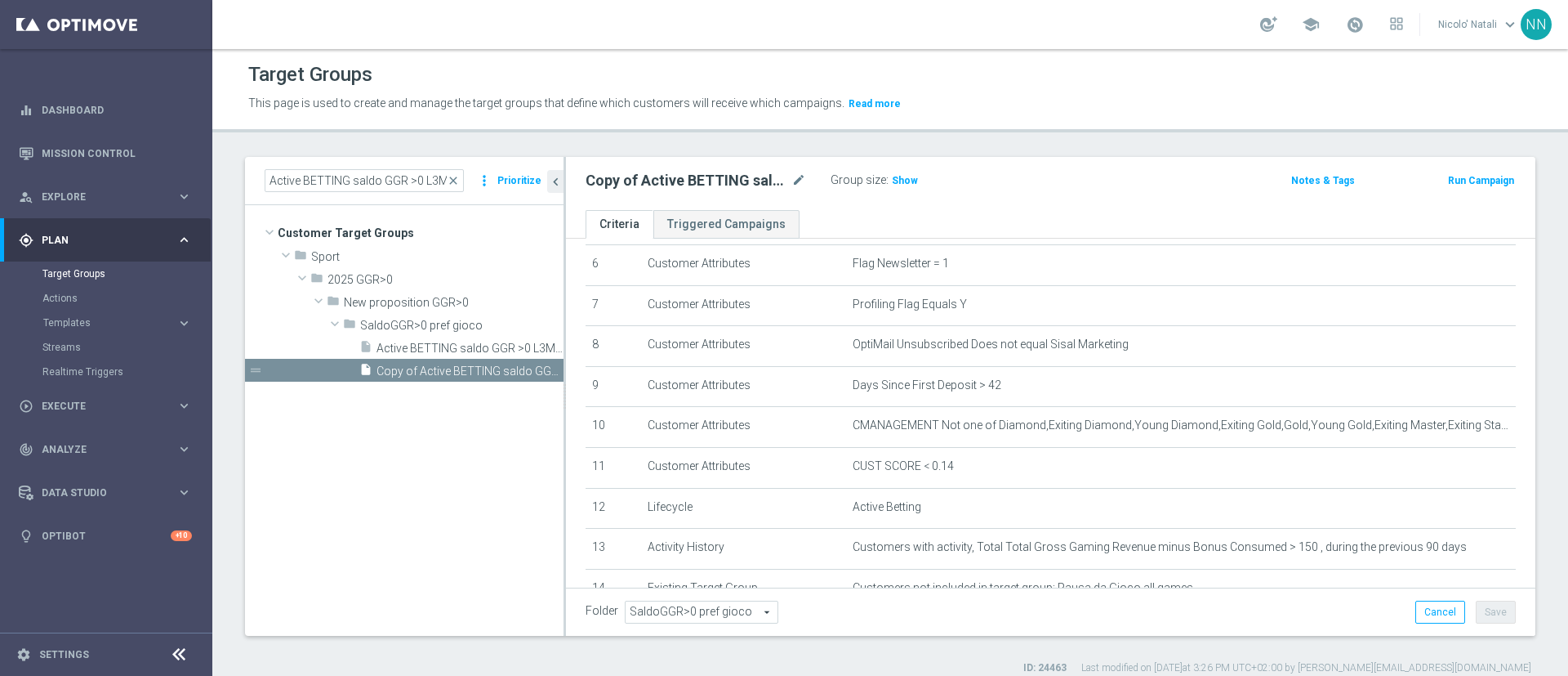
scroll to position [421, 0]
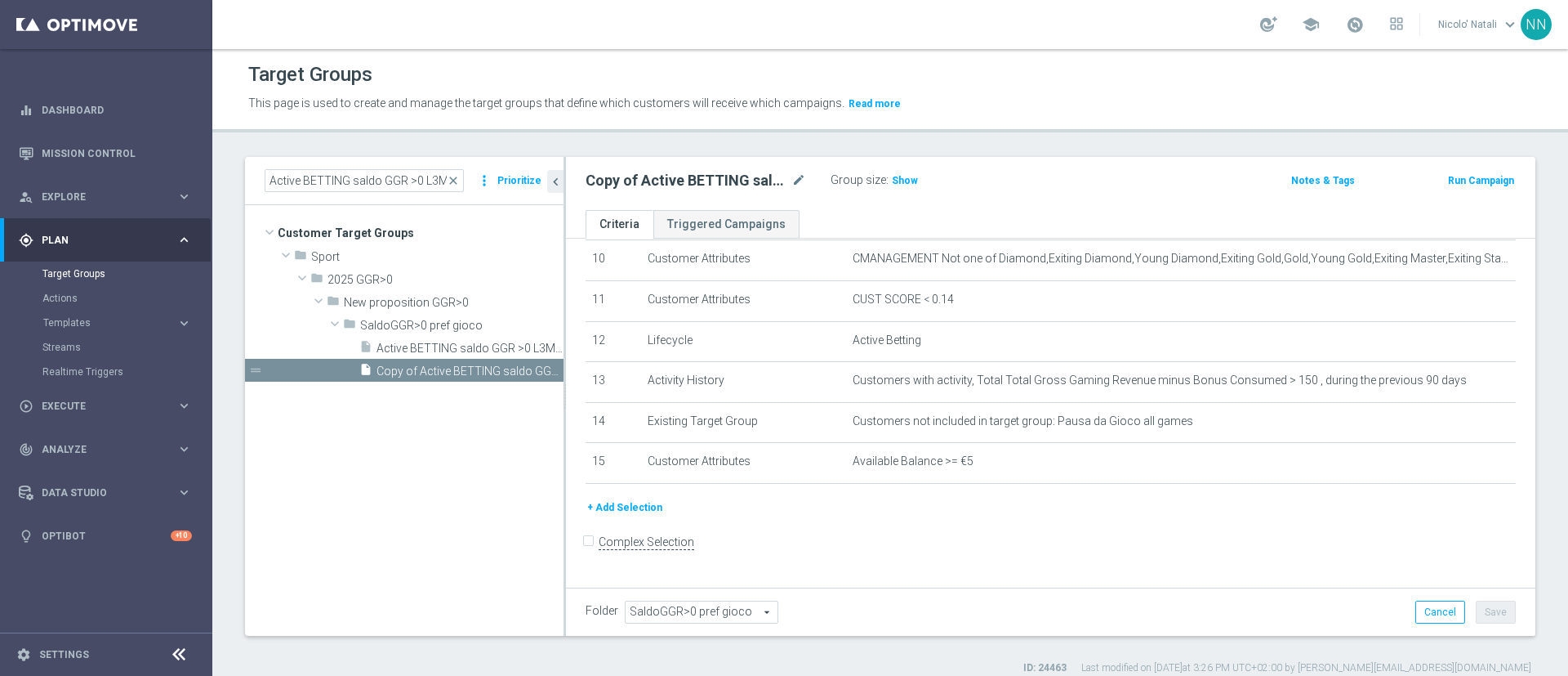
click at [612, 517] on button "+ Add Selection" at bounding box center [625, 507] width 78 height 18
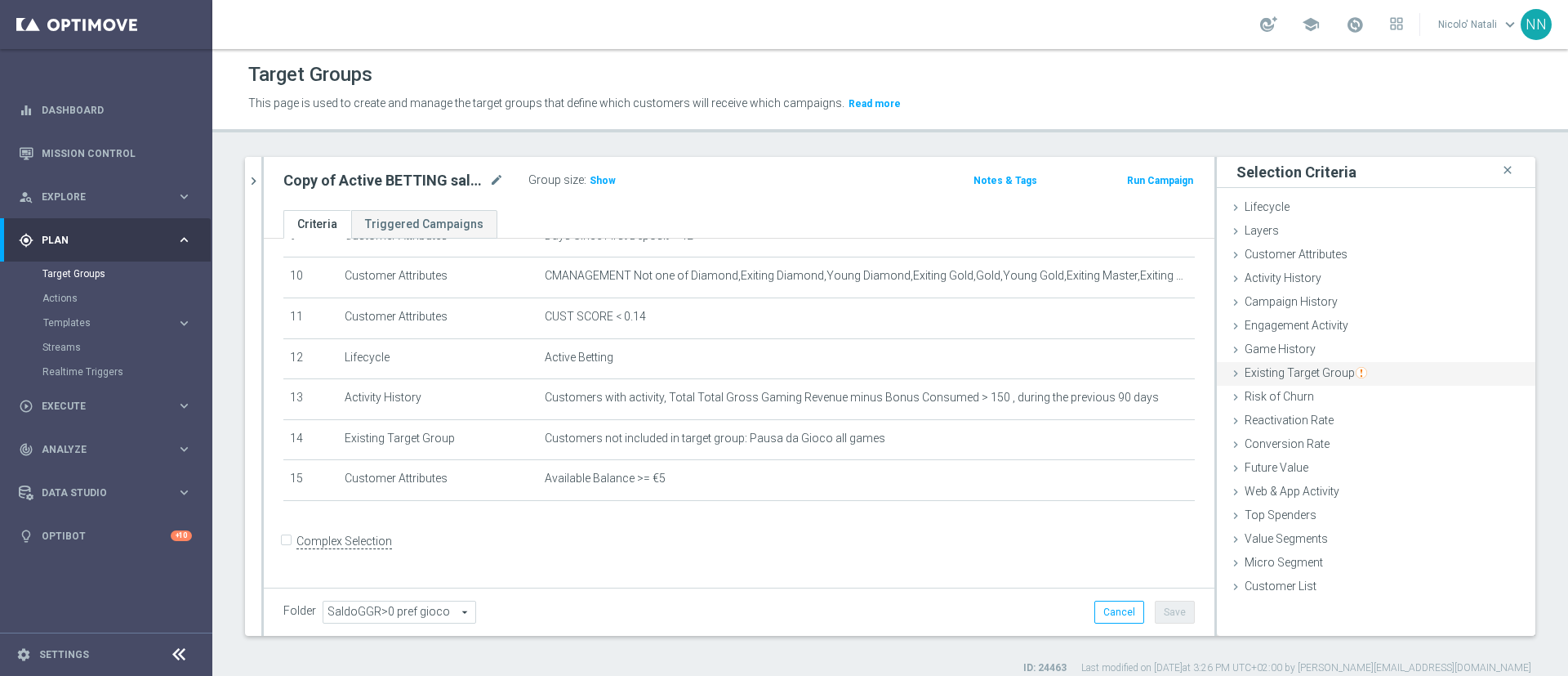
click at [1295, 378] on span "Existing Target Group" at bounding box center [1307, 373] width 123 height 13
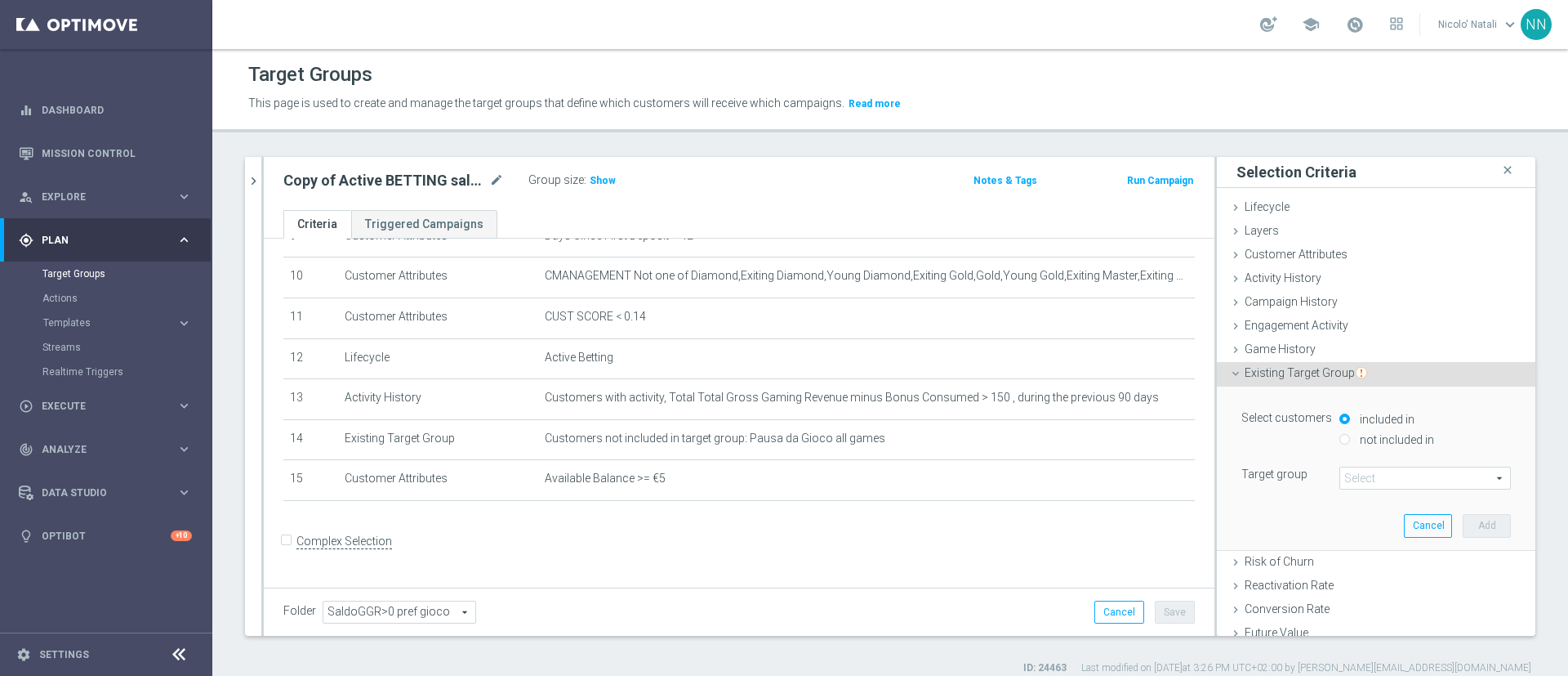
click at [1356, 438] on label "not included in" at bounding box center [1395, 440] width 78 height 15
click at [1351, 438] on input "not included in" at bounding box center [1345, 439] width 11 height 11
radio input "true"
click at [1346, 473] on span at bounding box center [1425, 478] width 170 height 22
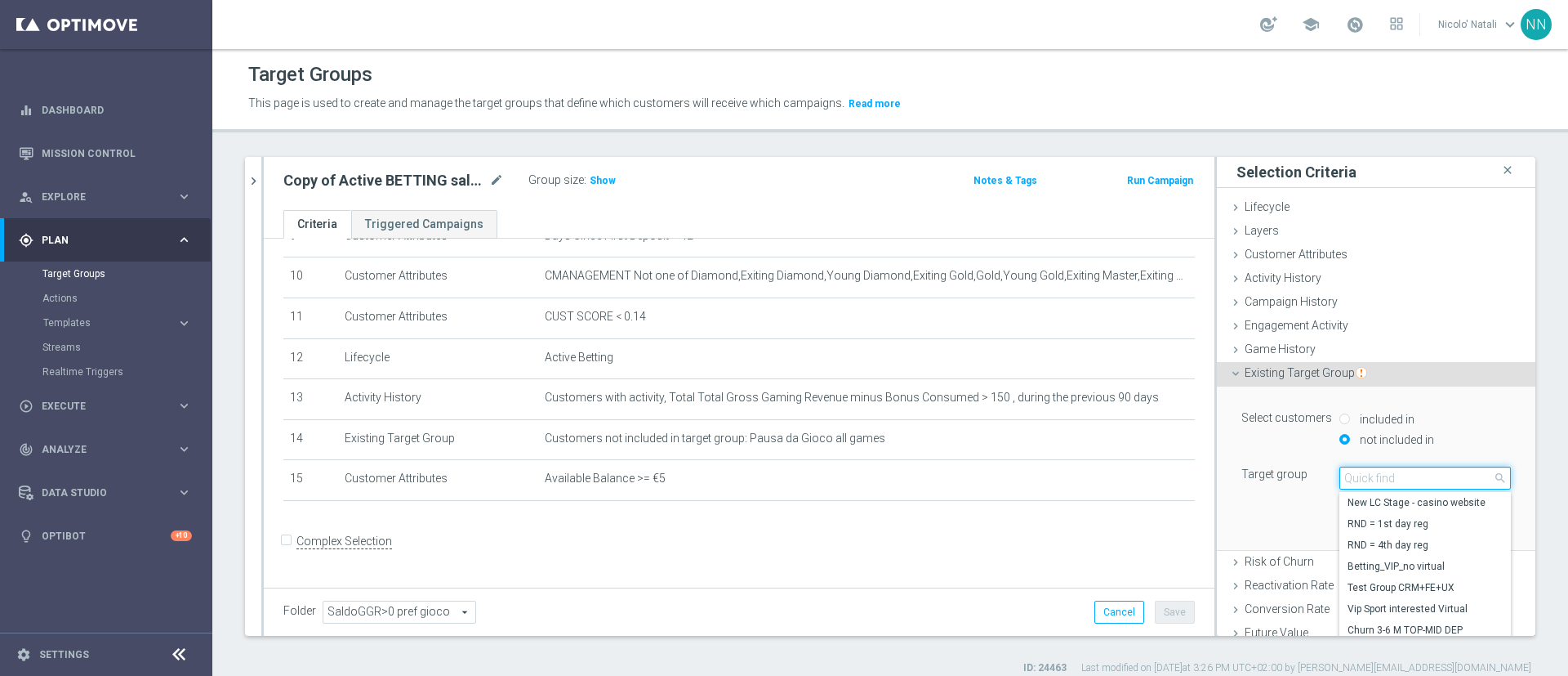
click at [1346, 473] on input "search" at bounding box center [1425, 478] width 172 height 23
paste input "Active BETTING NON giocanti nazionali GGRnb>0 L2W"
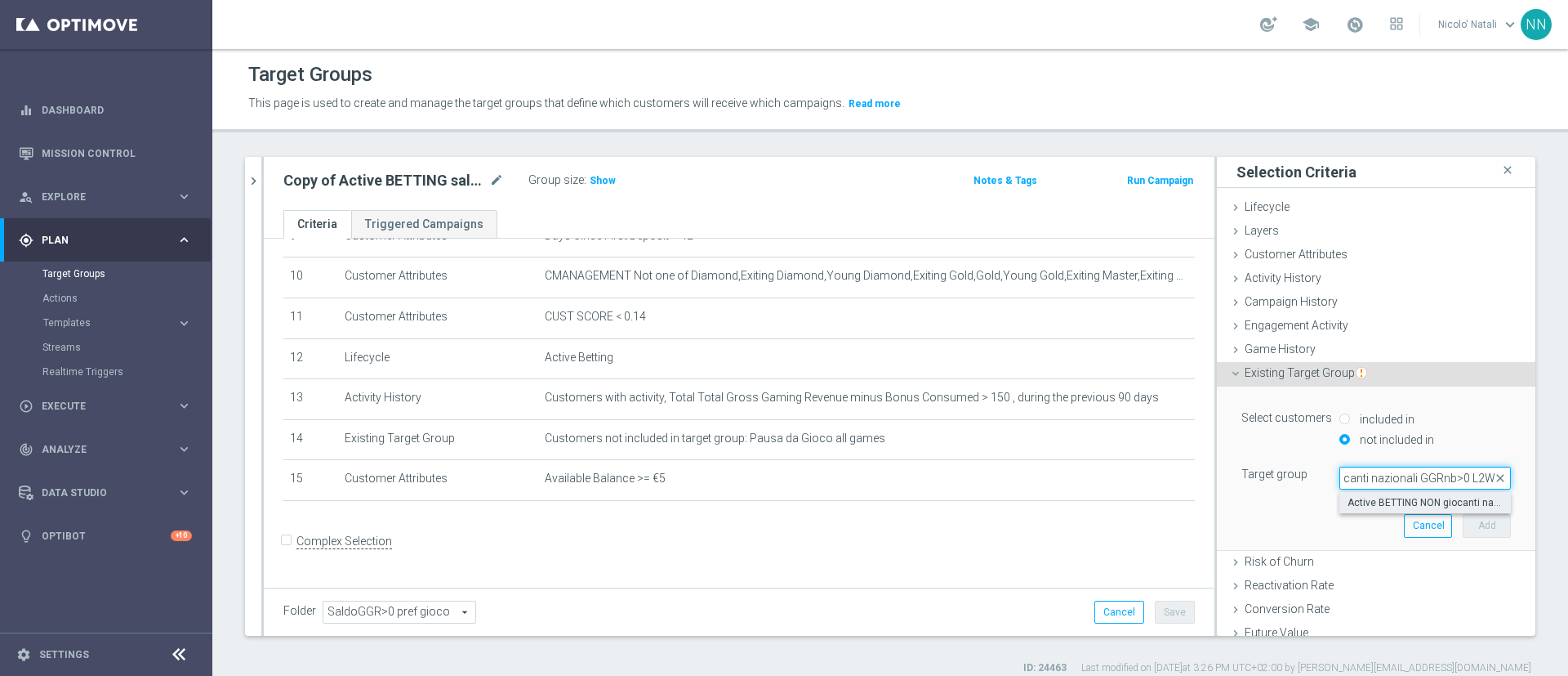
type input "Active BETTING NON giocanti nazionali GGRnb>0 L2W"
click at [1353, 503] on span "Active BETTING NON giocanti nazionali GGRnb>0 L2W" at bounding box center [1425, 502] width 155 height 13
type input "Active BETTING NON giocanti nazionali GGRnb>0 L2W"
click at [1463, 518] on button "Add" at bounding box center [1487, 526] width 48 height 23
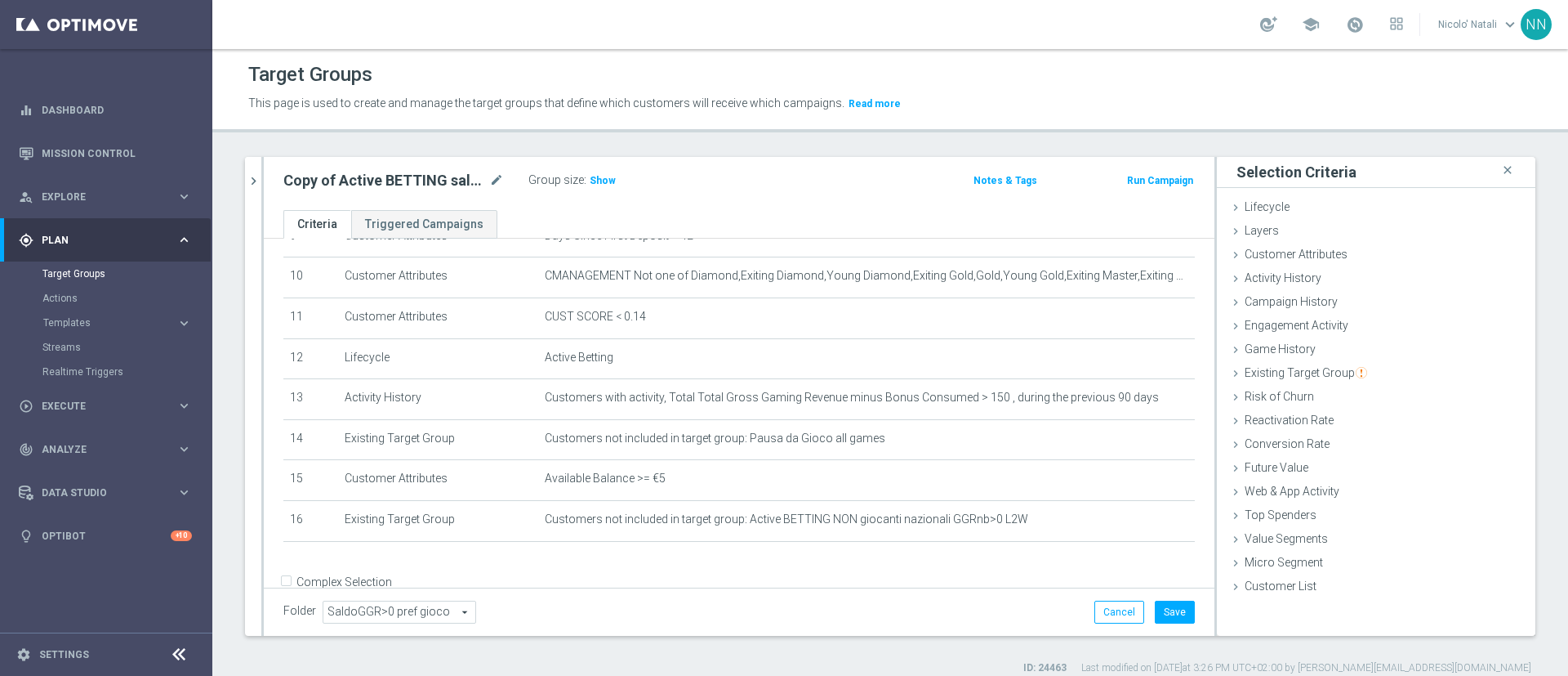
click at [615, 193] on div "Copy of Active BETTING saldo GGR >0 L3M TOP mode_edit Group size : Show Notes &…" at bounding box center [739, 184] width 950 height 53
click at [596, 189] on h3 "Show" at bounding box center [603, 181] width 29 height 18
click at [254, 186] on icon "chevron_right" at bounding box center [253, 181] width 16 height 16
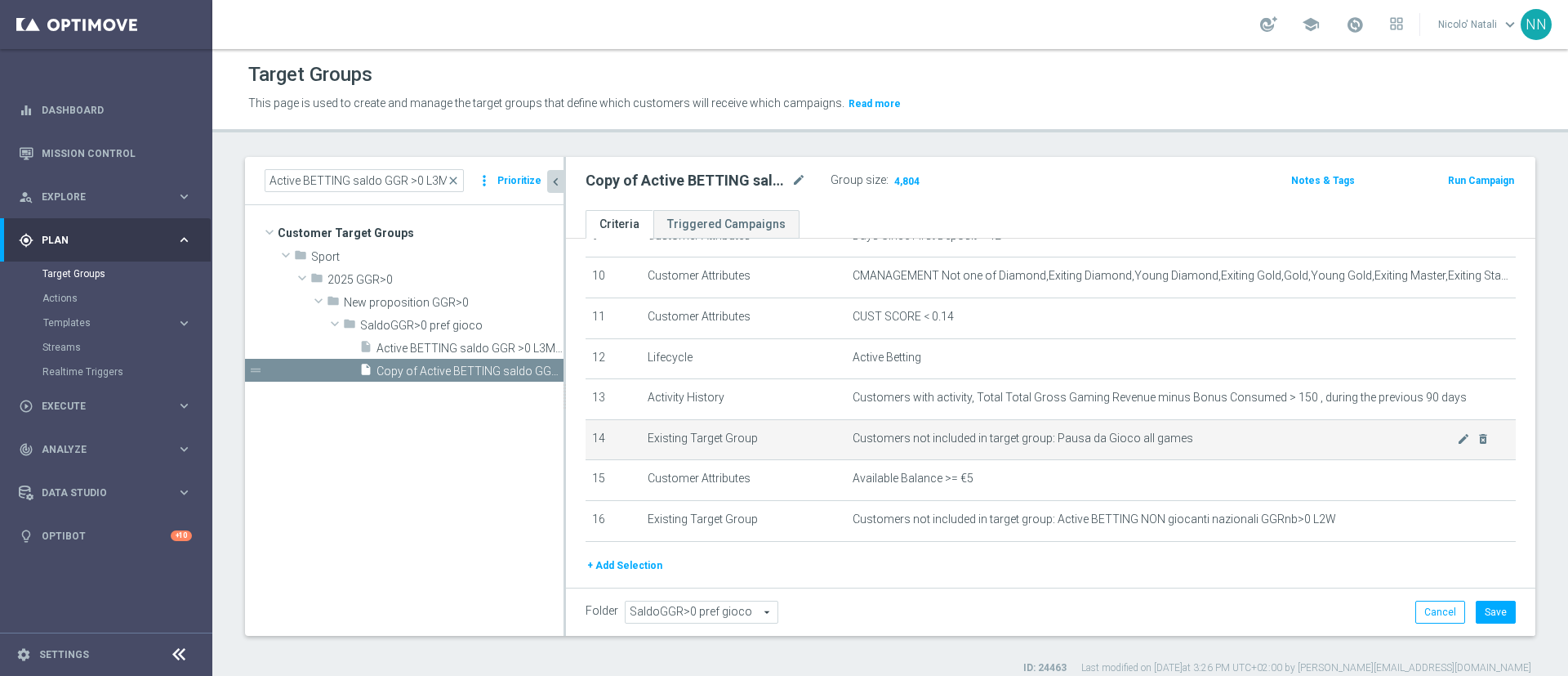
scroll to position [463, 0]
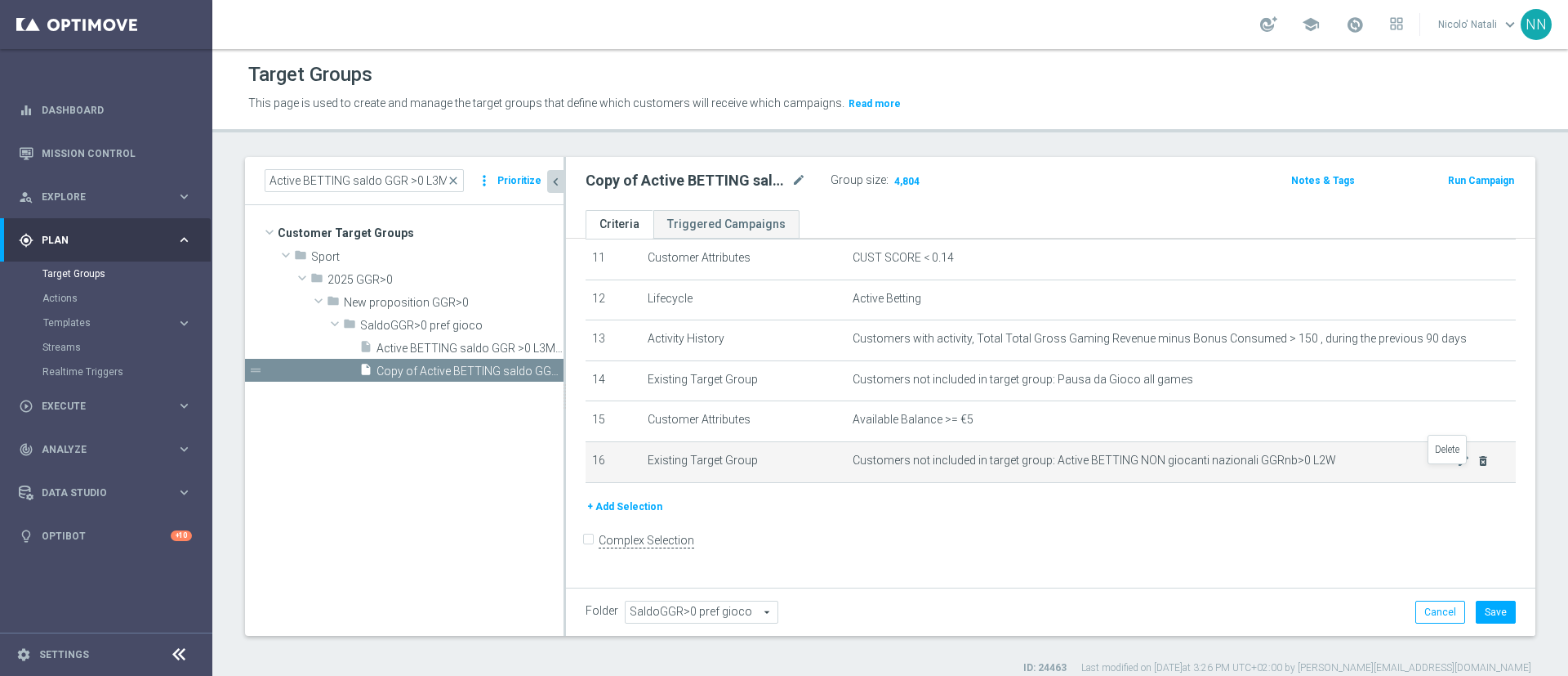
click at [1477, 468] on icon "delete_forever" at bounding box center [1483, 461] width 13 height 13
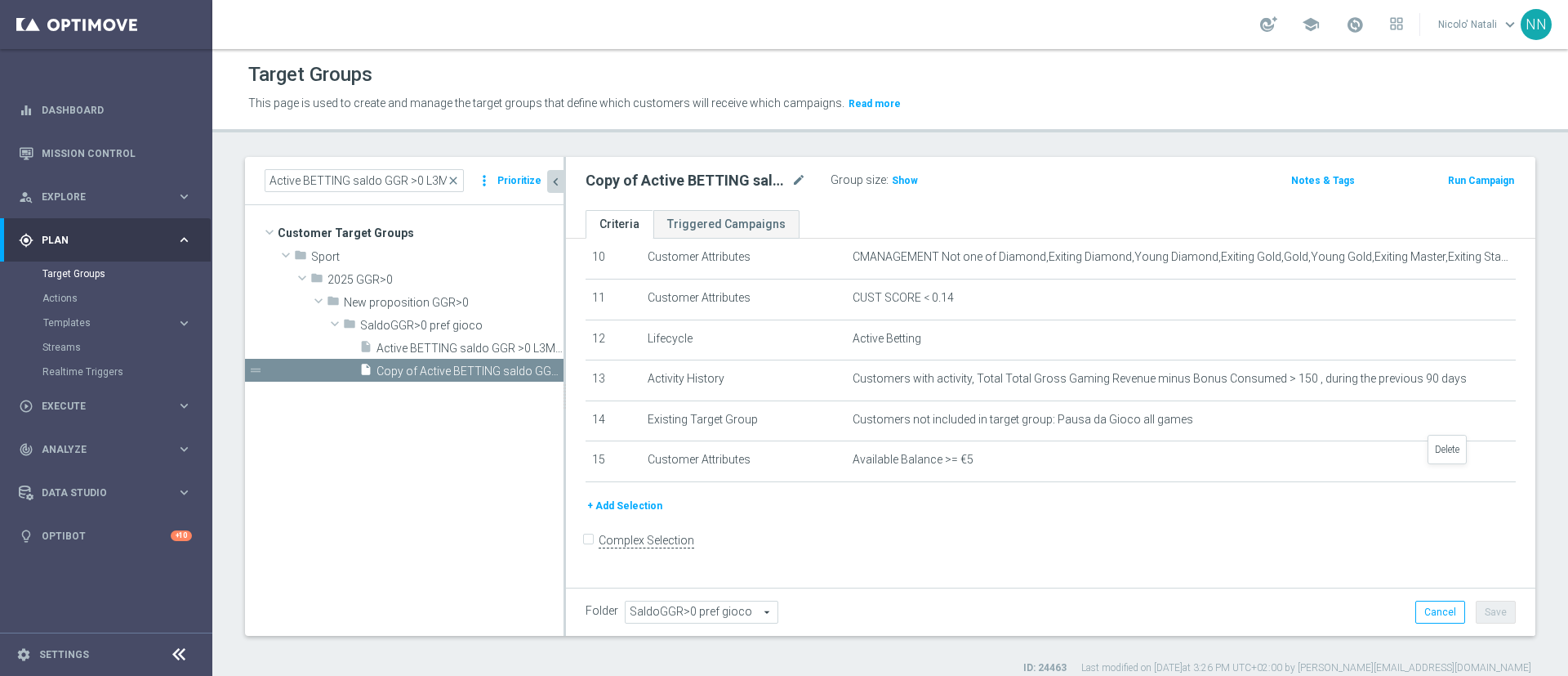
scroll to position [421, 0]
